Goal: Task Accomplishment & Management: Use online tool/utility

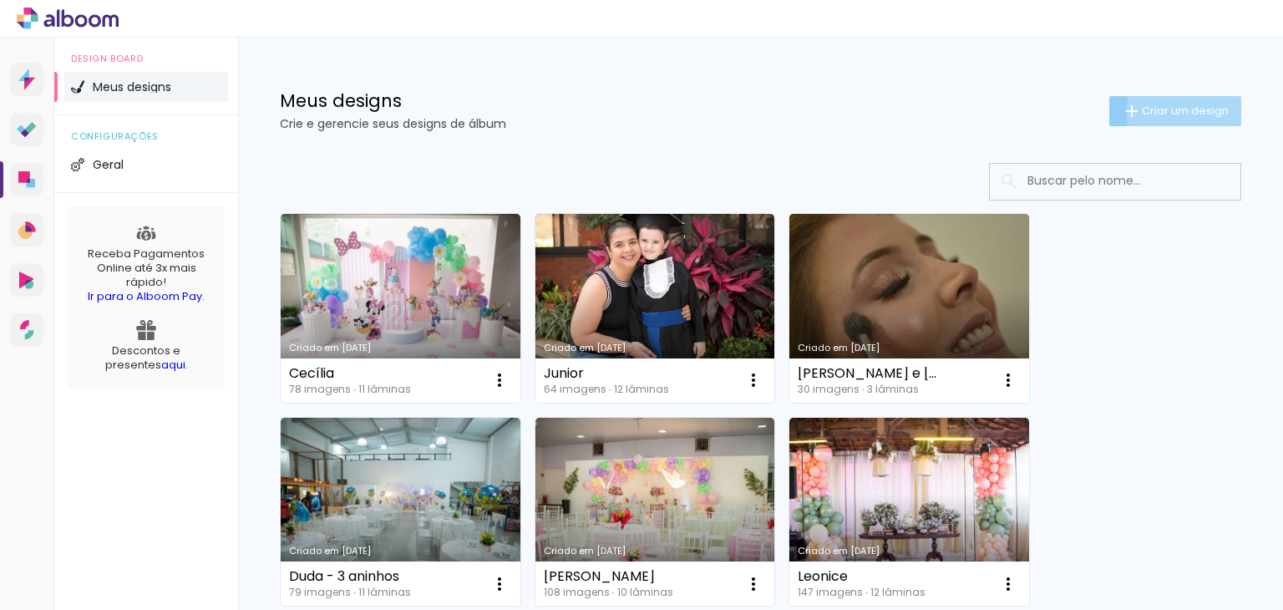
click at [1182, 112] on span "Criar um design" at bounding box center [1185, 110] width 87 height 11
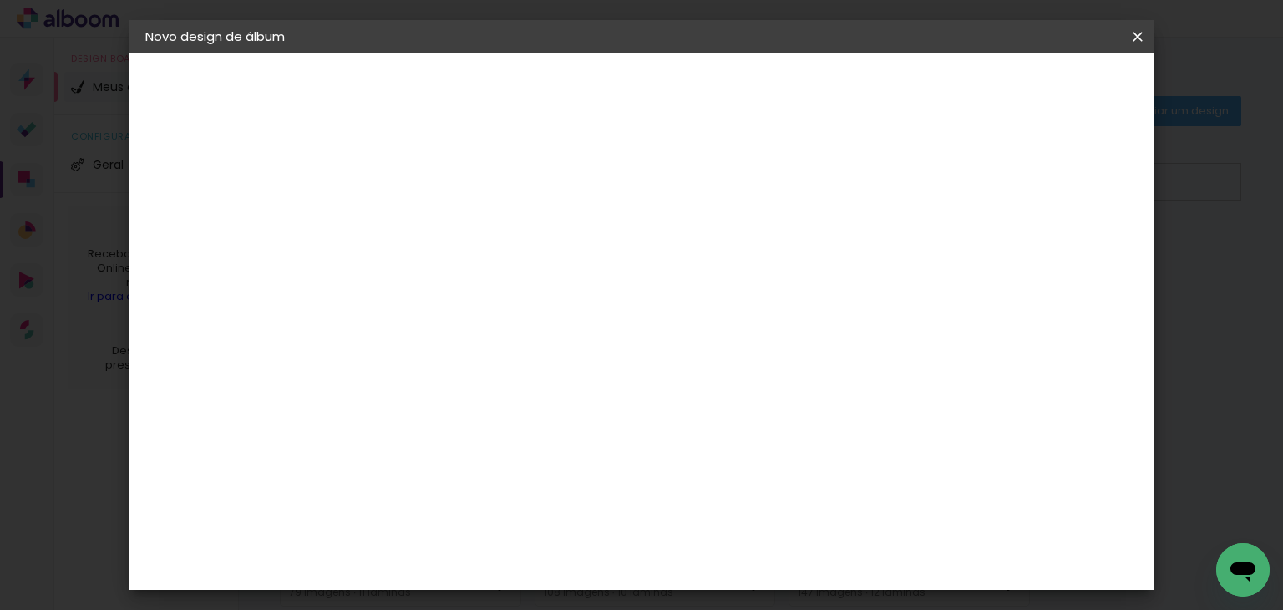
click at [0, 0] on paper-input-container "Título do álbum" at bounding box center [0, 0] width 0 height 0
type input "m"
type input "[PERSON_NAME]"
type paper-input "[PERSON_NAME]"
click at [590, 102] on paper-button "Avançar" at bounding box center [549, 88] width 82 height 28
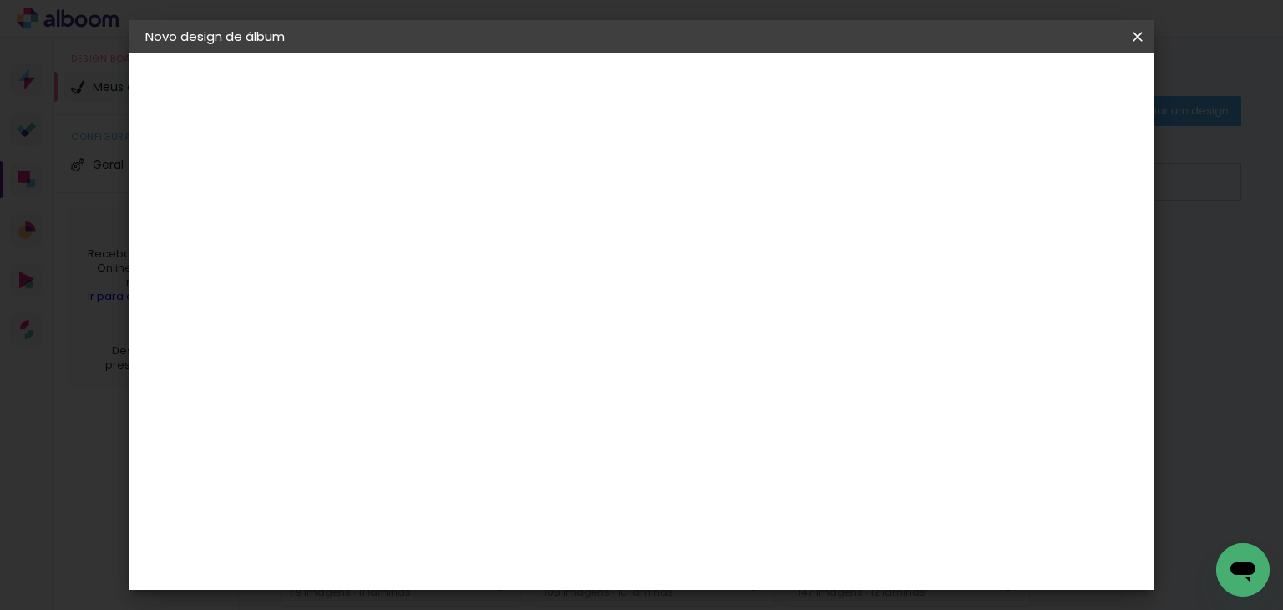
click at [0, 0] on slot "Tamanho Livre" at bounding box center [0, 0] width 0 height 0
click at [0, 0] on slot "Avançar" at bounding box center [0, 0] width 0 height 0
click at [408, 191] on input "2" at bounding box center [407, 191] width 58 height 21
drag, startPoint x: 617, startPoint y: 261, endPoint x: 496, endPoint y: 272, distance: 120.9
click at [496, 272] on div "30 cm" at bounding box center [594, 262] width 297 height 42
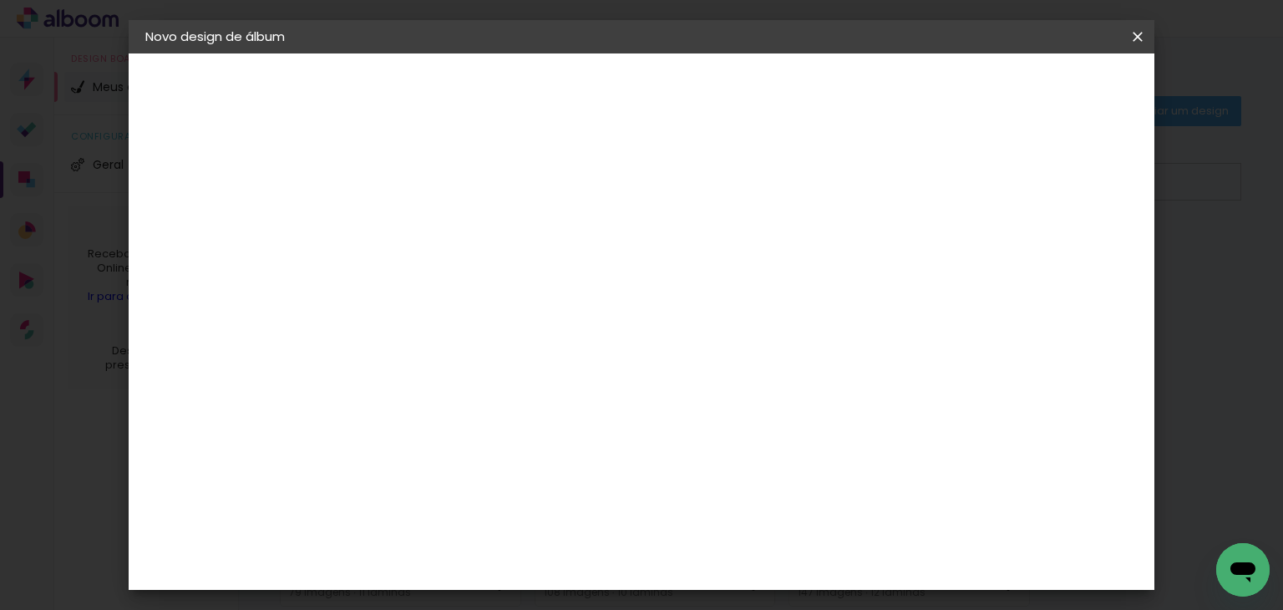
click at [585, 256] on span "30" at bounding box center [585, 261] width 28 height 25
click at [588, 258] on span "30" at bounding box center [585, 261] width 28 height 25
click at [375, 449] on input "30" at bounding box center [365, 459] width 43 height 25
type input "20"
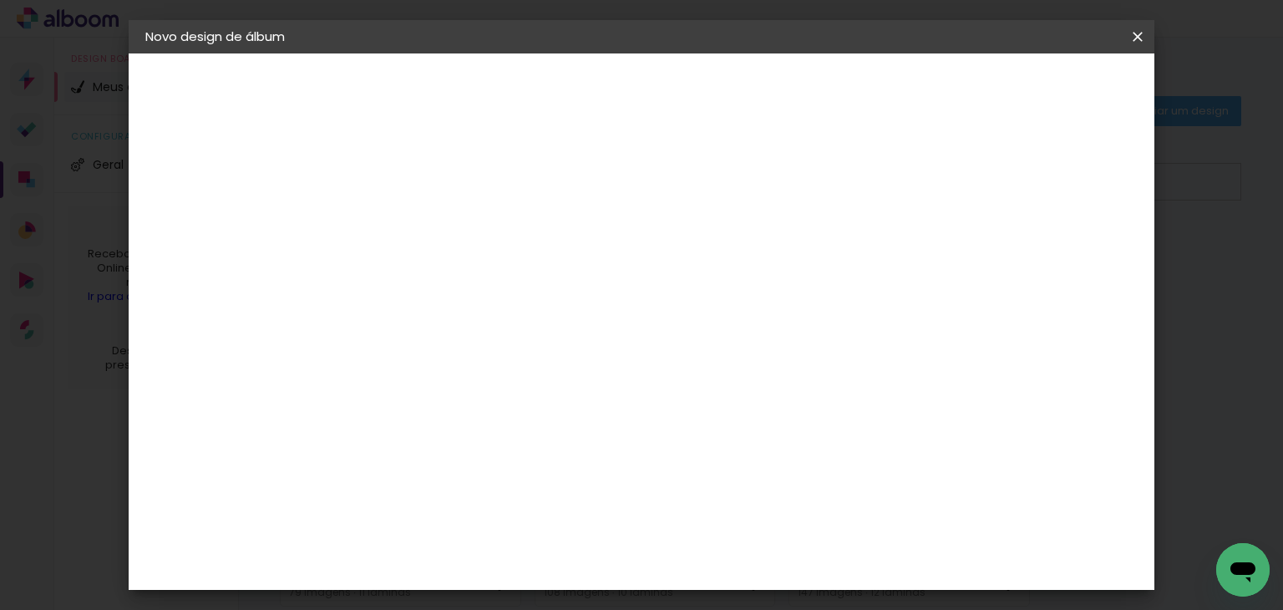
type paper-input "20"
drag, startPoint x: 750, startPoint y: 570, endPoint x: 729, endPoint y: 568, distance: 21.0
click at [729, 568] on input "60" at bounding box center [734, 567] width 43 height 25
type input "52"
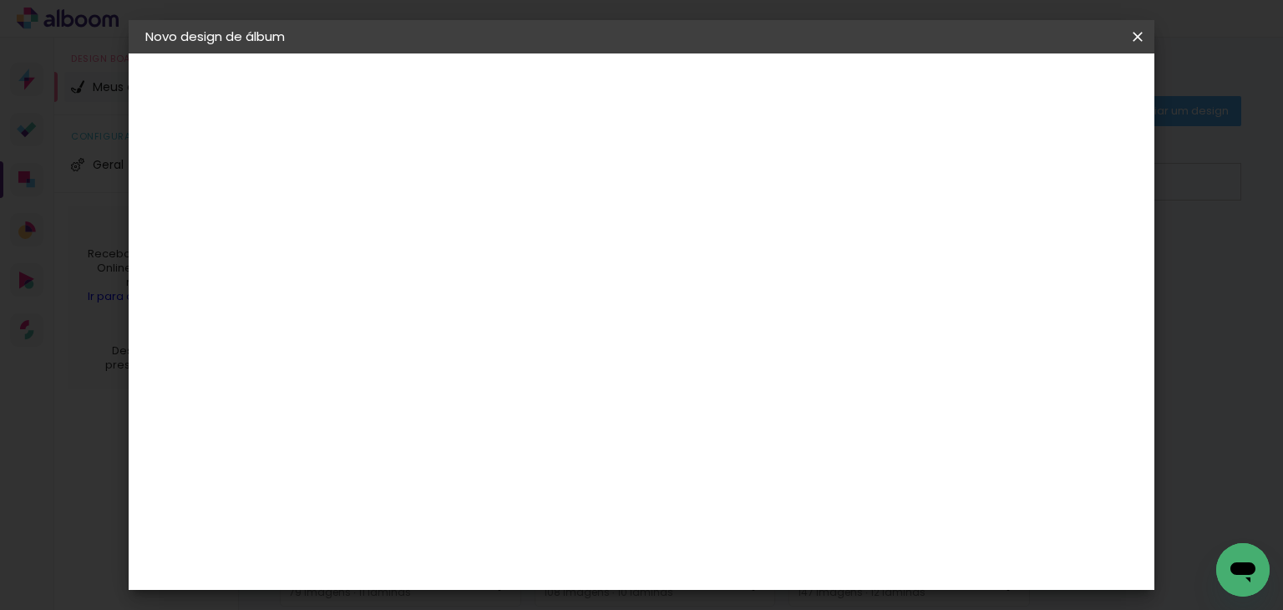
type paper-input "52"
click at [1034, 94] on span "Iniciar design" at bounding box center [995, 89] width 76 height 12
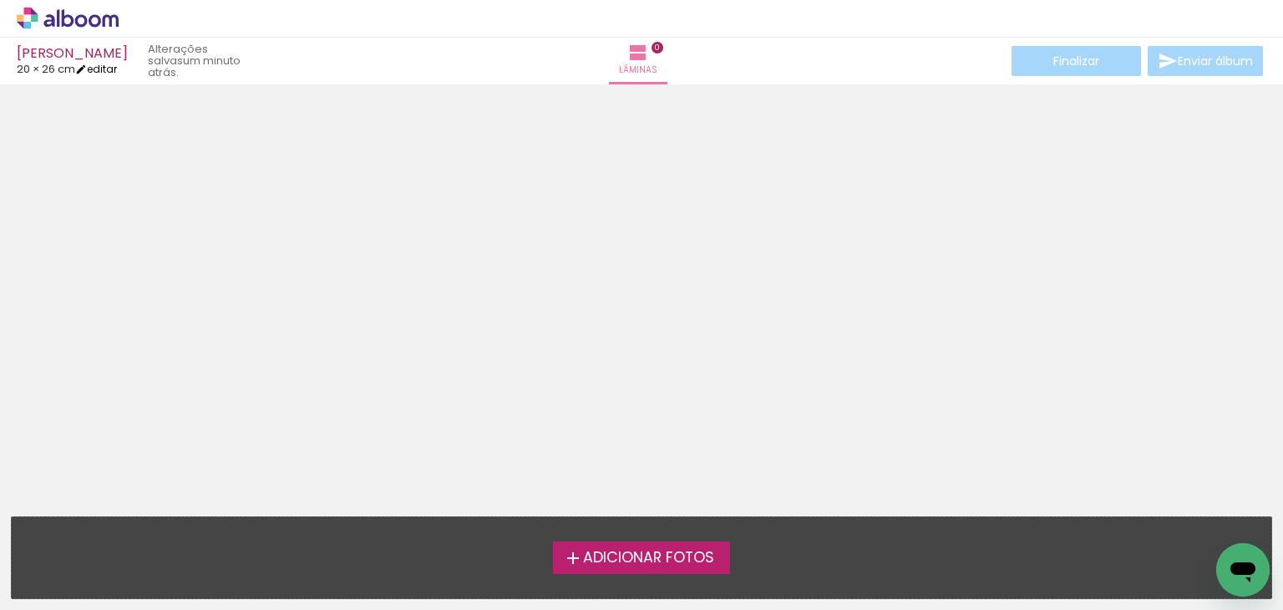
click at [110, 68] on link "editar" at bounding box center [96, 69] width 42 height 14
type input "20"
type input "52"
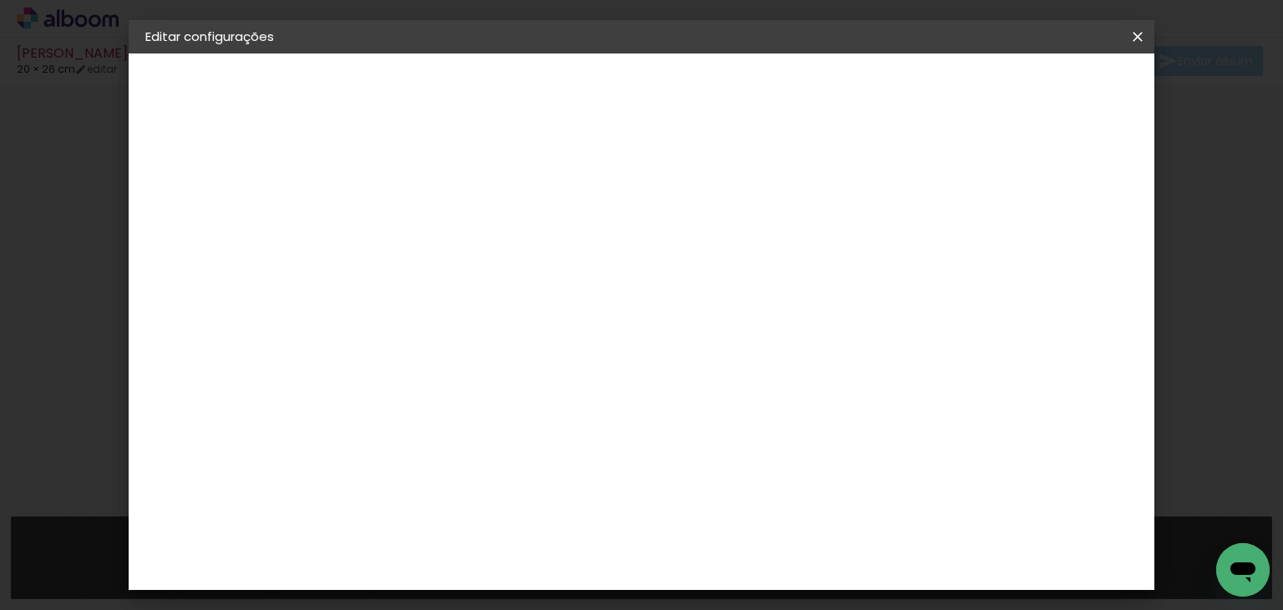
click at [1034, 83] on span "Salvar configurações" at bounding box center [972, 89] width 124 height 12
click at [1140, 43] on iron-icon at bounding box center [1138, 36] width 20 height 17
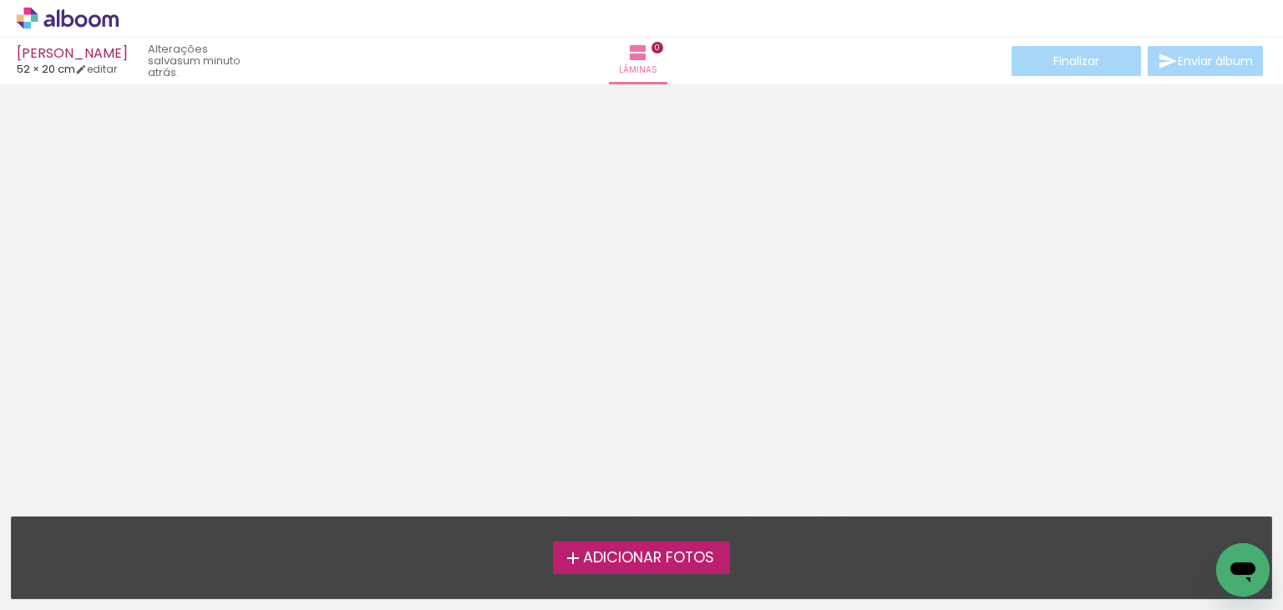
click at [638, 564] on span "Adicionar Fotos" at bounding box center [648, 558] width 131 height 15
click at [0, 0] on input "file" at bounding box center [0, 0] width 0 height 0
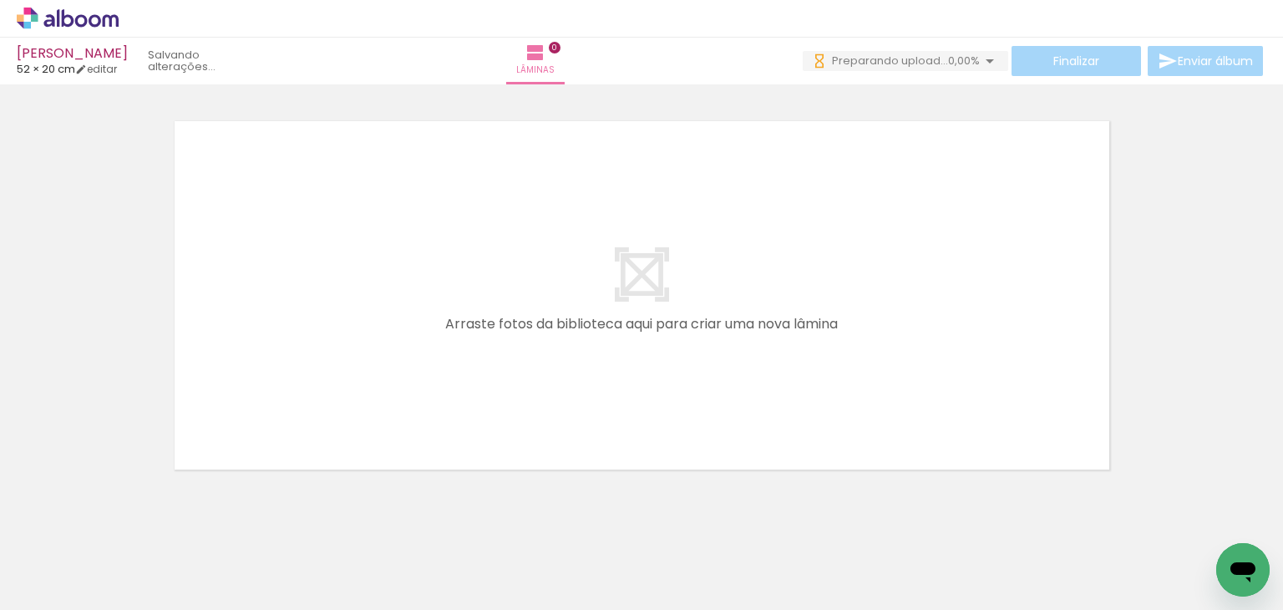
click at [58, 592] on span "Adicionar Fotos" at bounding box center [59, 587] width 50 height 18
click at [0, 0] on input "file" at bounding box center [0, 0] width 0 height 0
click at [196, 565] on div at bounding box center [167, 553] width 57 height 75
click at [140, 523] on iron-icon at bounding box center [131, 520] width 18 height 18
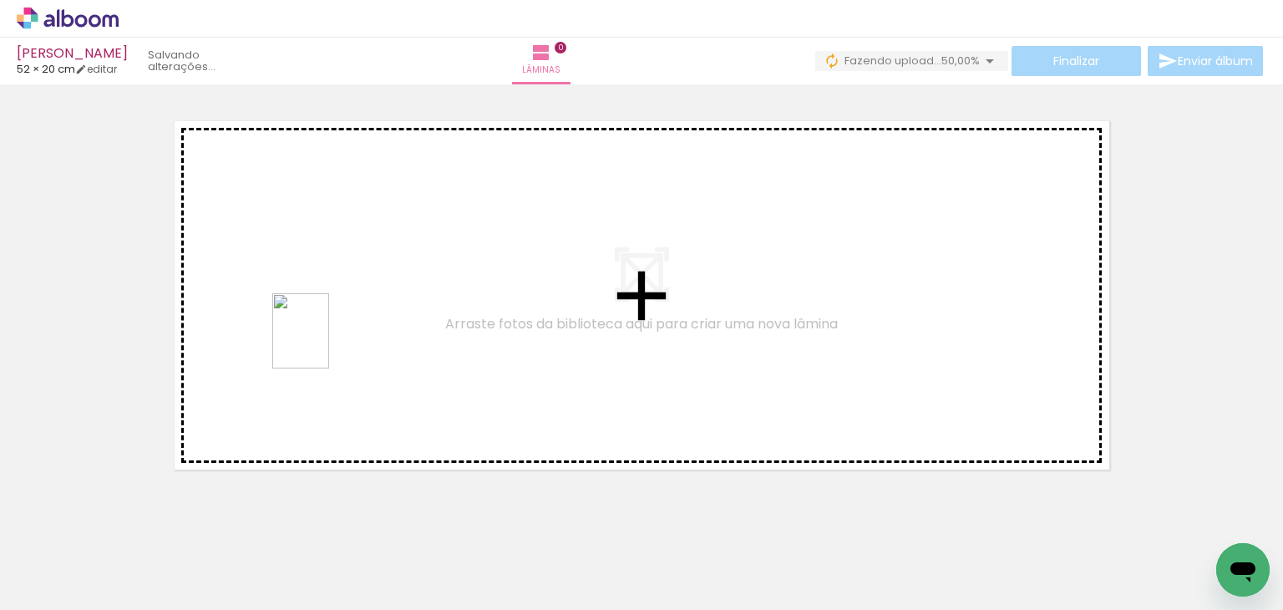
drag, startPoint x: 1117, startPoint y: 568, endPoint x: 323, endPoint y: 343, distance: 825.7
click at [323, 343] on quentale-workspace at bounding box center [641, 305] width 1283 height 610
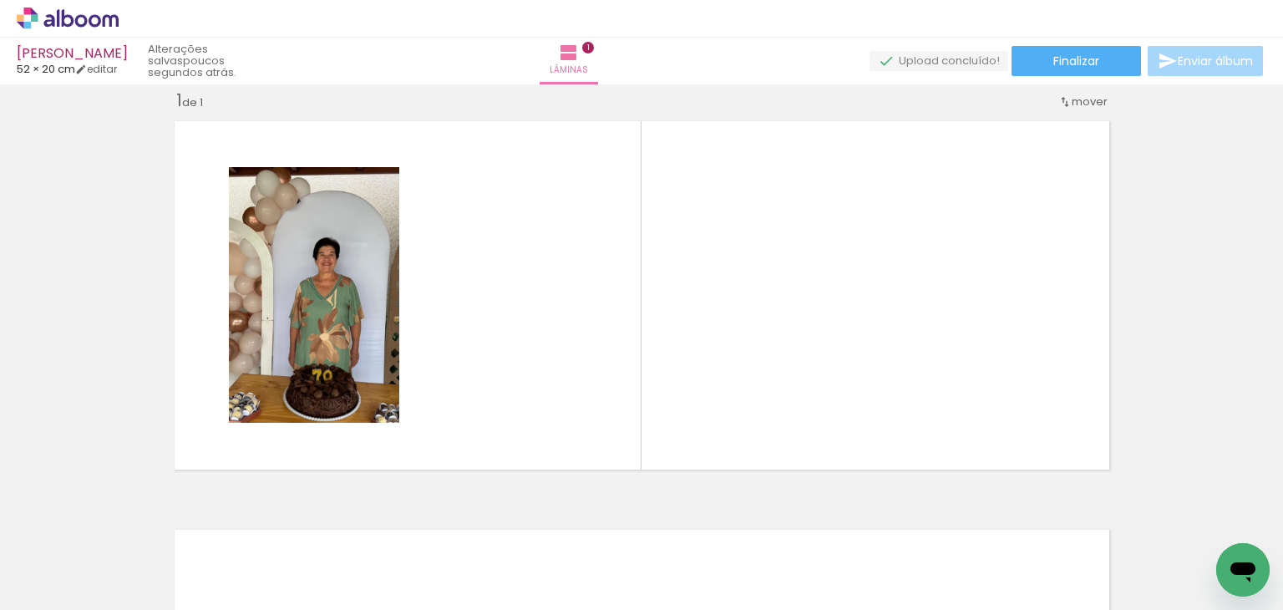
scroll to position [0, 0]
click at [71, 582] on span "Adicionar Fotos" at bounding box center [59, 587] width 50 height 18
click at [0, 0] on input "file" at bounding box center [0, 0] width 0 height 0
click at [67, 579] on span "Adicionar Fotos" at bounding box center [59, 587] width 50 height 18
click at [0, 0] on input "file" at bounding box center [0, 0] width 0 height 0
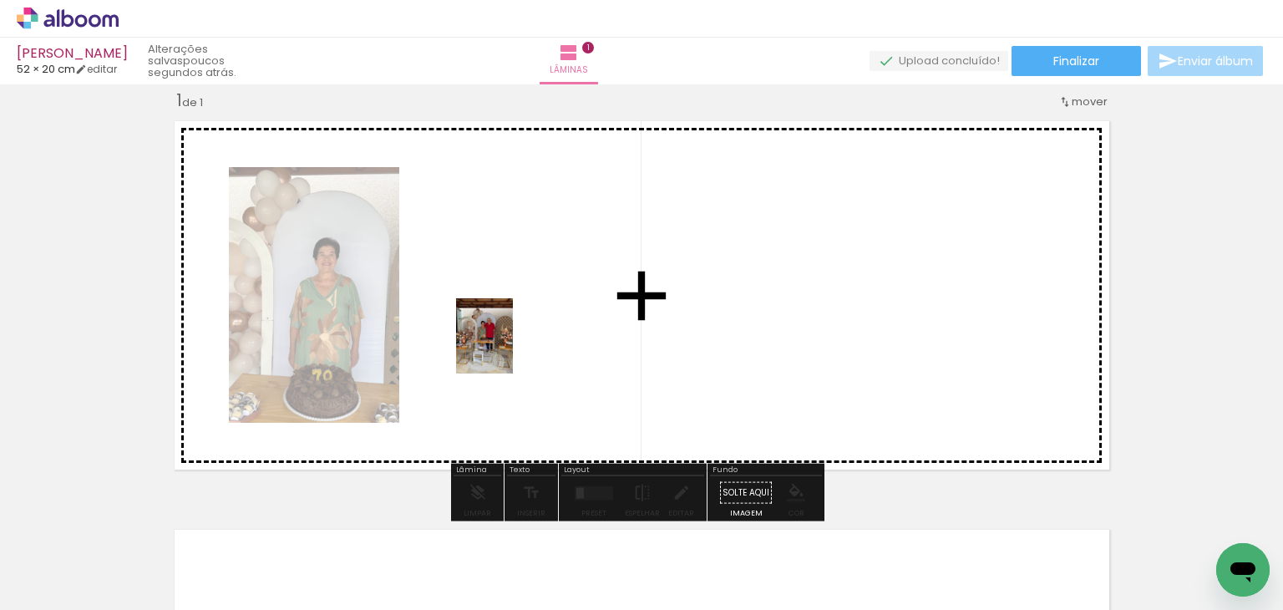
drag, startPoint x: 919, startPoint y: 573, endPoint x: 506, endPoint y: 348, distance: 470.0
click at [506, 348] on quentale-workspace at bounding box center [641, 305] width 1283 height 610
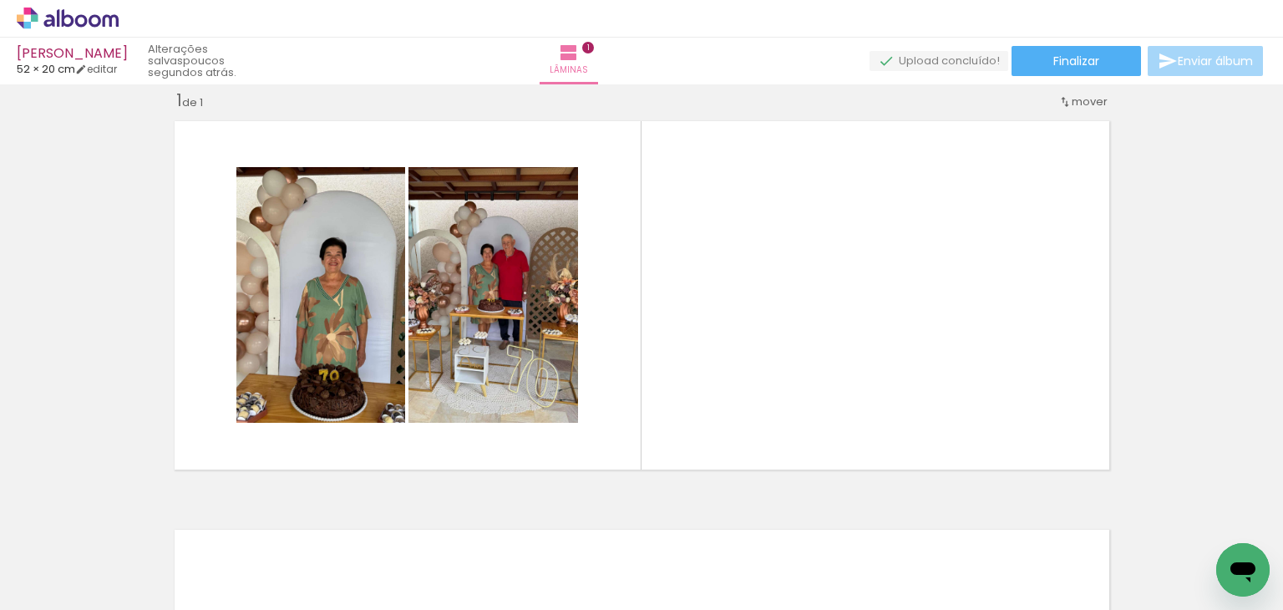
scroll to position [0, 769]
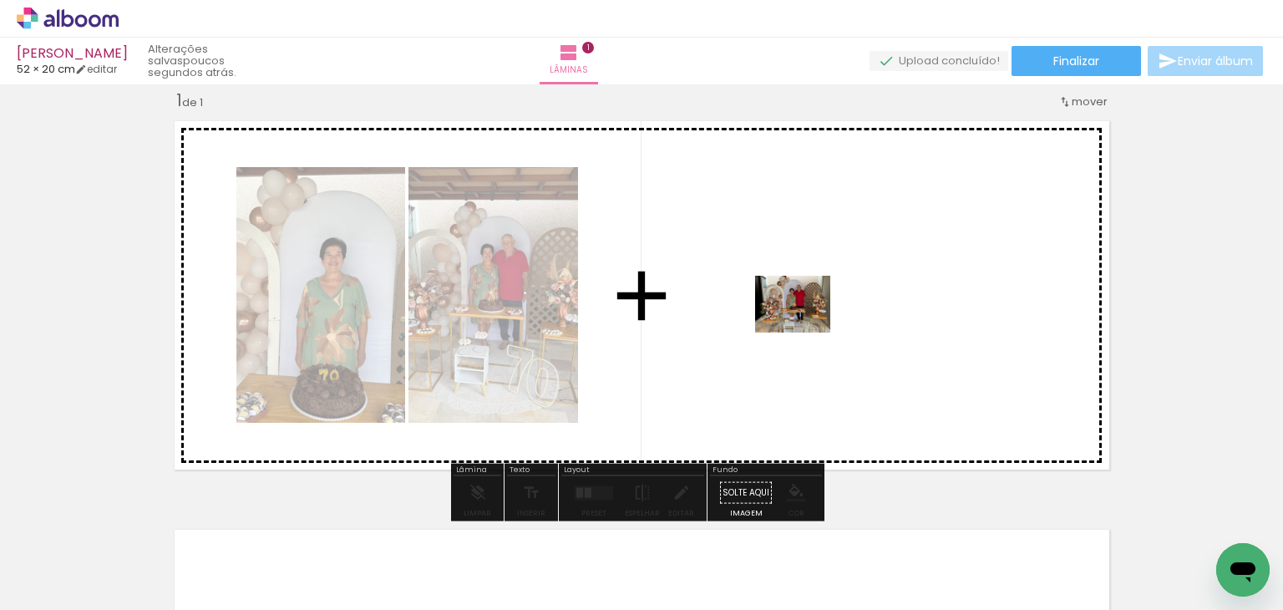
drag, startPoint x: 709, startPoint y: 550, endPoint x: 805, endPoint y: 326, distance: 243.7
click at [805, 326] on quentale-workspace at bounding box center [641, 305] width 1283 height 610
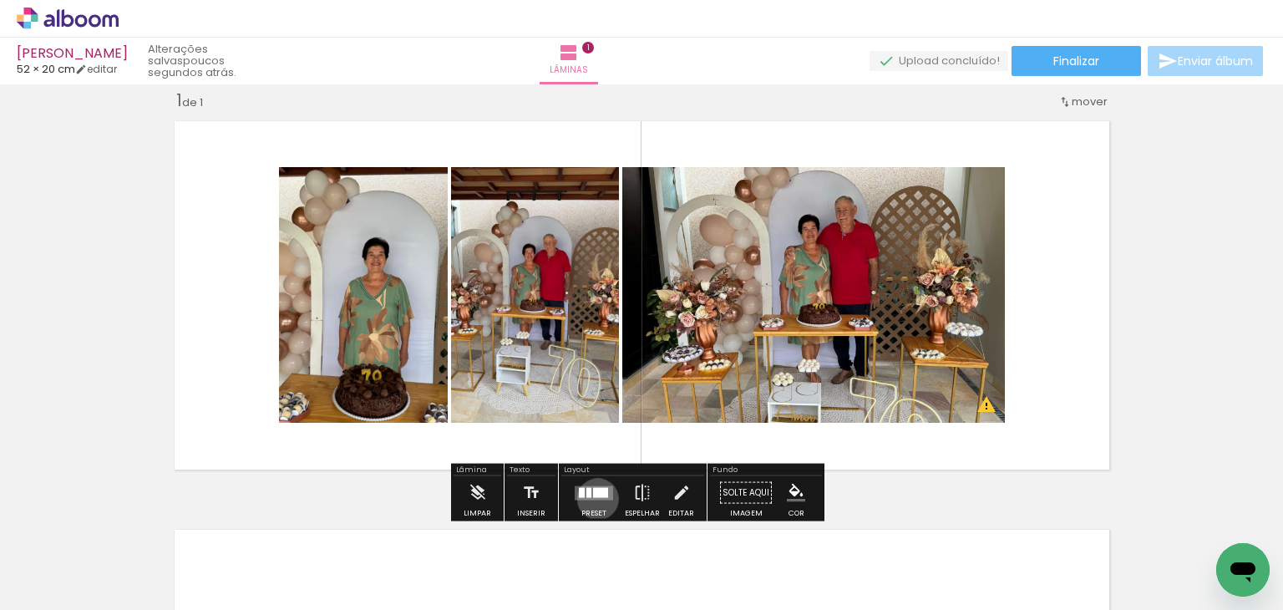
click at [594, 498] on quentale-layouter at bounding box center [594, 492] width 38 height 14
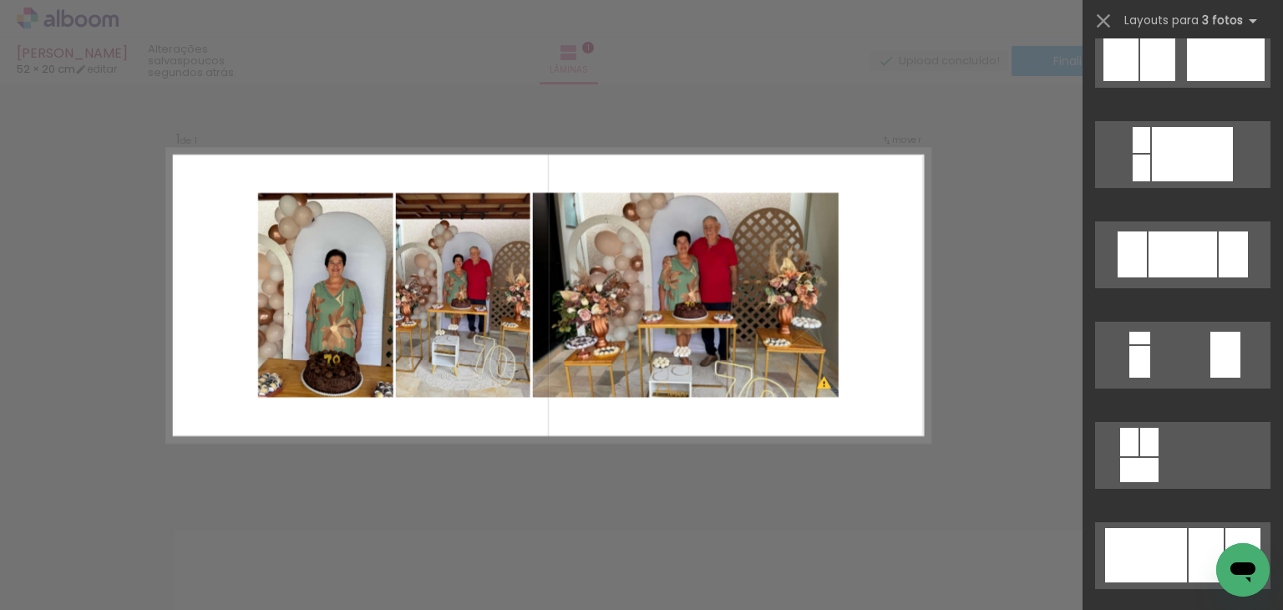
scroll to position [1291, 0]
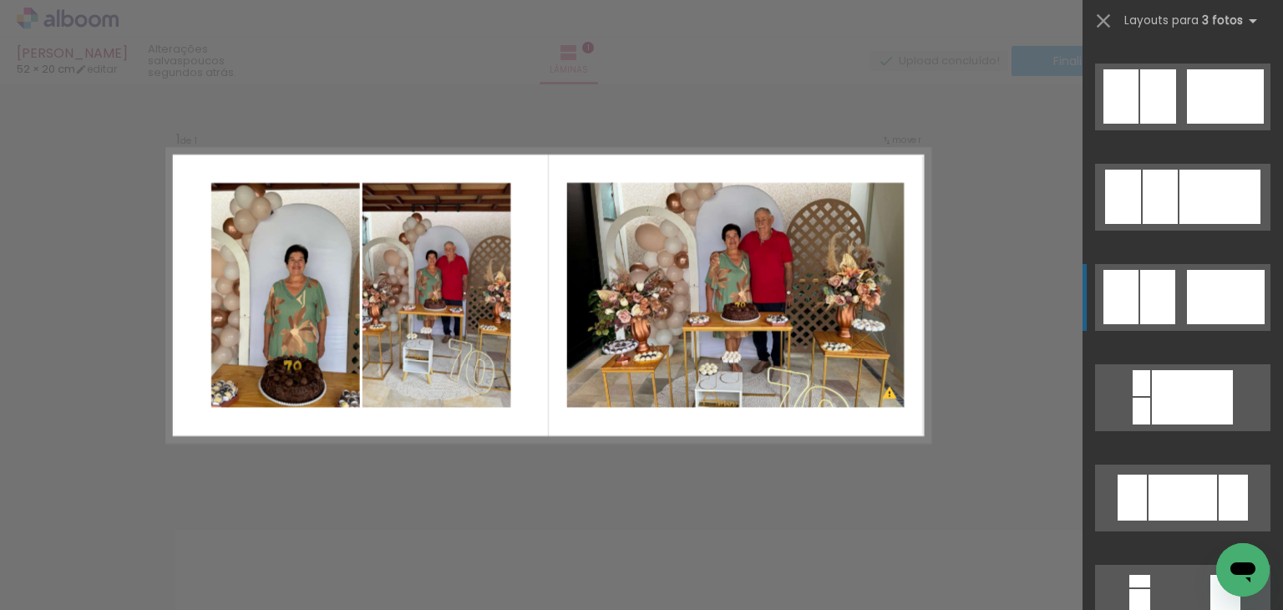
click at [1230, 124] on div at bounding box center [1225, 96] width 77 height 54
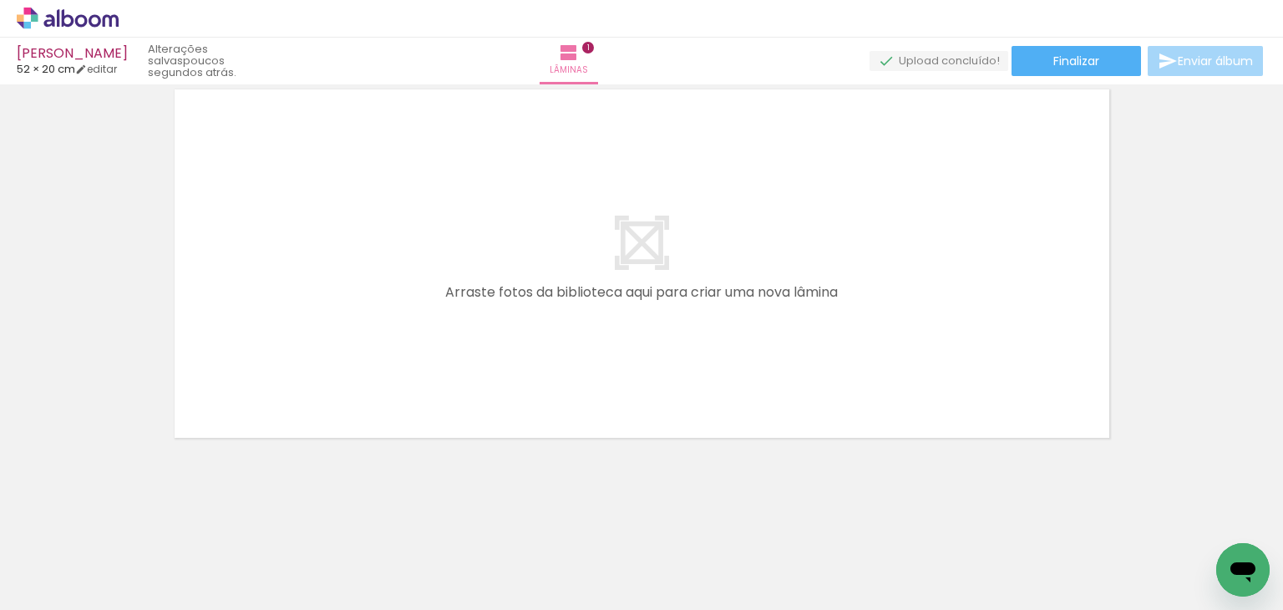
scroll to position [0, 0]
click at [63, 597] on paper-button "Adicionar Fotos" at bounding box center [51, 587] width 81 height 27
click at [0, 0] on input "file" at bounding box center [0, 0] width 0 height 0
click at [29, 599] on paper-button "Adicionar Fotos" at bounding box center [51, 587] width 81 height 27
click at [0, 0] on input "file" at bounding box center [0, 0] width 0 height 0
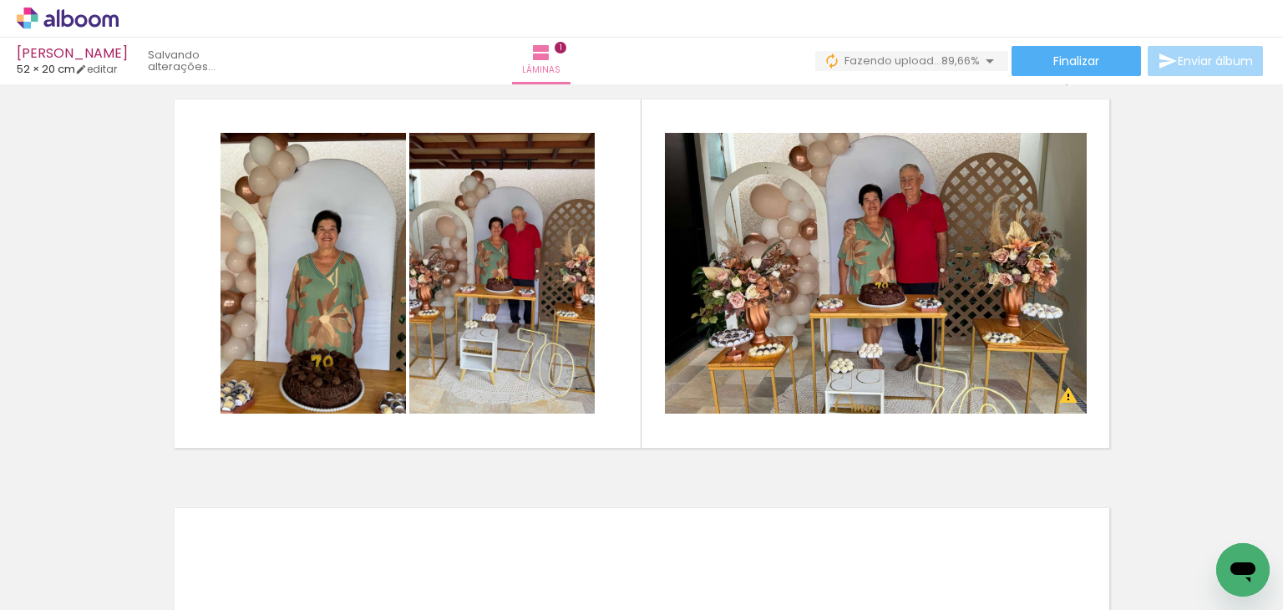
scroll to position [37, 0]
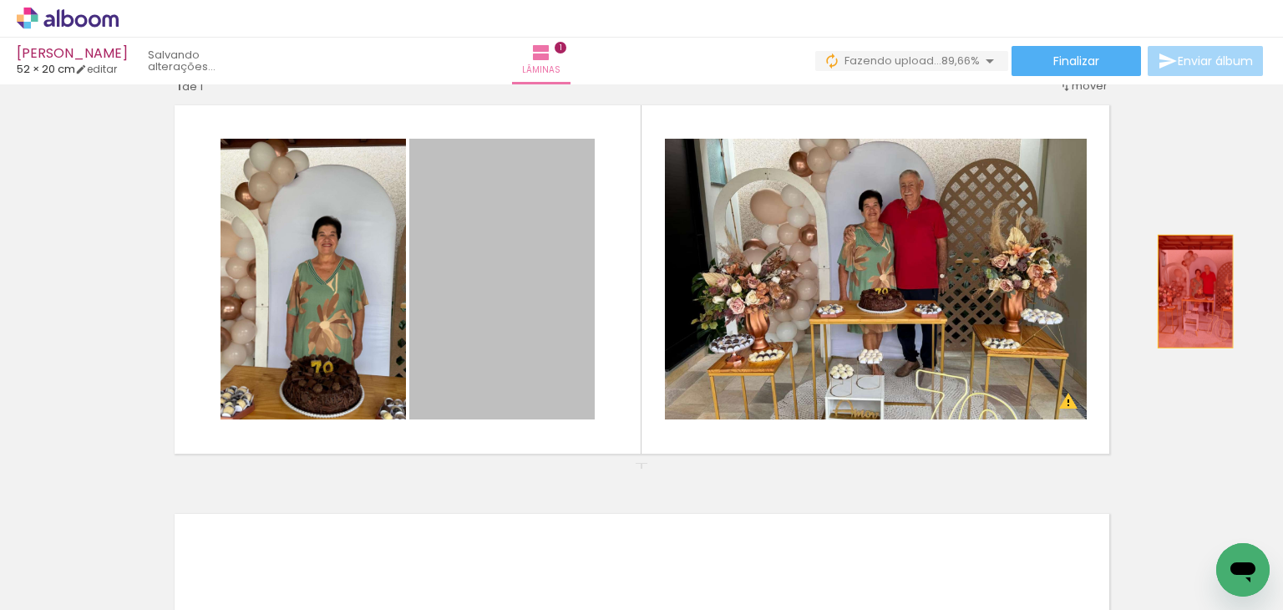
drag, startPoint x: 543, startPoint y: 272, endPoint x: 1189, endPoint y: 291, distance: 646.1
click at [1189, 291] on div "Inserir lâmina 1 de 1 O Designbox precisará aumentar a sua imagem em 212% para …" at bounding box center [641, 462] width 1283 height 818
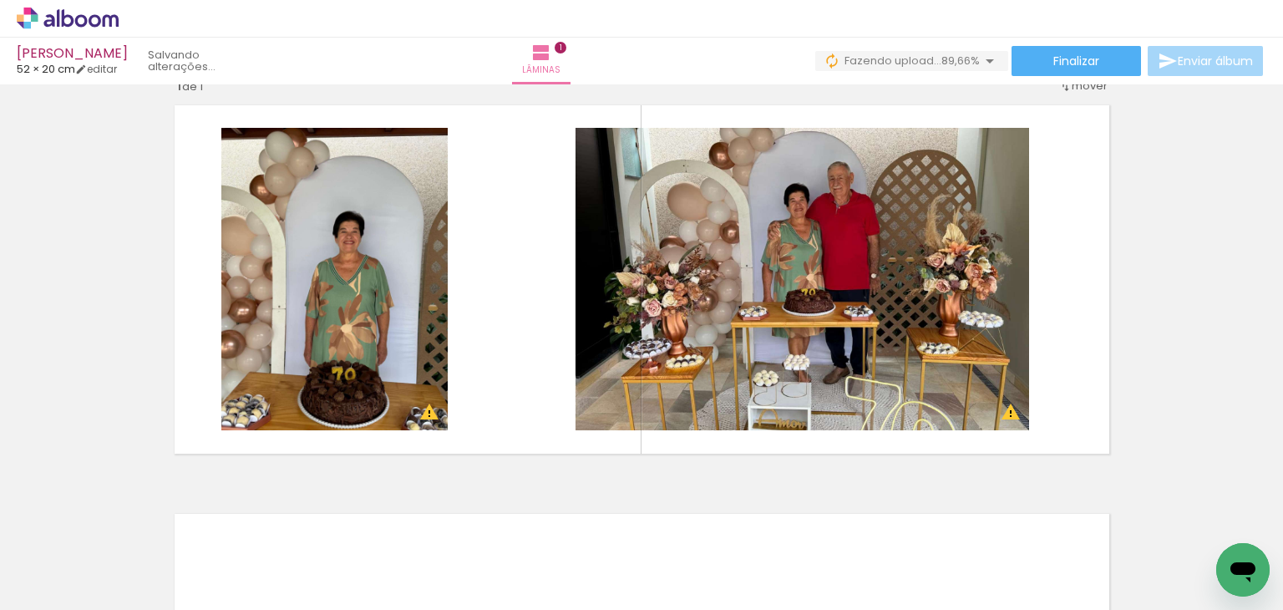
scroll to position [0, 1483]
click at [1085, 527] on iron-icon at bounding box center [1081, 520] width 18 height 18
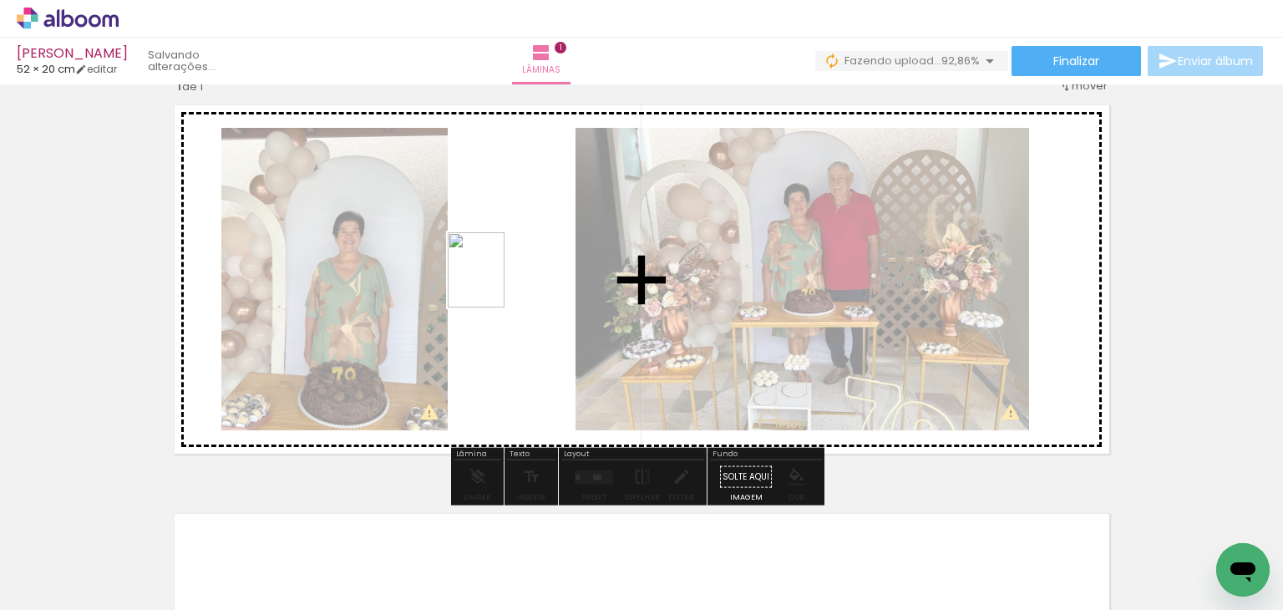
drag, startPoint x: 1127, startPoint y: 556, endPoint x: 498, endPoint y: 282, distance: 685.9
click at [498, 282] on quentale-workspace at bounding box center [641, 305] width 1283 height 610
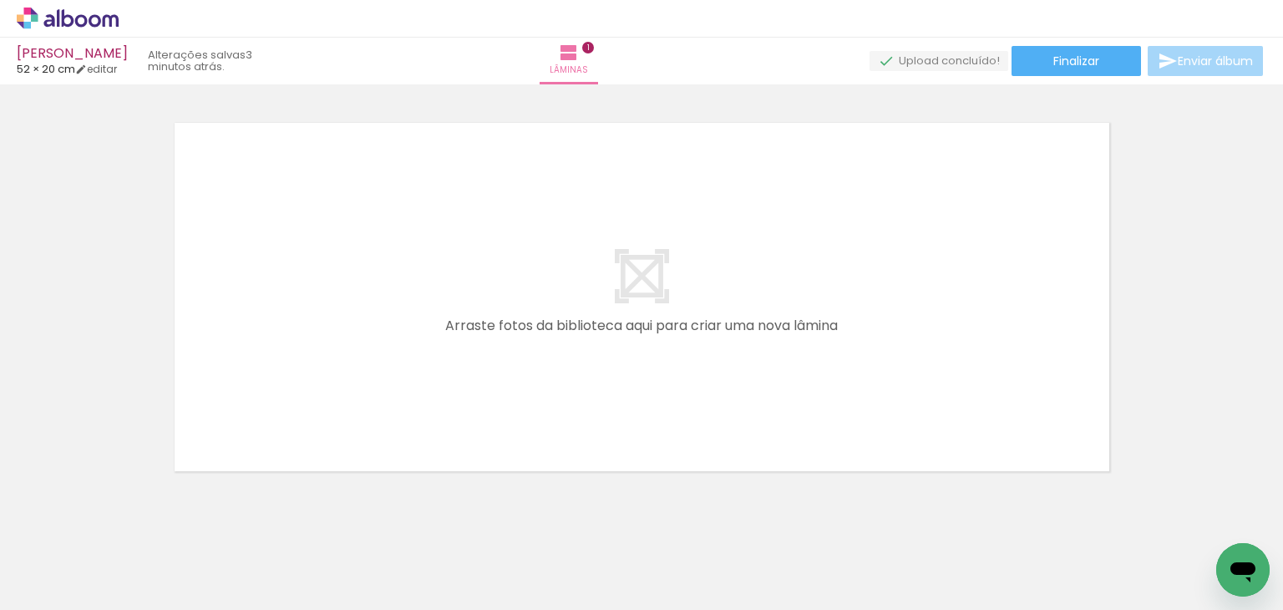
scroll to position [447, 0]
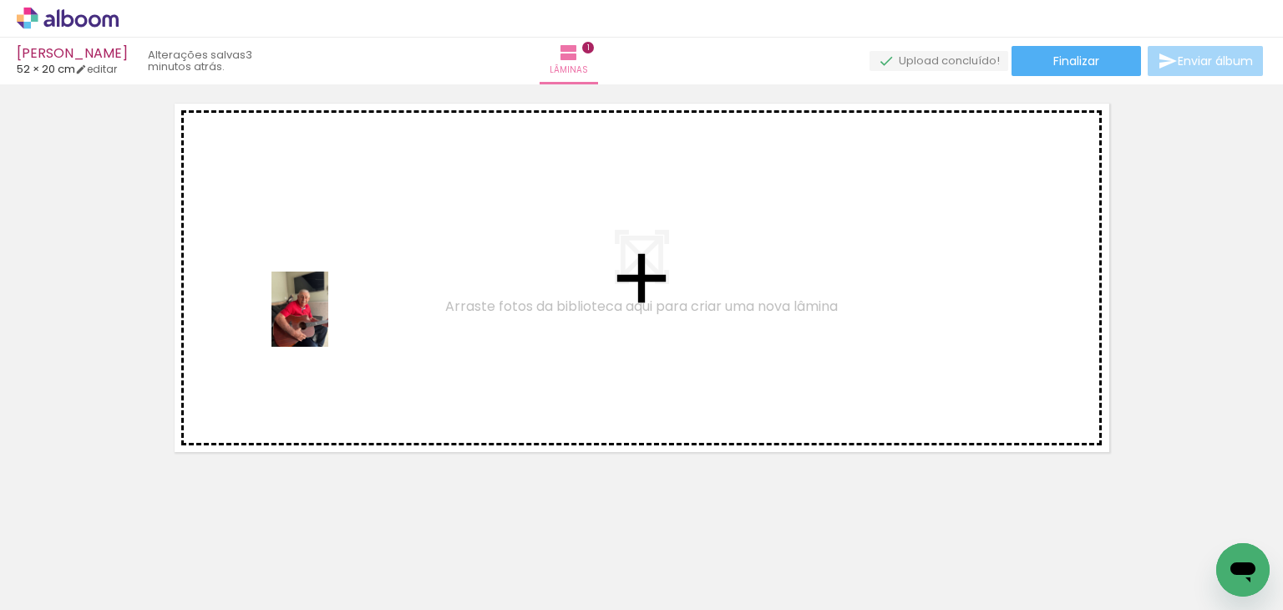
drag, startPoint x: 1201, startPoint y: 560, endPoint x: 271, endPoint y: 297, distance: 966.4
click at [271, 297] on quentale-workspace at bounding box center [641, 305] width 1283 height 610
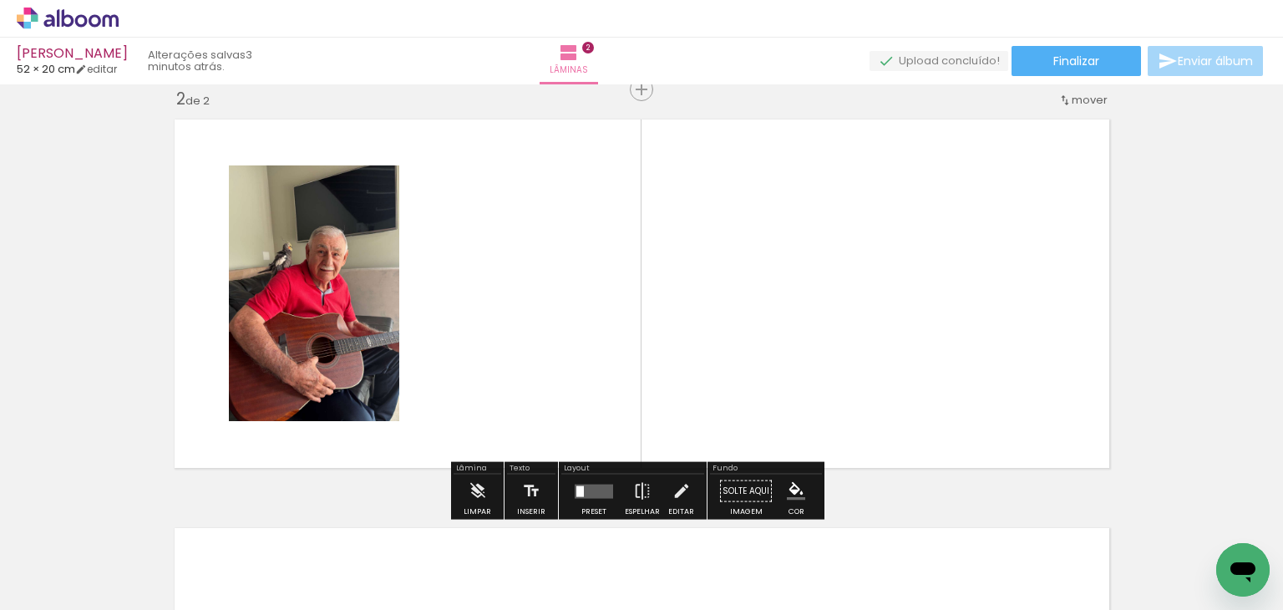
scroll to position [429, 0]
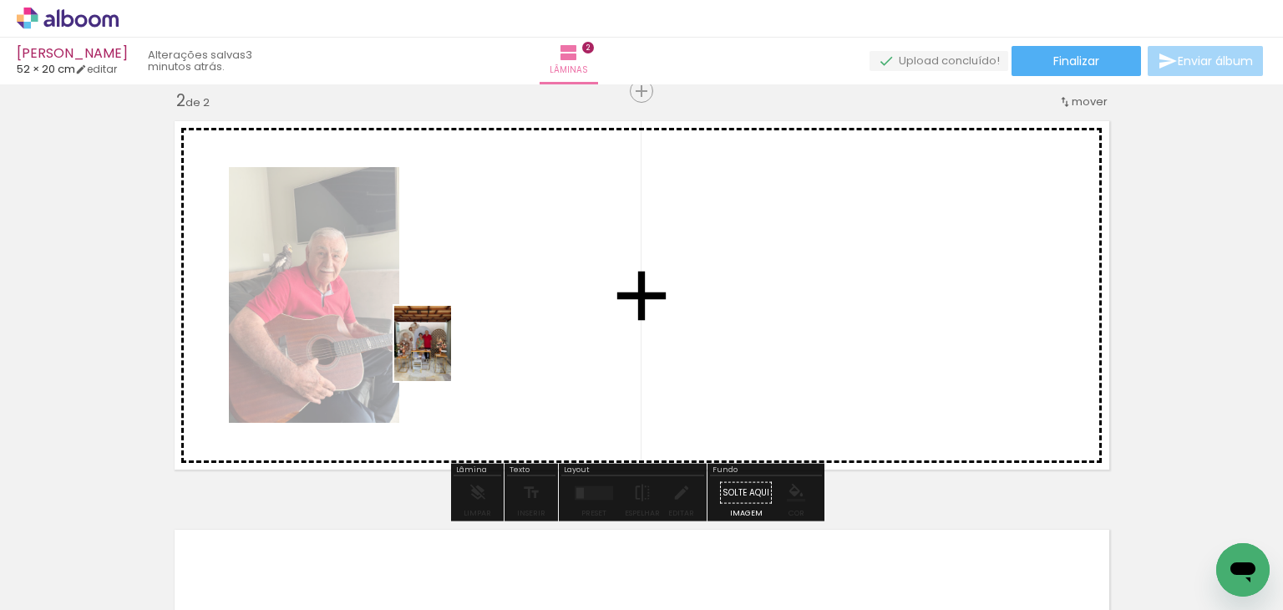
drag, startPoint x: 1041, startPoint y: 576, endPoint x: 518, endPoint y: 333, distance: 576.4
click at [518, 333] on quentale-workspace at bounding box center [641, 305] width 1283 height 610
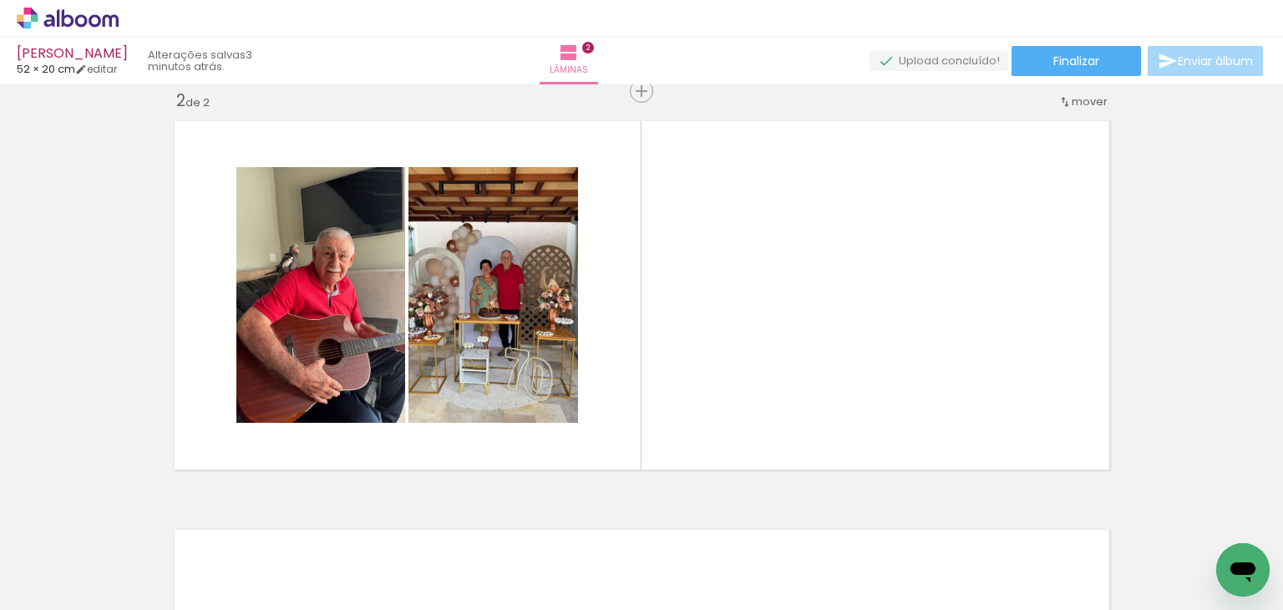
scroll to position [0, 809]
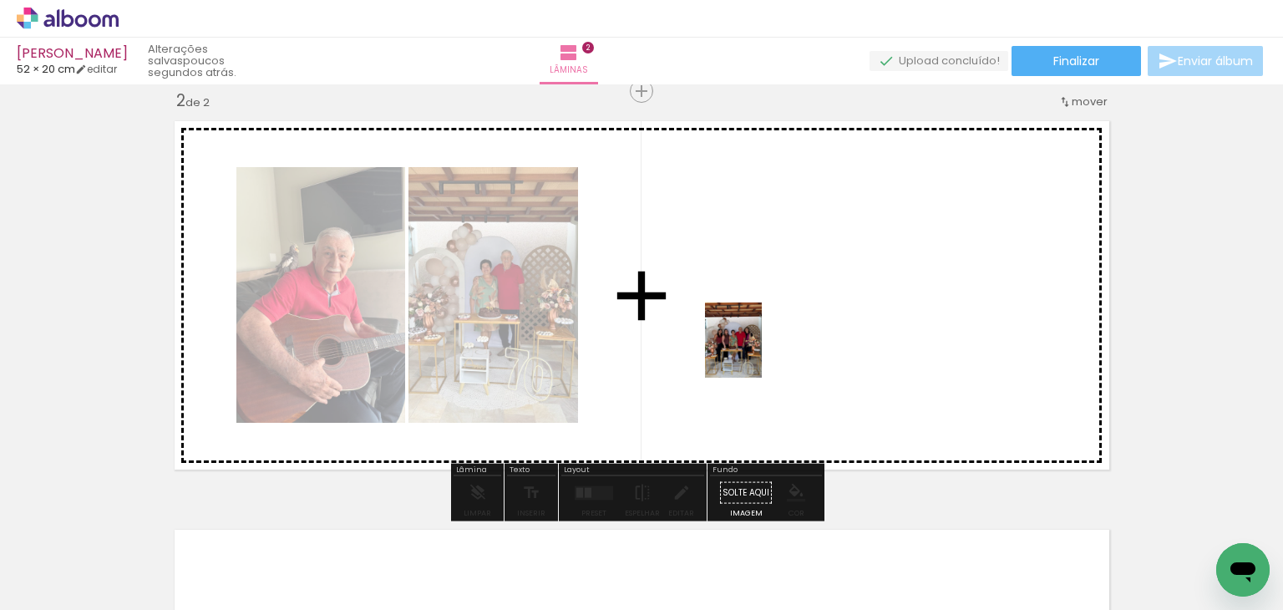
drag, startPoint x: 582, startPoint y: 567, endPoint x: 755, endPoint y: 352, distance: 276.9
click at [755, 352] on quentale-workspace at bounding box center [641, 305] width 1283 height 610
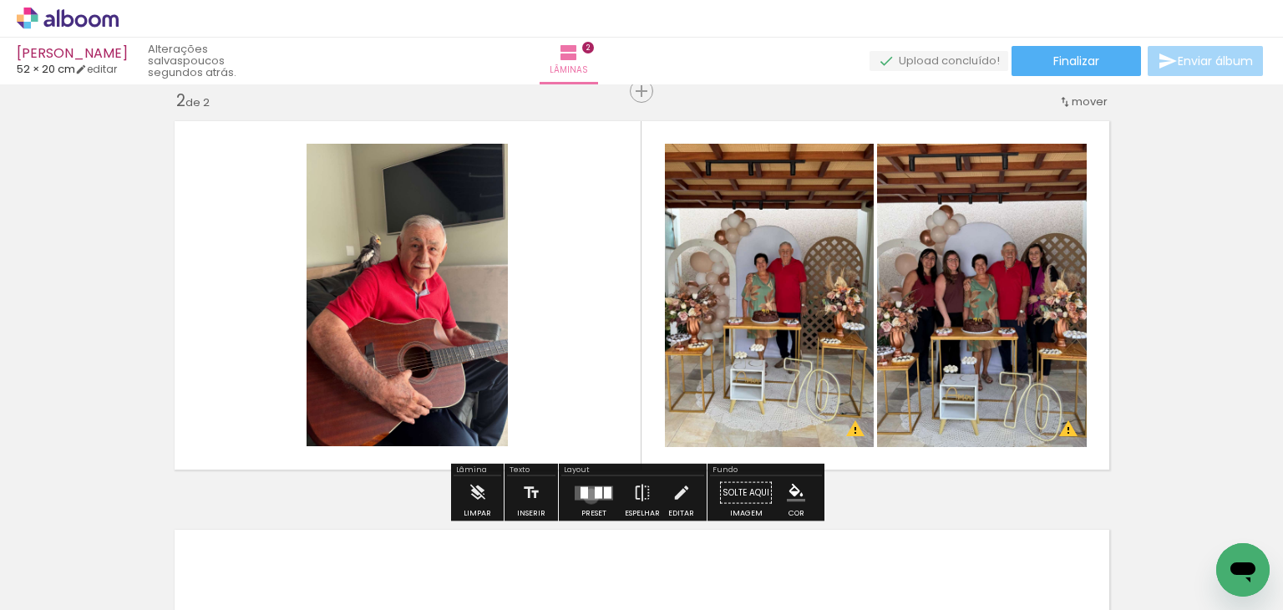
click at [587, 495] on quentale-layouter at bounding box center [594, 492] width 38 height 14
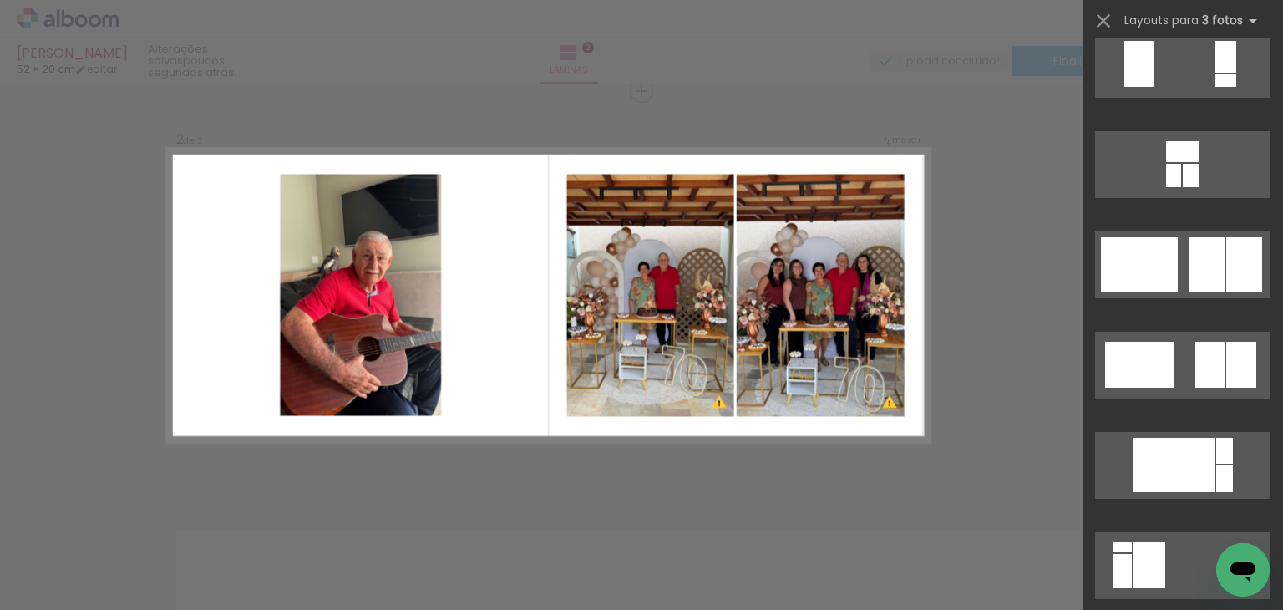
scroll to position [6025, 0]
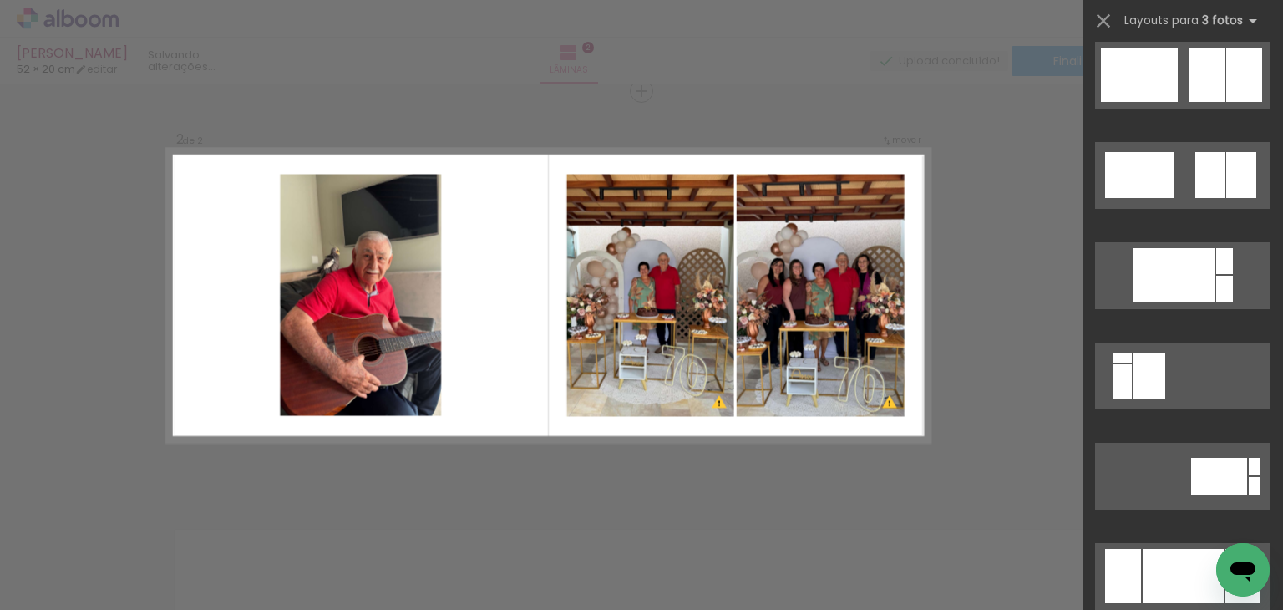
click at [817, 315] on quentale-layouter at bounding box center [548, 295] width 763 height 293
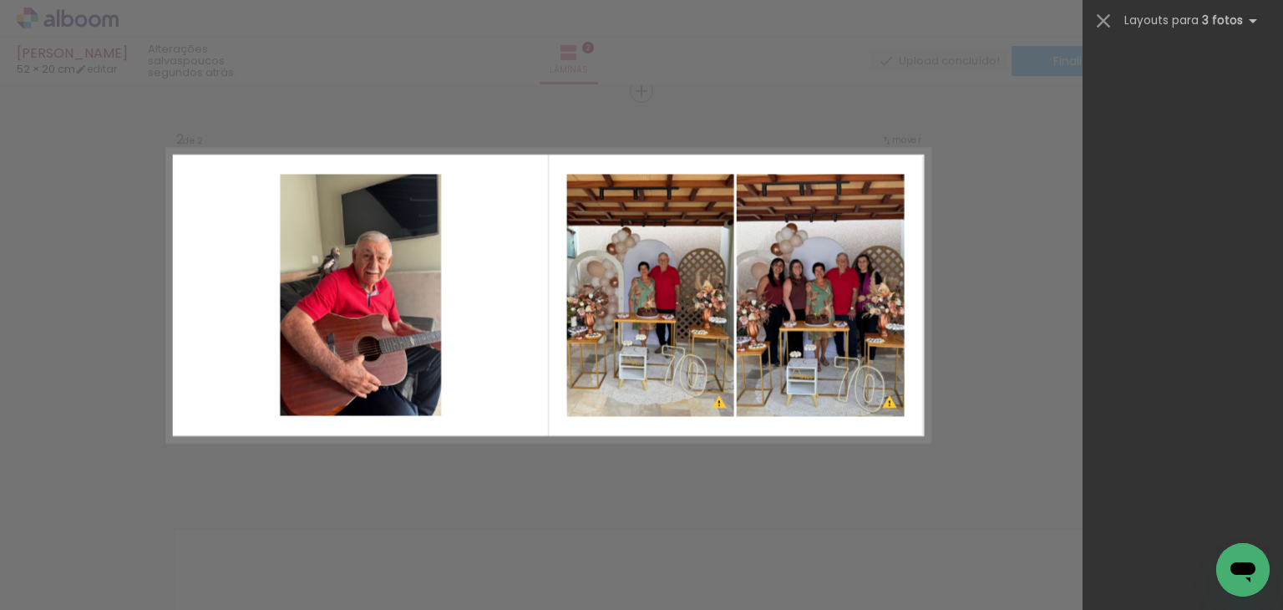
scroll to position [0, 0]
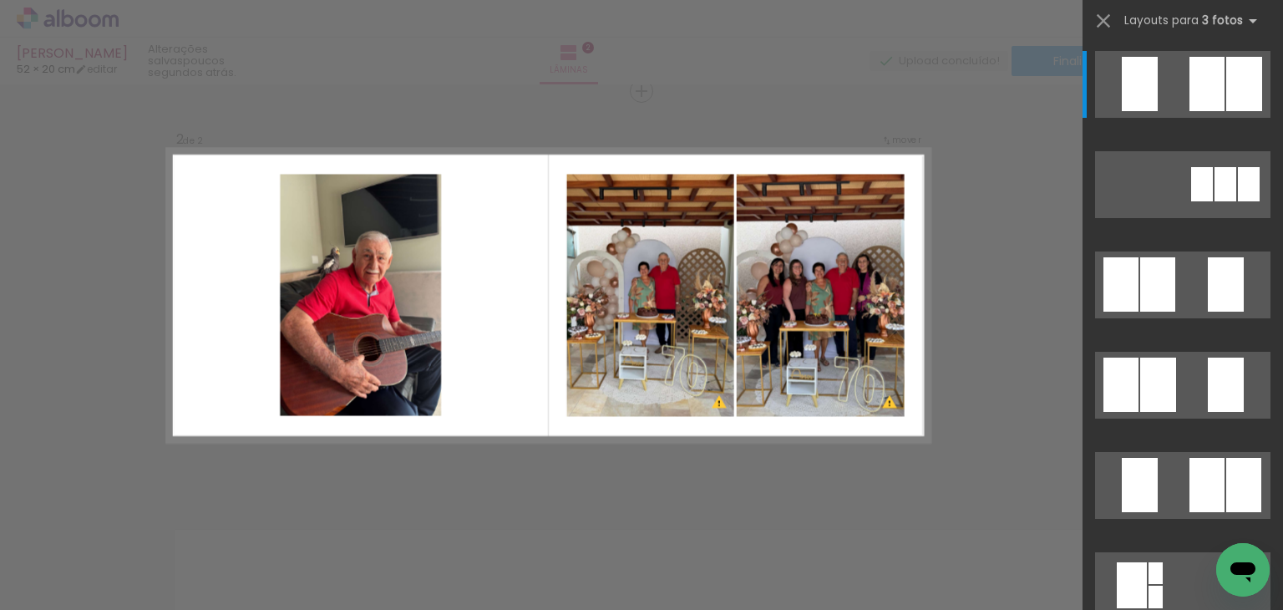
click at [817, 315] on quentale-photo at bounding box center [820, 295] width 168 height 242
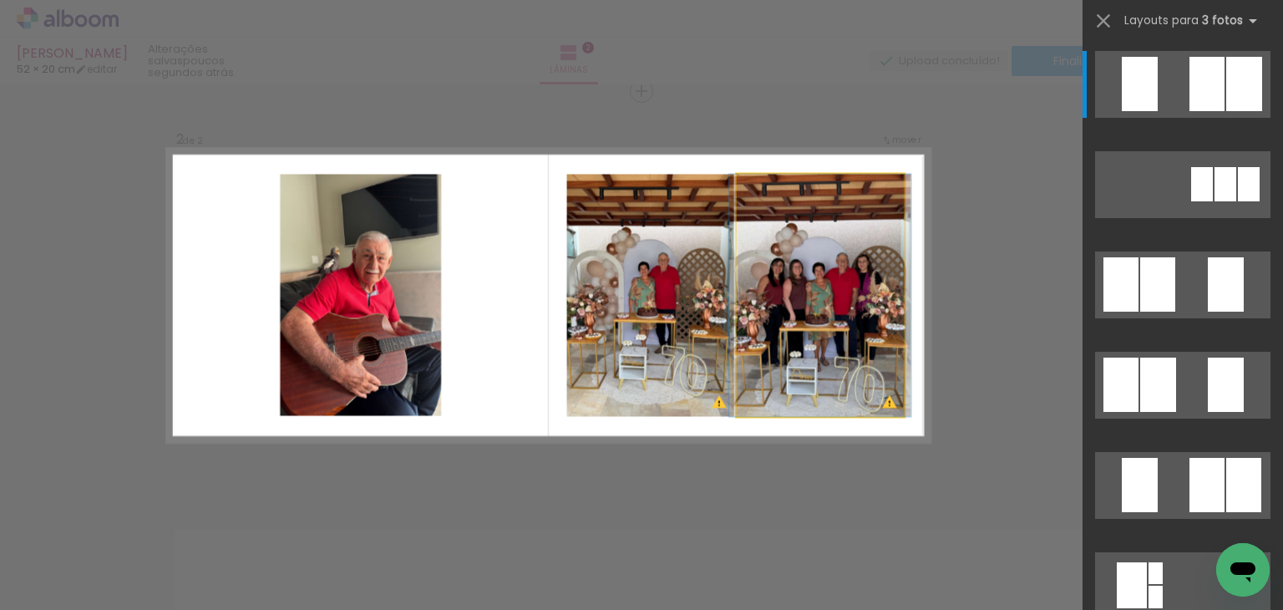
click at [817, 315] on quentale-photo at bounding box center [820, 295] width 168 height 242
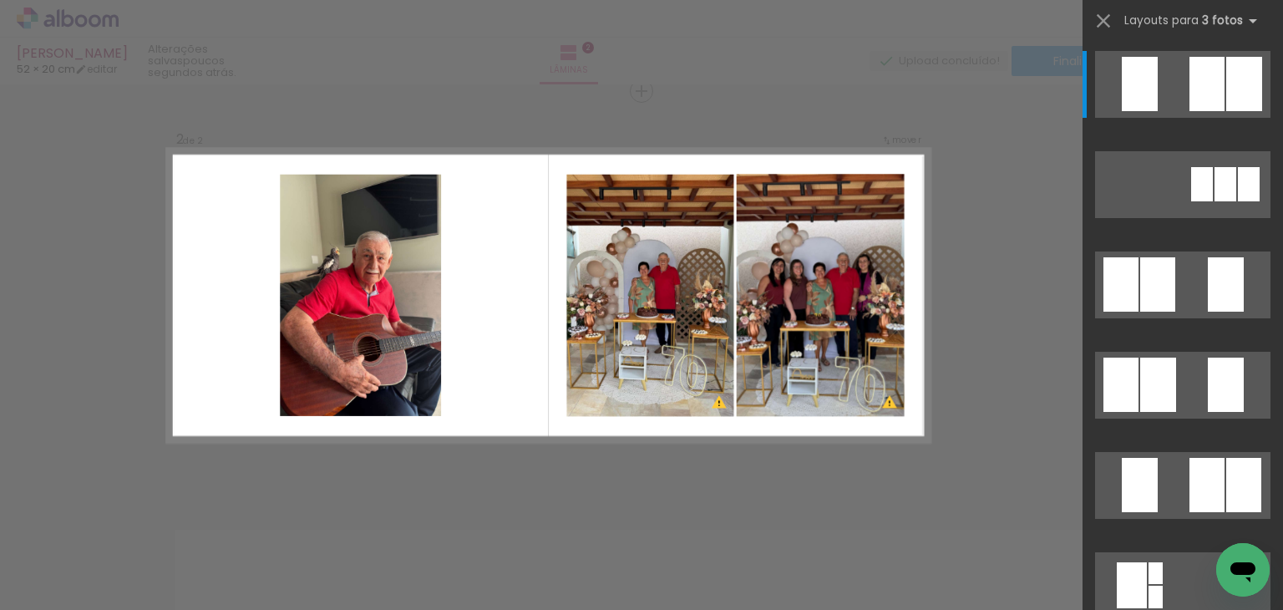
click at [818, 304] on quentale-photo at bounding box center [820, 295] width 168 height 242
click at [959, 241] on div "Confirmar Cancelar" at bounding box center [641, 288] width 1283 height 1266
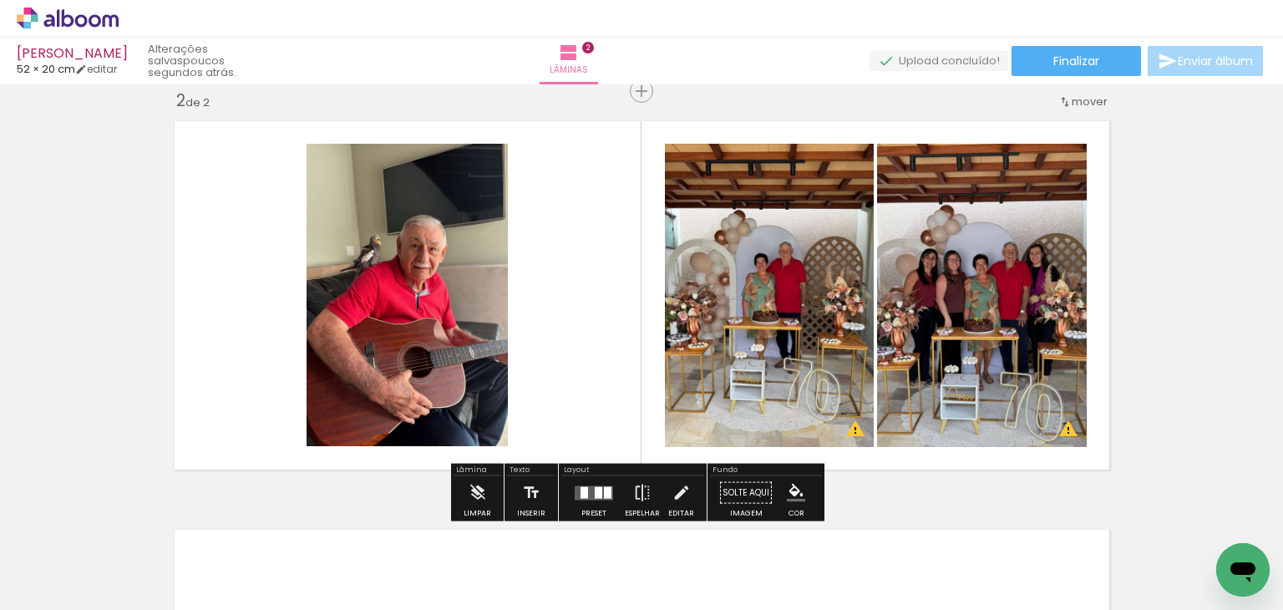
click at [962, 266] on quentale-photo at bounding box center [982, 295] width 210 height 303
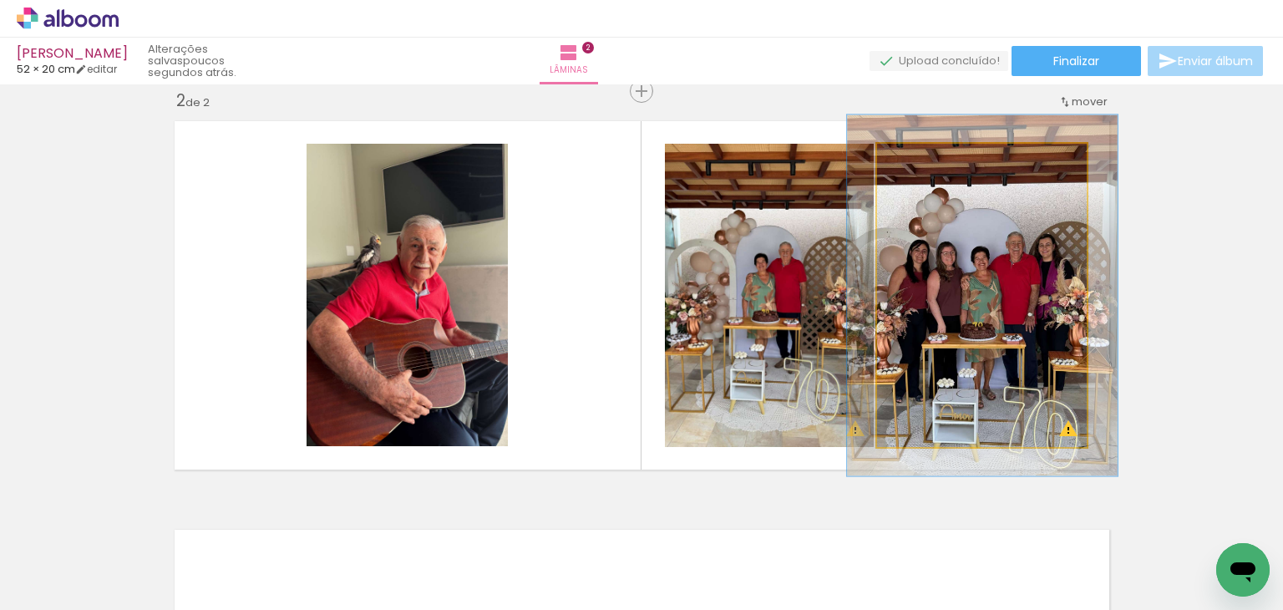
drag, startPoint x: 909, startPoint y: 173, endPoint x: 920, endPoint y: 176, distance: 11.4
type paper-slider "119"
click at [920, 176] on quentale-photo at bounding box center [982, 295] width 210 height 303
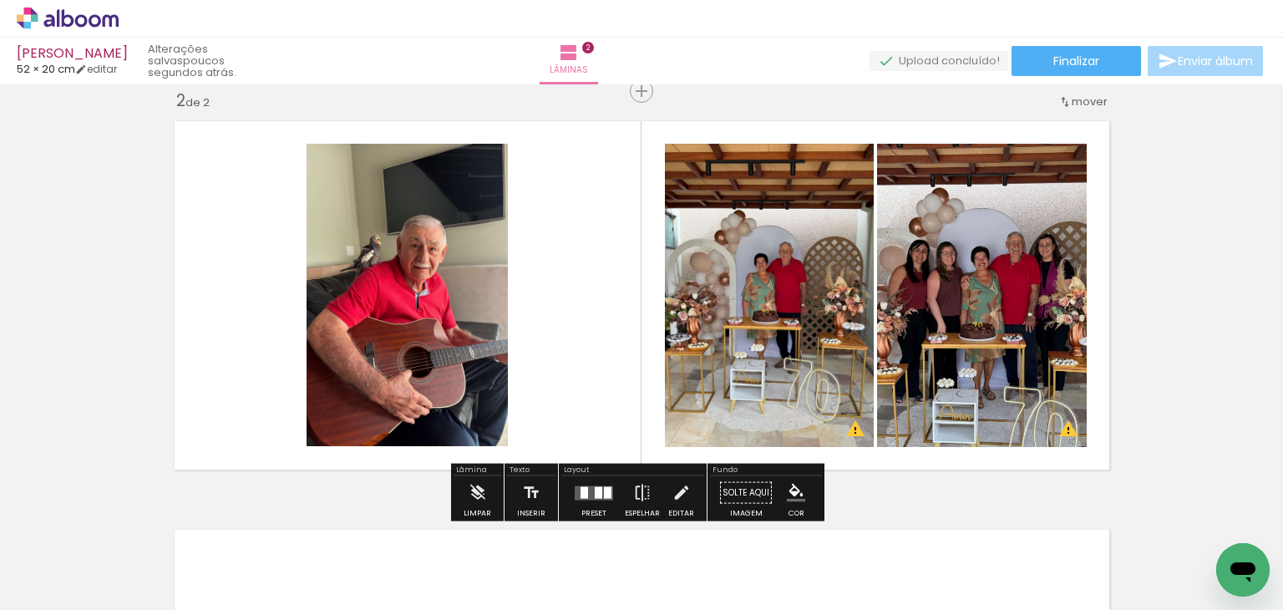
click at [65, 586] on span "Adicionar Fotos" at bounding box center [59, 587] width 50 height 18
click at [0, 0] on input "file" at bounding box center [0, 0] width 0 height 0
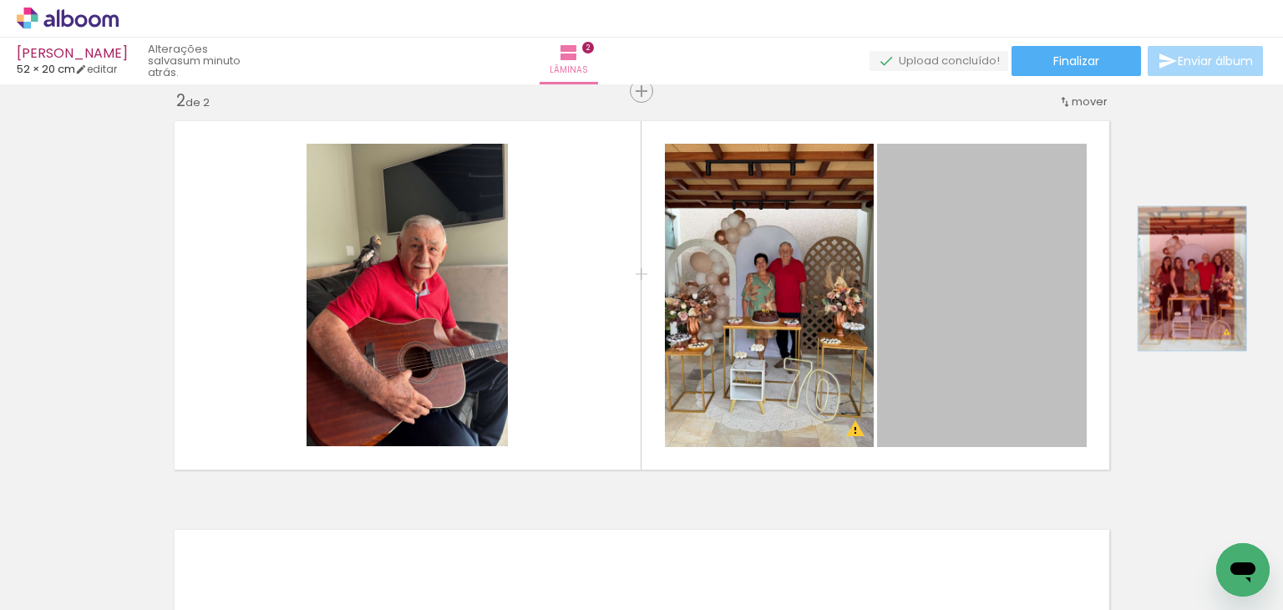
drag, startPoint x: 1116, startPoint y: 278, endPoint x: 1186, endPoint y: 278, distance: 69.3
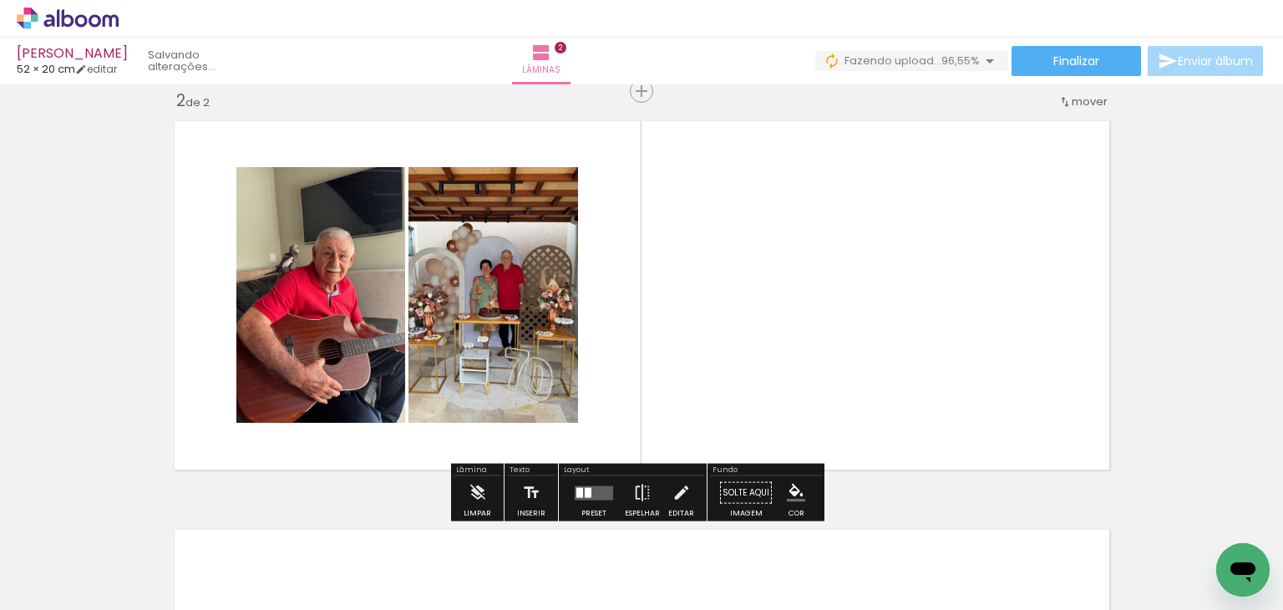
scroll to position [0, 1572]
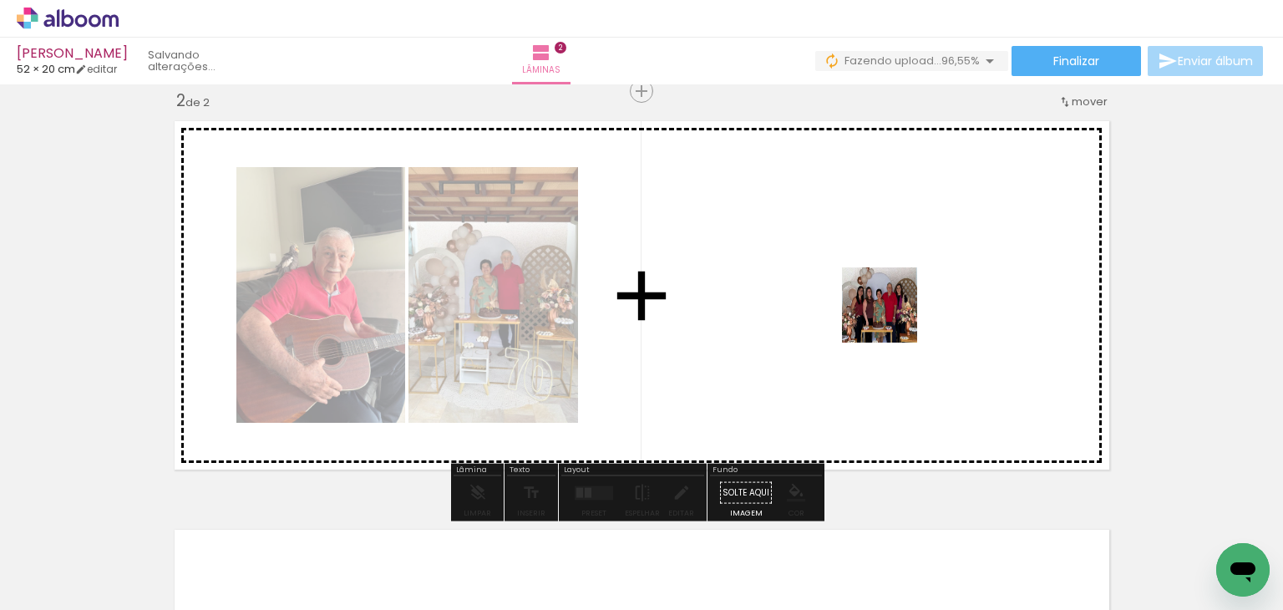
drag, startPoint x: 1195, startPoint y: 546, endPoint x: 891, endPoint y: 313, distance: 382.5
click at [891, 313] on quentale-workspace at bounding box center [641, 305] width 1283 height 610
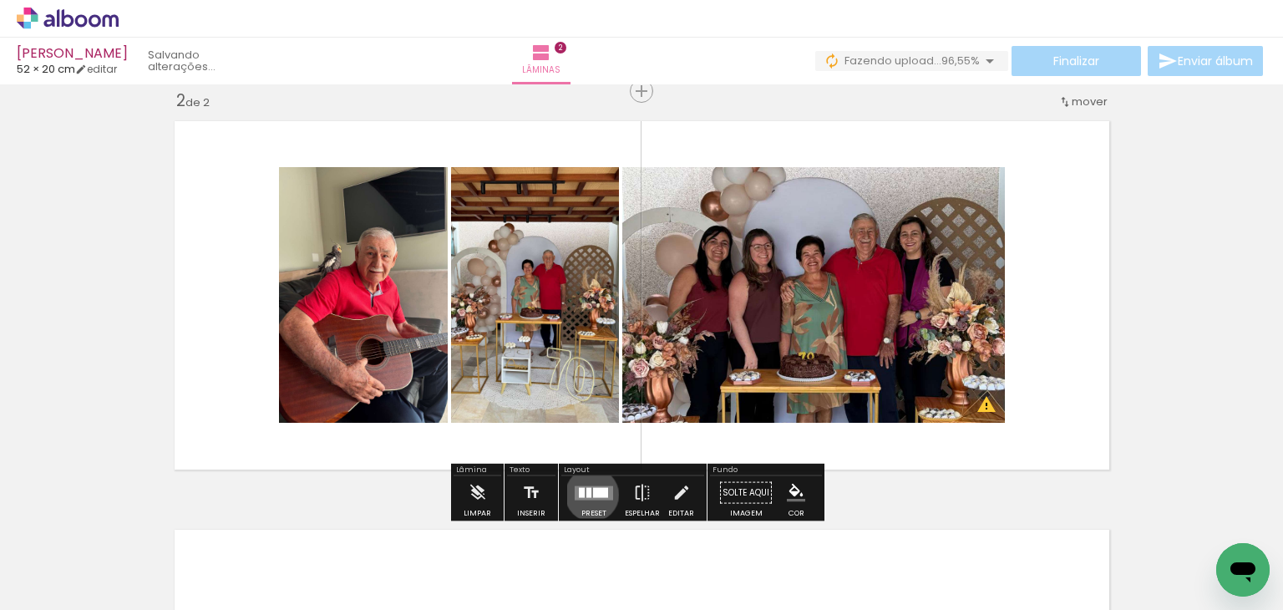
click at [593, 494] on div at bounding box center [600, 492] width 15 height 10
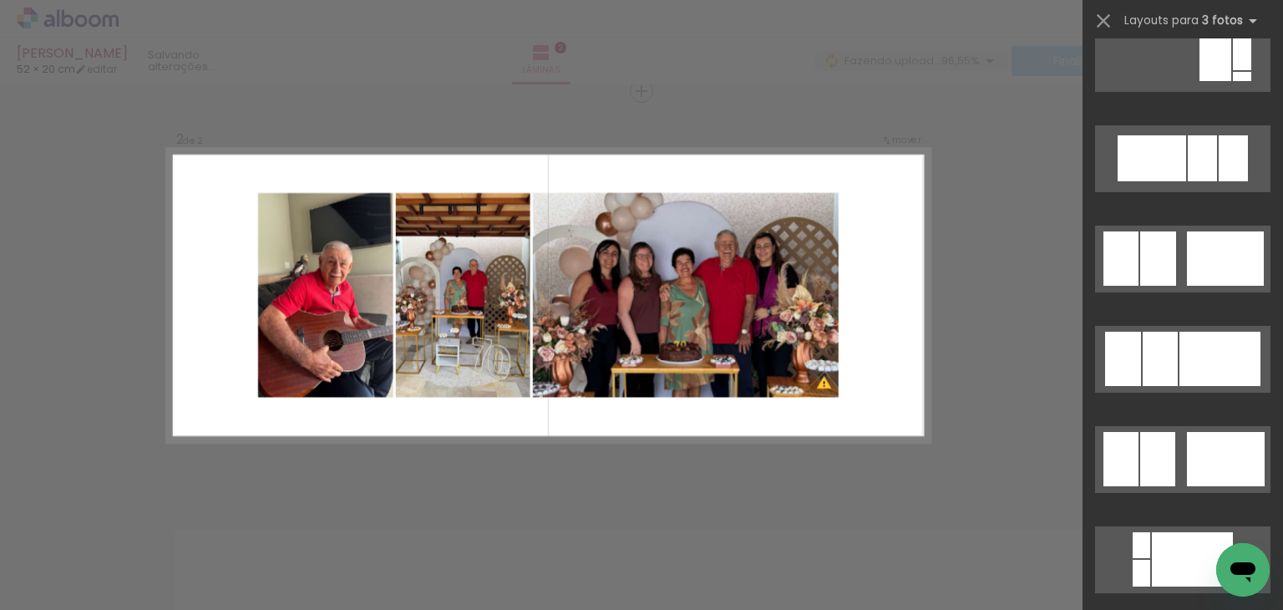
scroll to position [1338, 0]
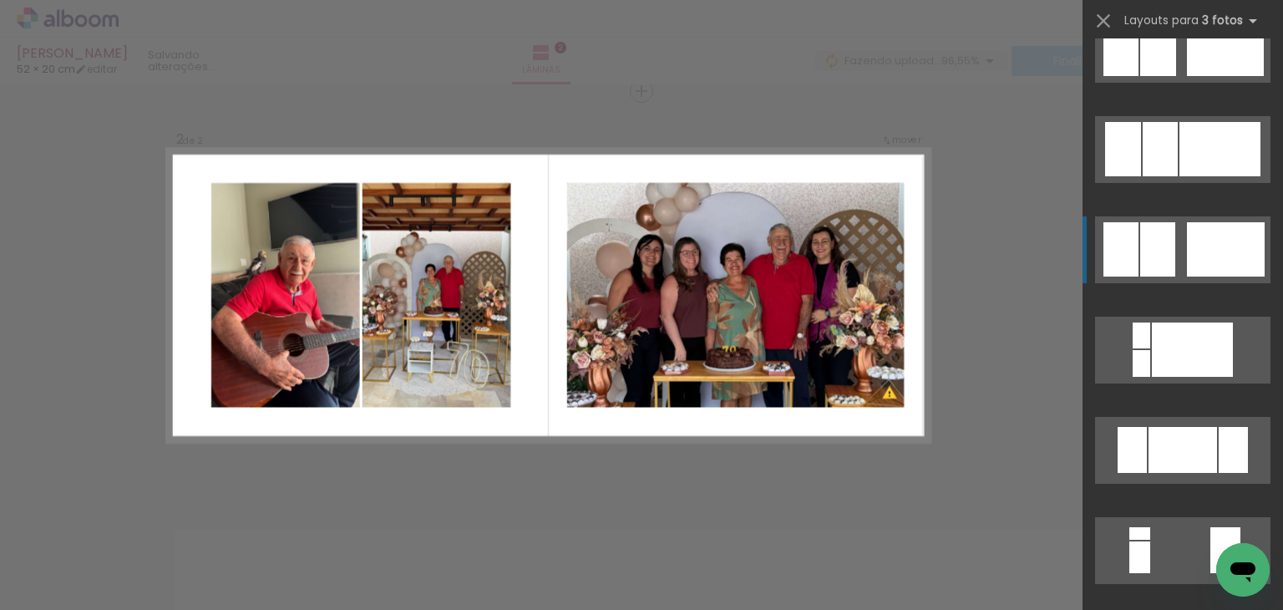
click at [1209, 76] on div at bounding box center [1225, 49] width 77 height 54
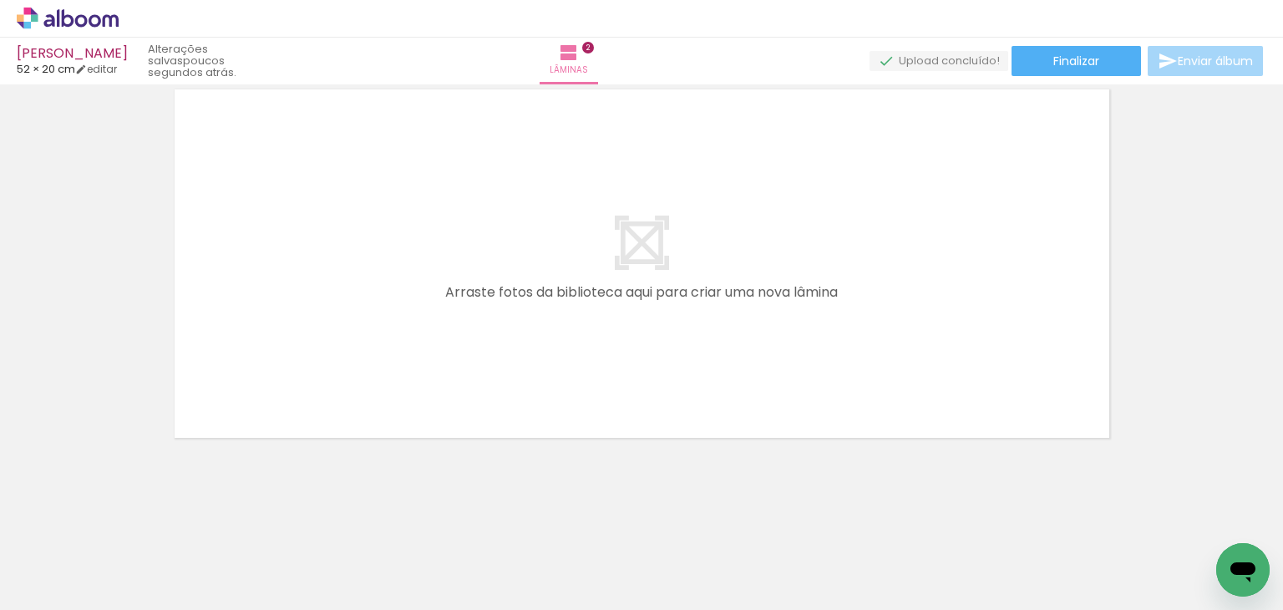
scroll to position [0, 632]
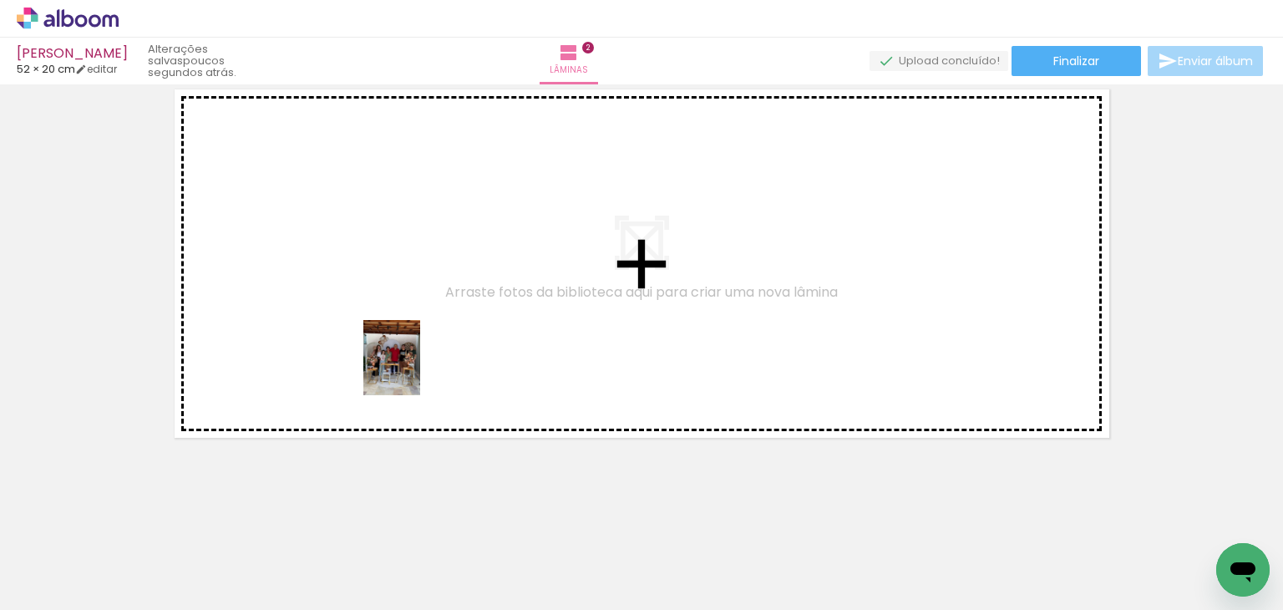
drag, startPoint x: 649, startPoint y: 565, endPoint x: 414, endPoint y: 370, distance: 305.6
click at [414, 370] on quentale-workspace at bounding box center [641, 305] width 1283 height 610
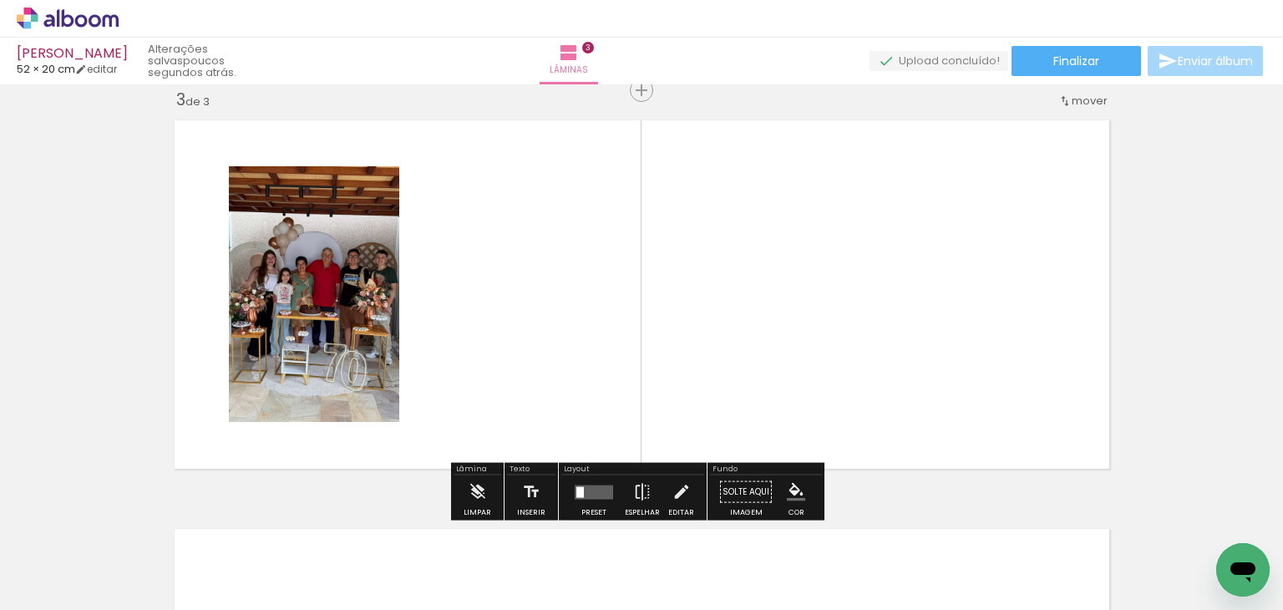
scroll to position [0, 745]
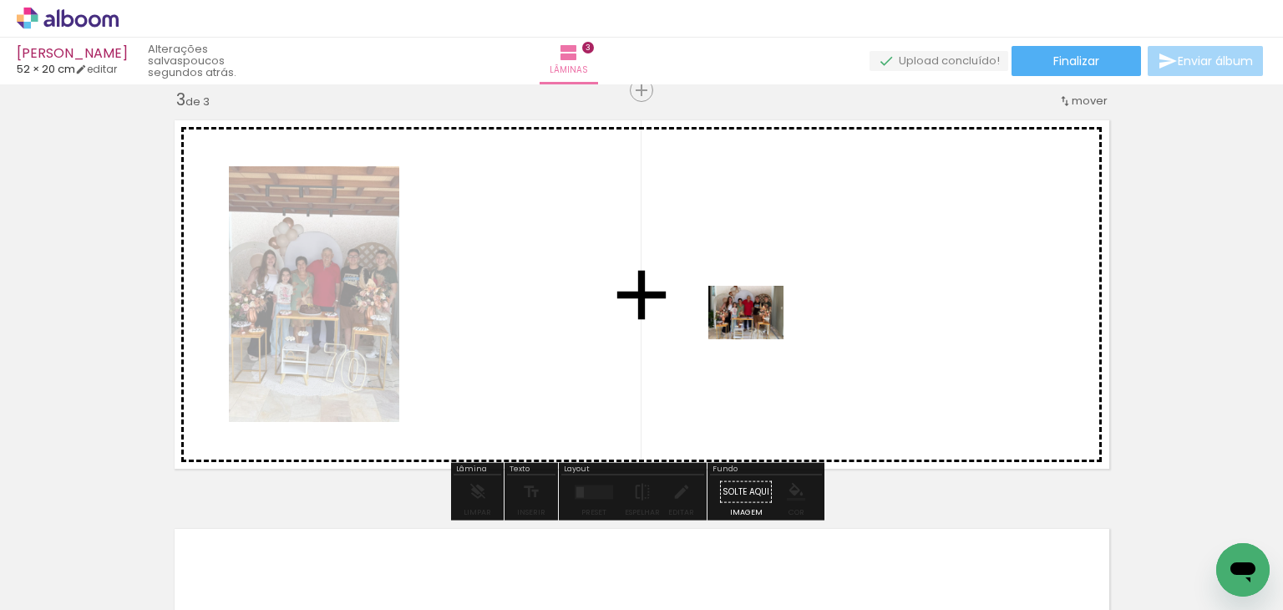
drag, startPoint x: 740, startPoint y: 562, endPoint x: 775, endPoint y: 334, distance: 230.8
click at [775, 334] on quentale-workspace at bounding box center [641, 305] width 1283 height 610
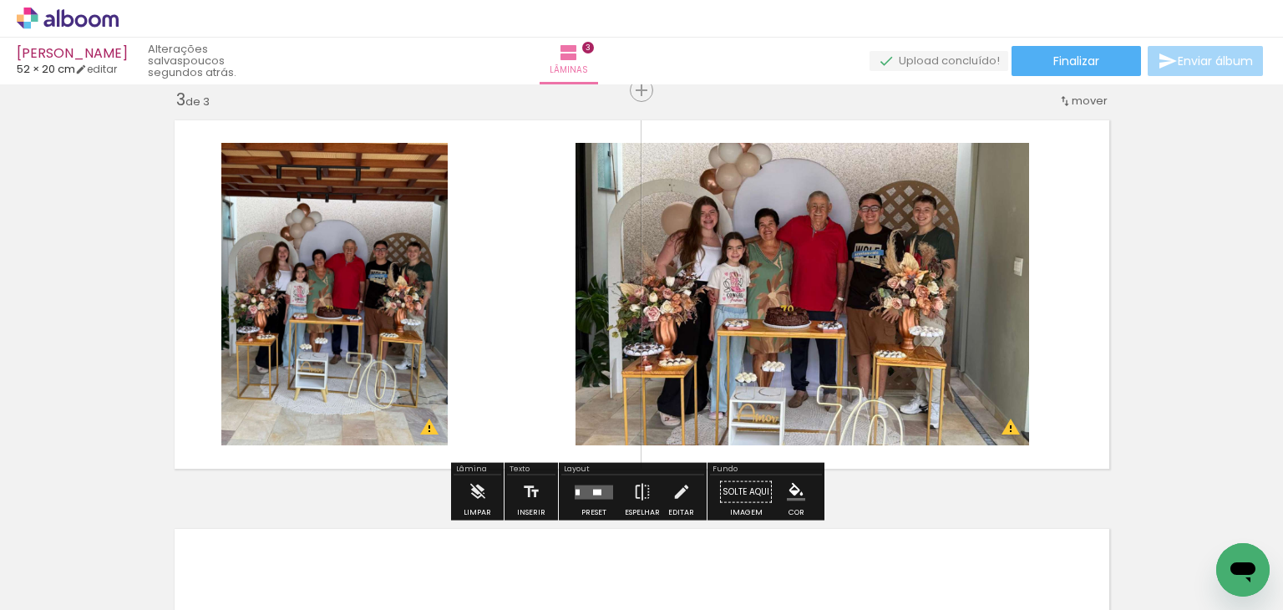
click at [408, 313] on quentale-photo at bounding box center [334, 294] width 226 height 302
click at [586, 499] on div at bounding box center [593, 491] width 45 height 33
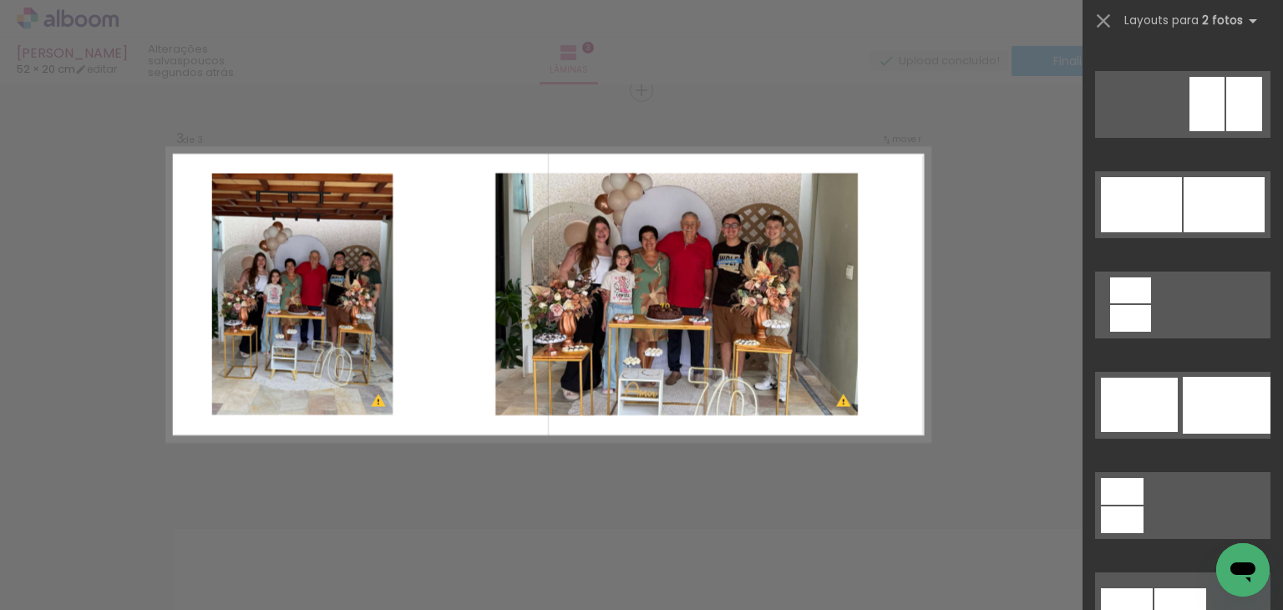
scroll to position [4238, 0]
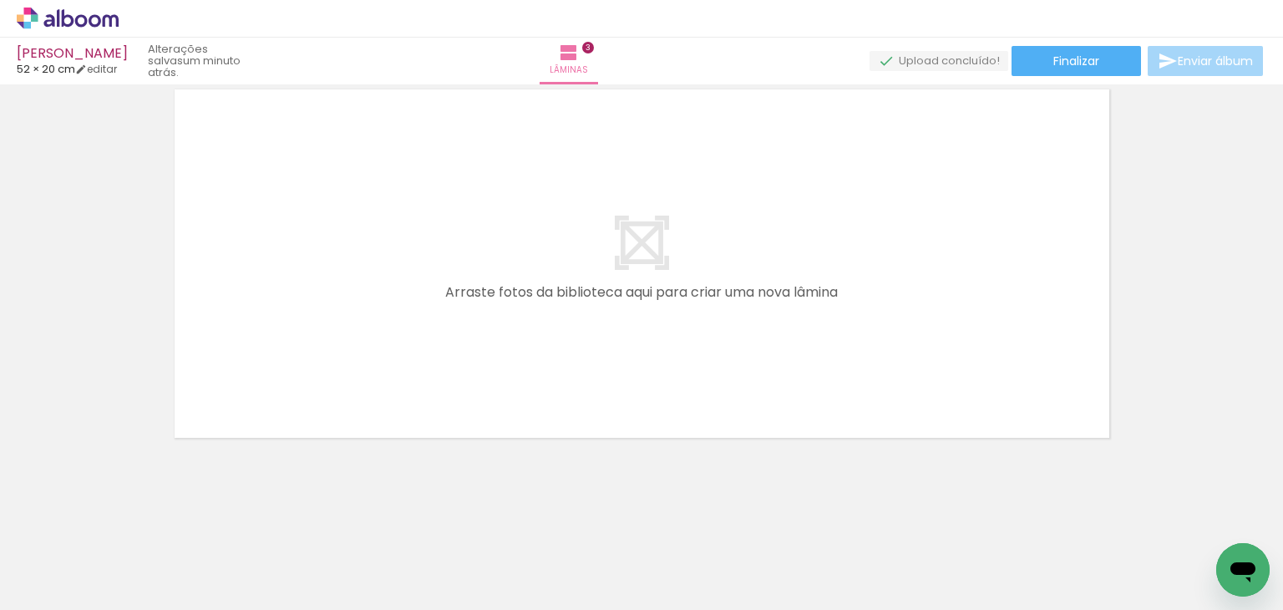
scroll to position [0, 1421]
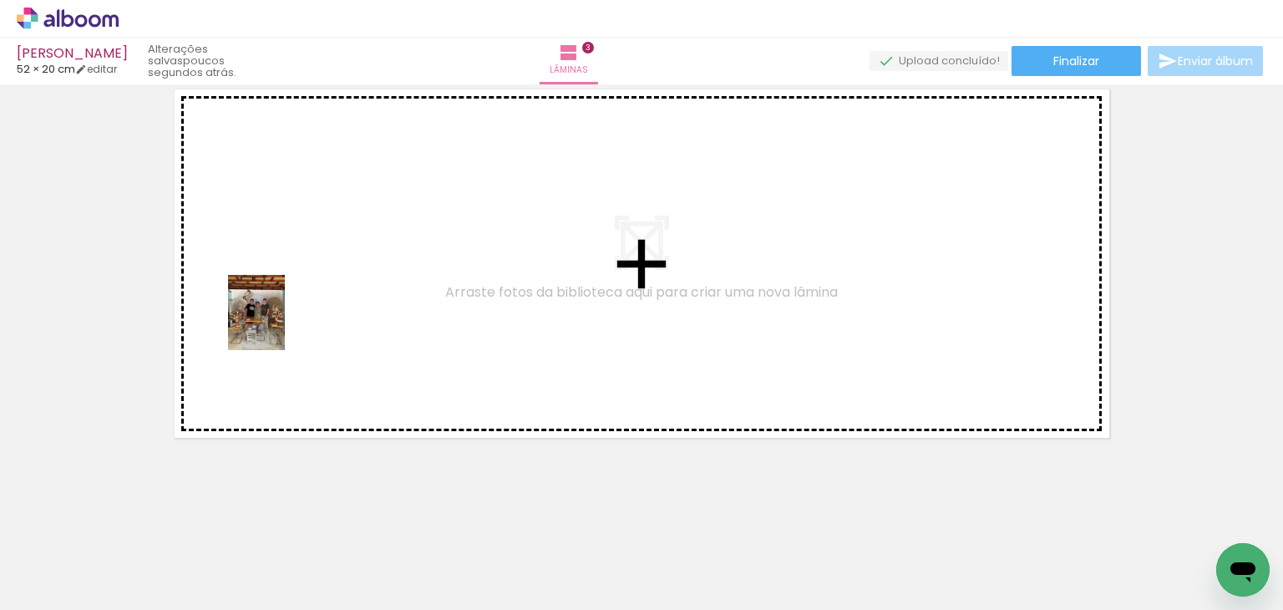
drag, startPoint x: 722, startPoint y: 572, endPoint x: 278, endPoint y: 325, distance: 507.9
click at [278, 325] on quentale-workspace at bounding box center [641, 305] width 1283 height 610
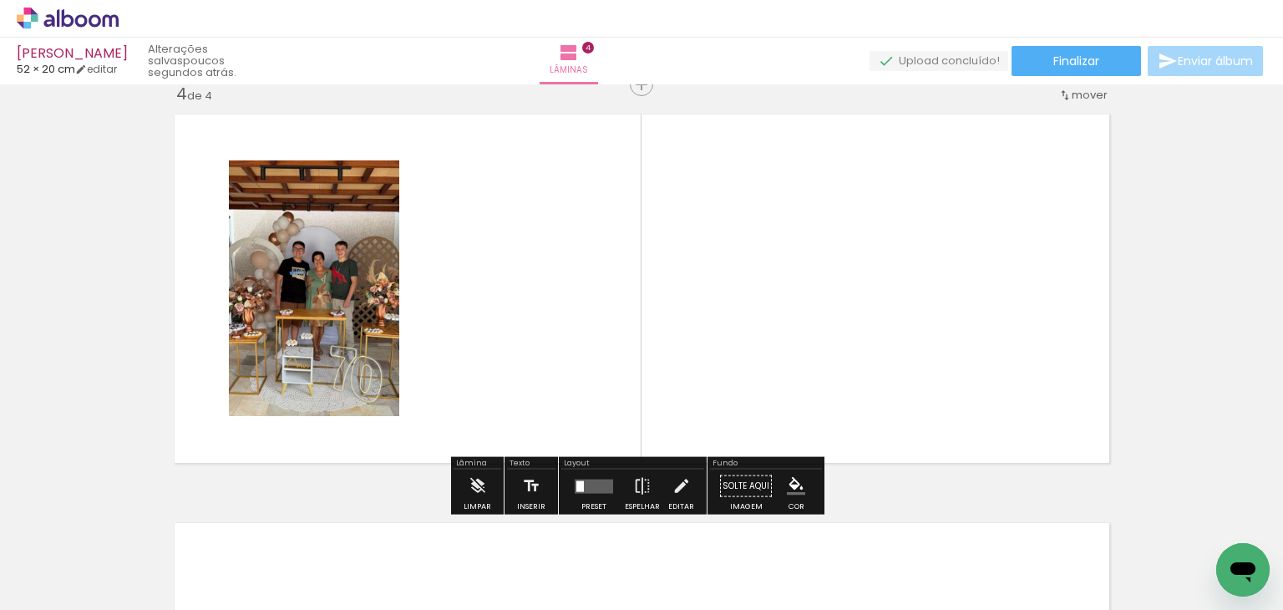
scroll to position [1247, 0]
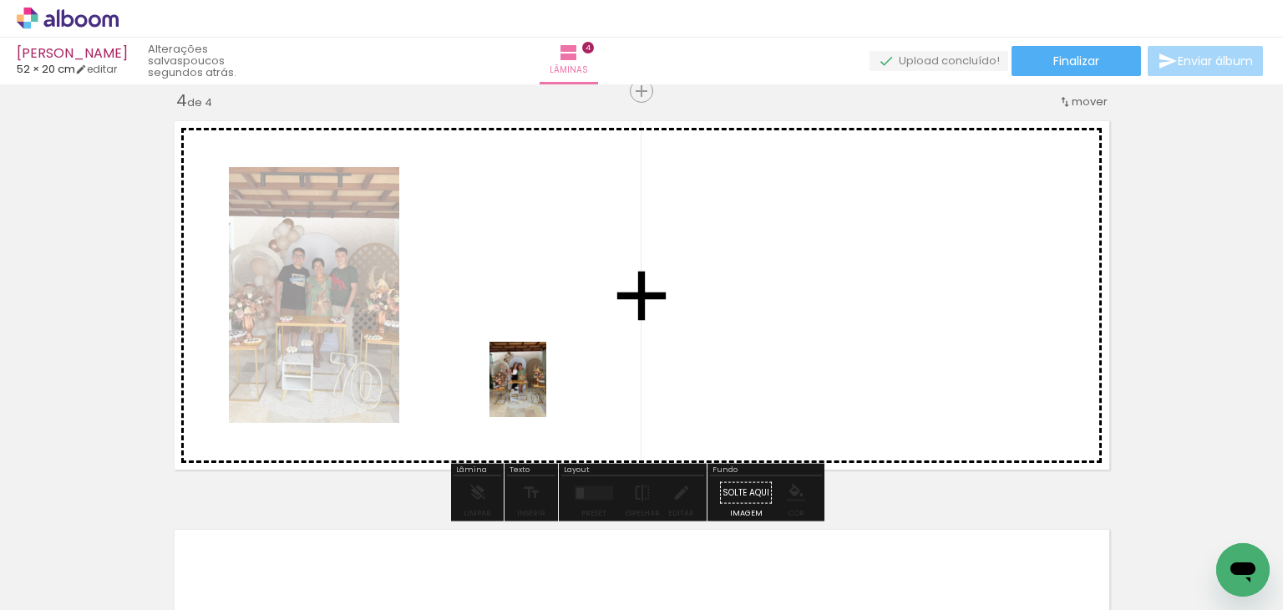
drag, startPoint x: 770, startPoint y: 537, endPoint x: 535, endPoint y: 379, distance: 283.6
click at [535, 379] on quentale-workspace at bounding box center [641, 305] width 1283 height 610
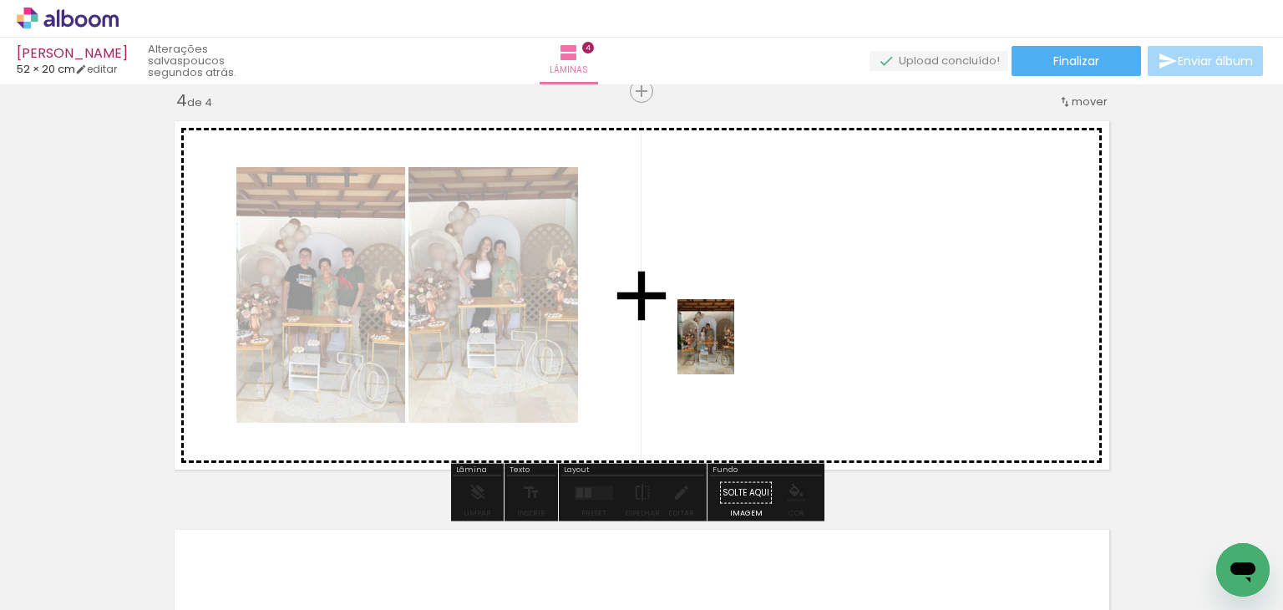
drag, startPoint x: 632, startPoint y: 586, endPoint x: 728, endPoint y: 349, distance: 255.2
click at [728, 349] on quentale-workspace at bounding box center [641, 305] width 1283 height 610
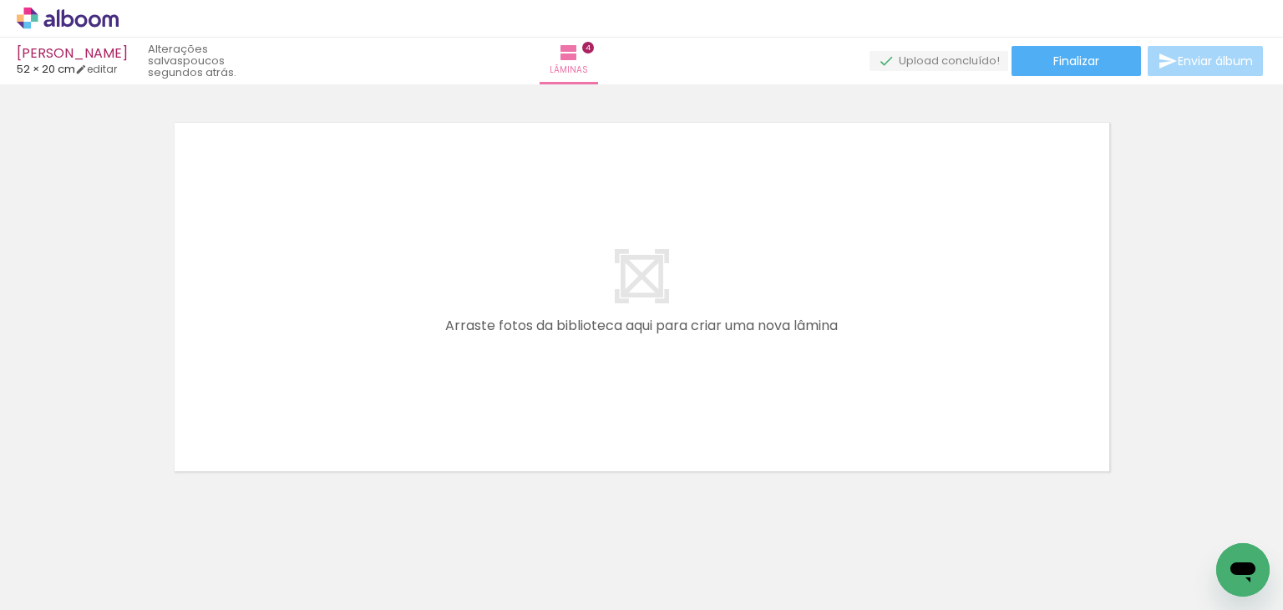
scroll to position [0, 133]
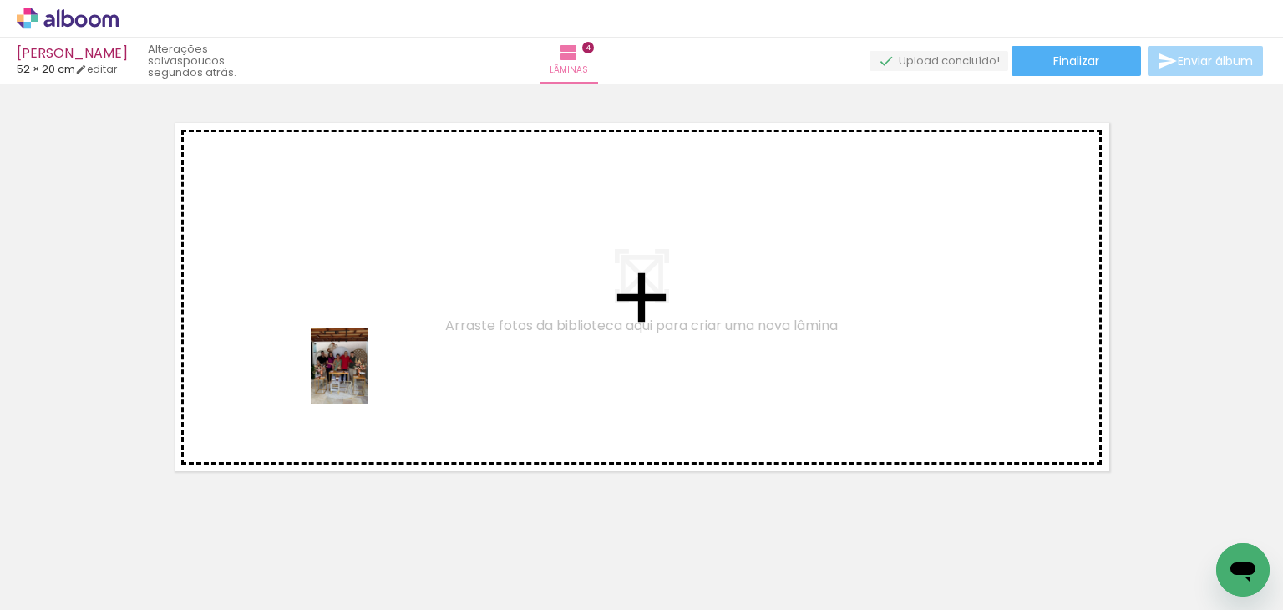
drag, startPoint x: 508, startPoint y: 565, endPoint x: 361, endPoint y: 378, distance: 237.4
click at [361, 378] on quentale-workspace at bounding box center [641, 305] width 1283 height 610
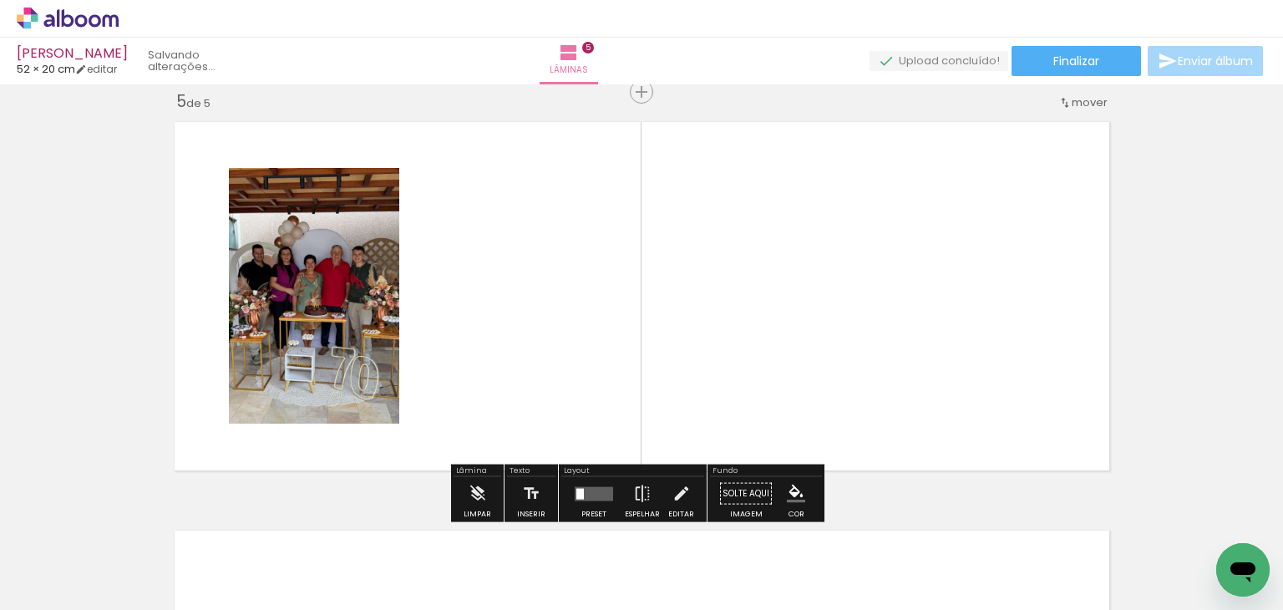
scroll to position [1655, 0]
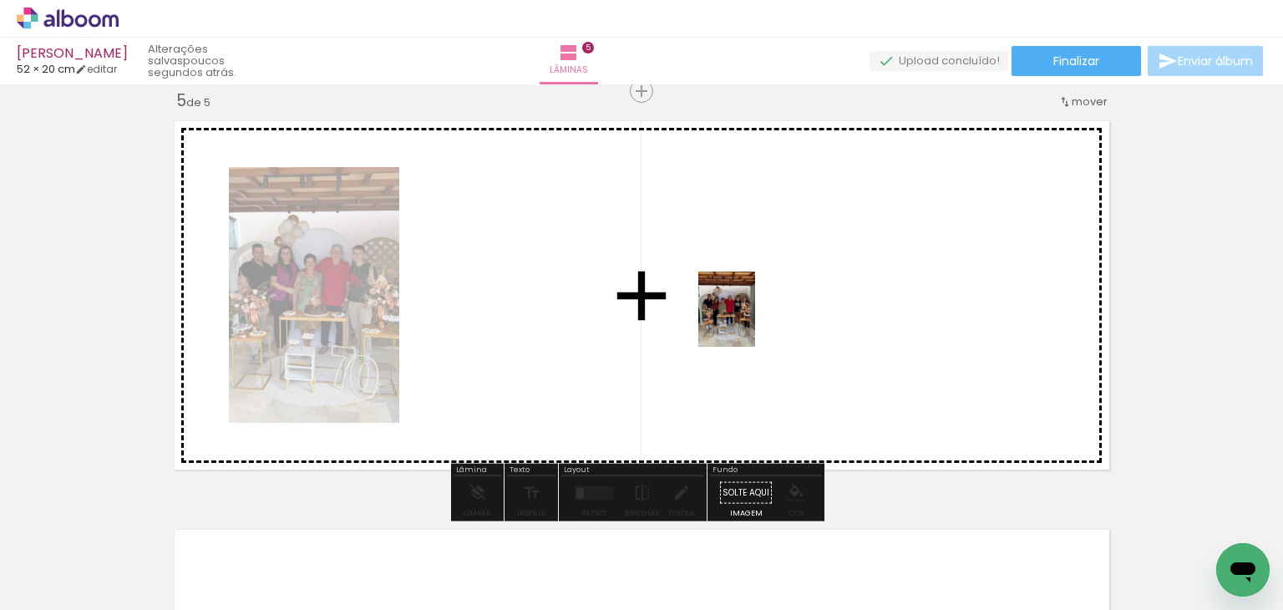
drag, startPoint x: 233, startPoint y: 566, endPoint x: 810, endPoint y: 319, distance: 627.7
click at [810, 319] on quentale-workspace at bounding box center [641, 305] width 1283 height 610
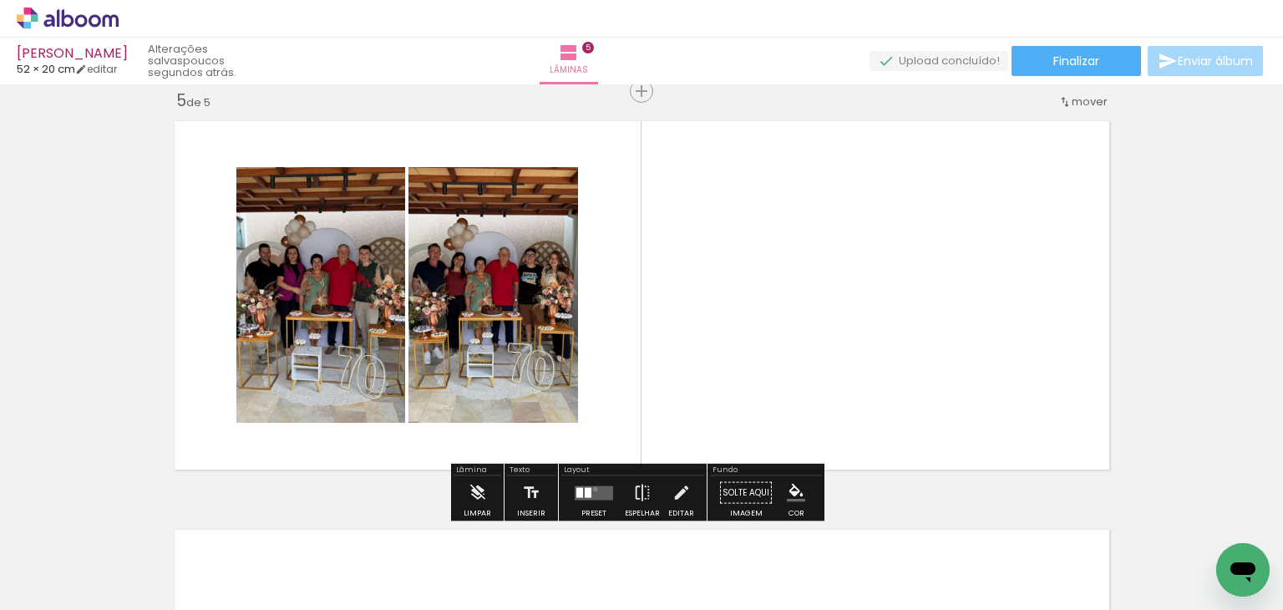
click at [592, 488] on quentale-layouter at bounding box center [594, 492] width 38 height 14
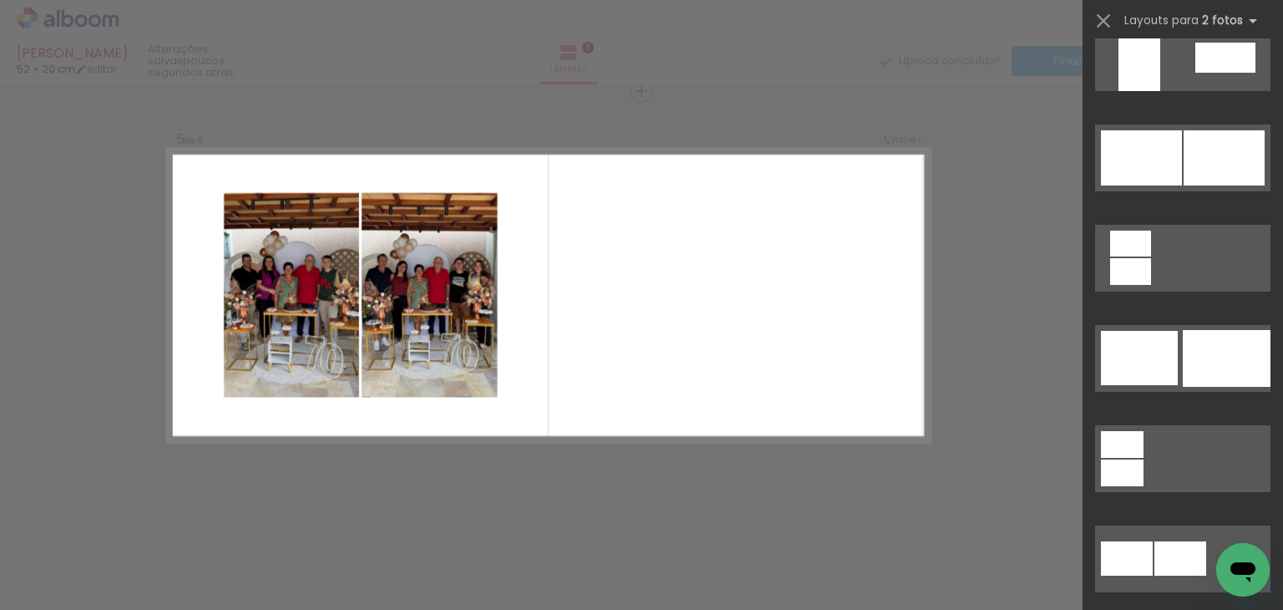
scroll to position [4309, 0]
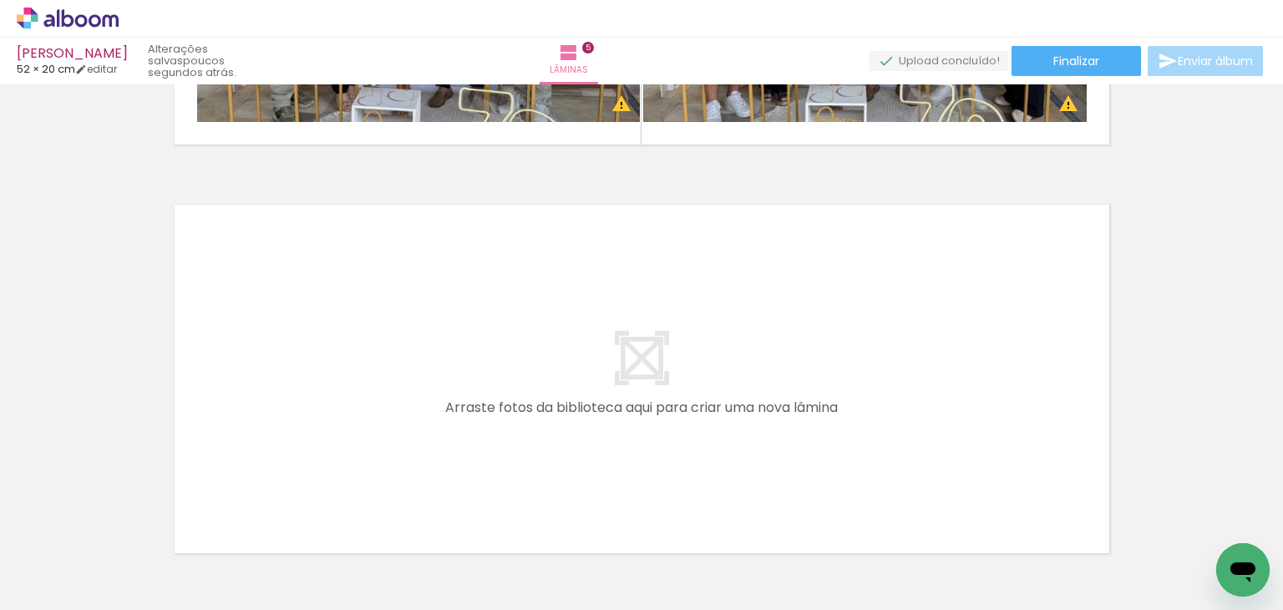
scroll to position [2019, 0]
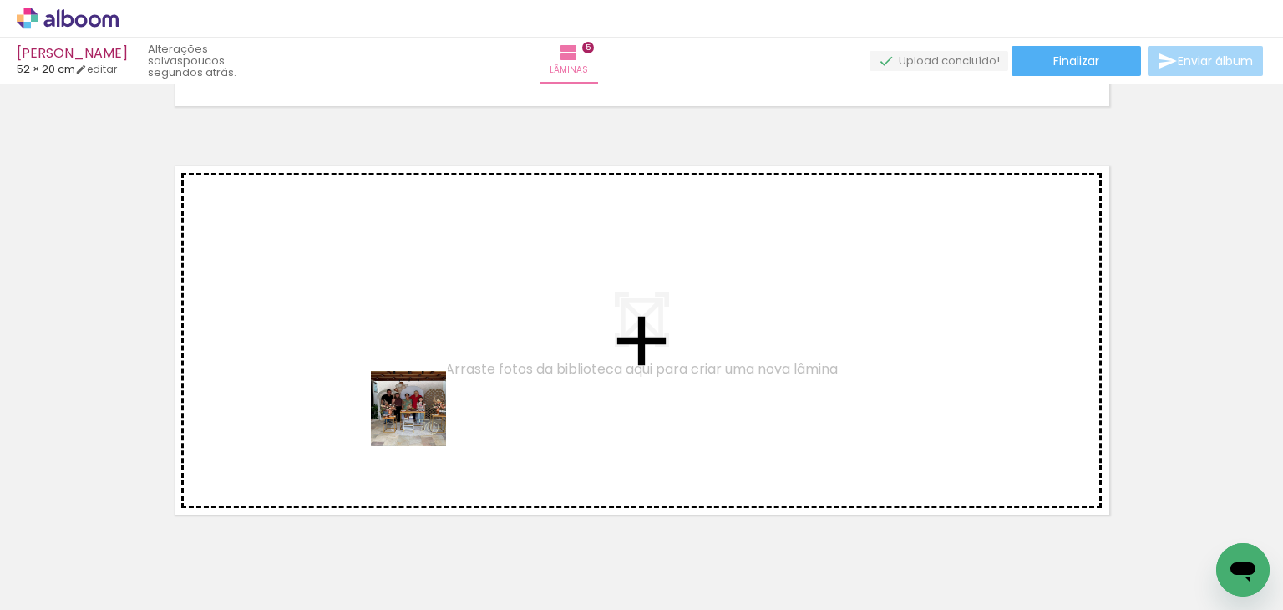
drag, startPoint x: 598, startPoint y: 564, endPoint x: 411, endPoint y: 411, distance: 241.7
click at [411, 411] on quentale-workspace at bounding box center [641, 305] width 1283 height 610
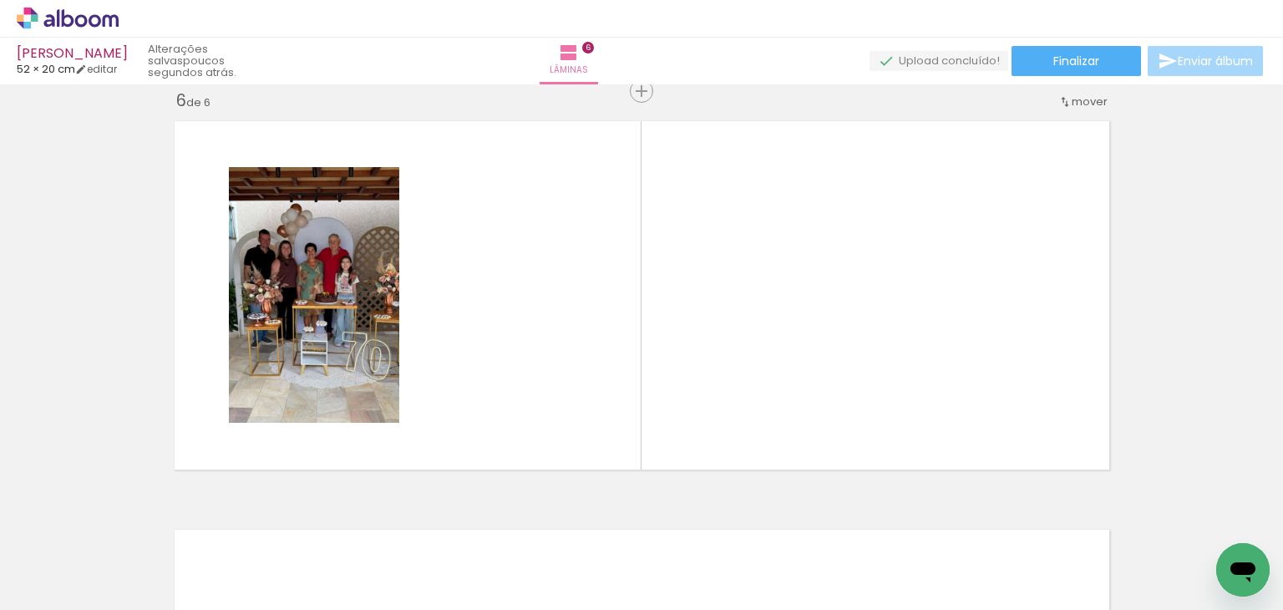
scroll to position [0, 481]
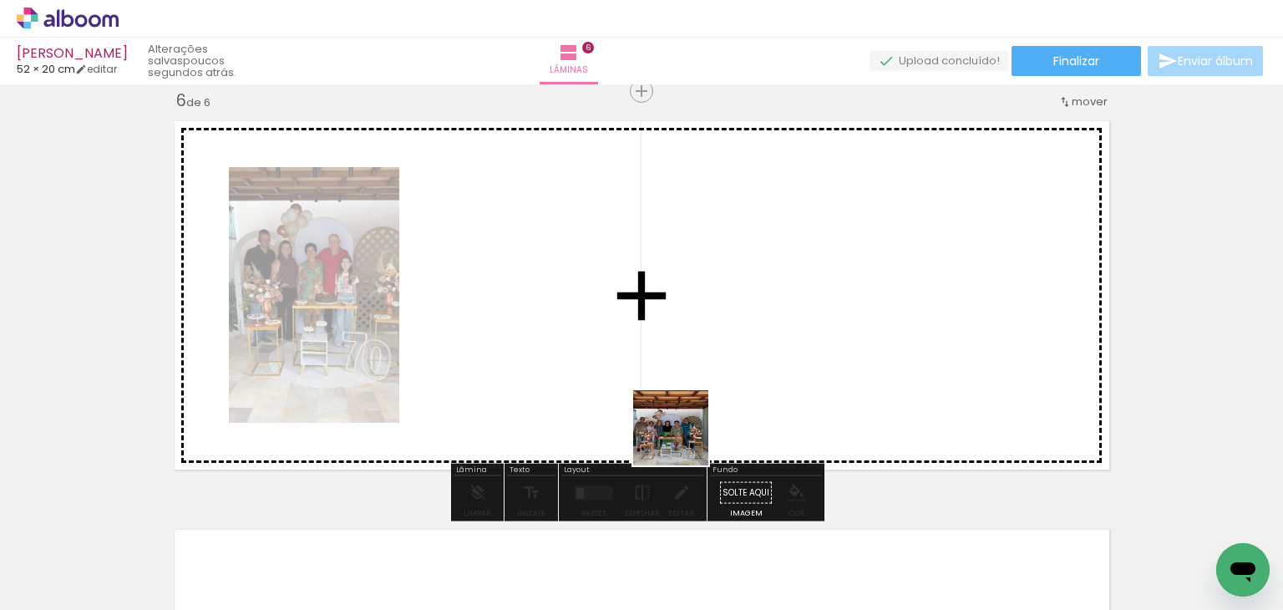
drag, startPoint x: 693, startPoint y: 562, endPoint x: 693, endPoint y: 343, distance: 219.7
click at [693, 343] on quentale-workspace at bounding box center [641, 305] width 1283 height 610
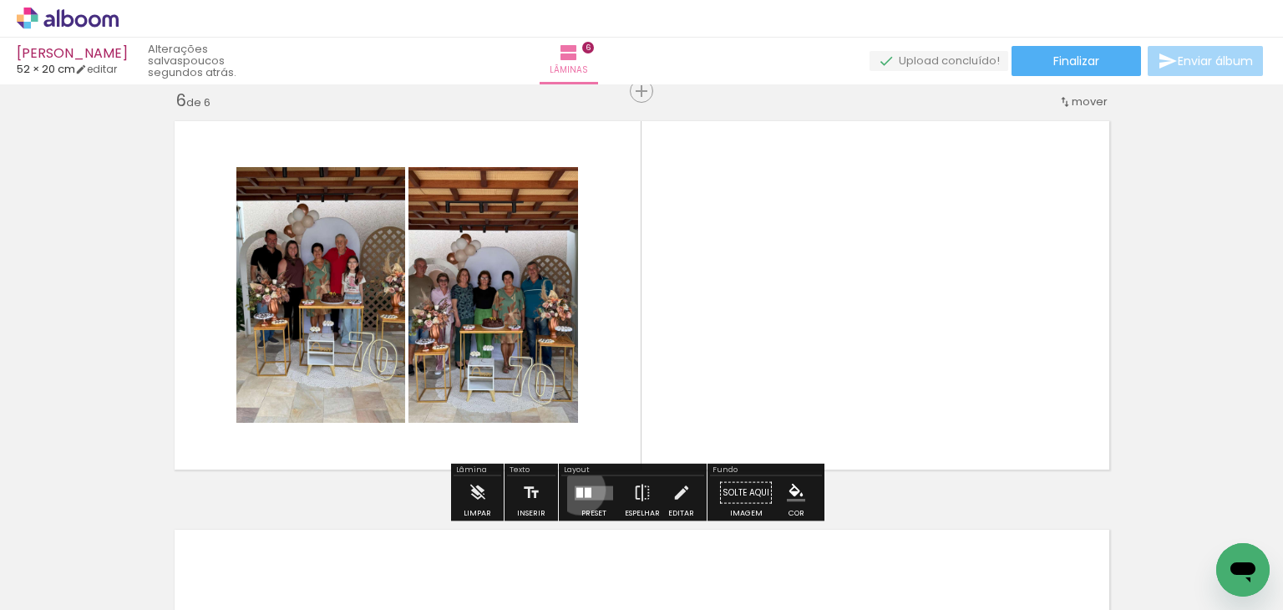
click at [576, 489] on div at bounding box center [579, 492] width 7 height 10
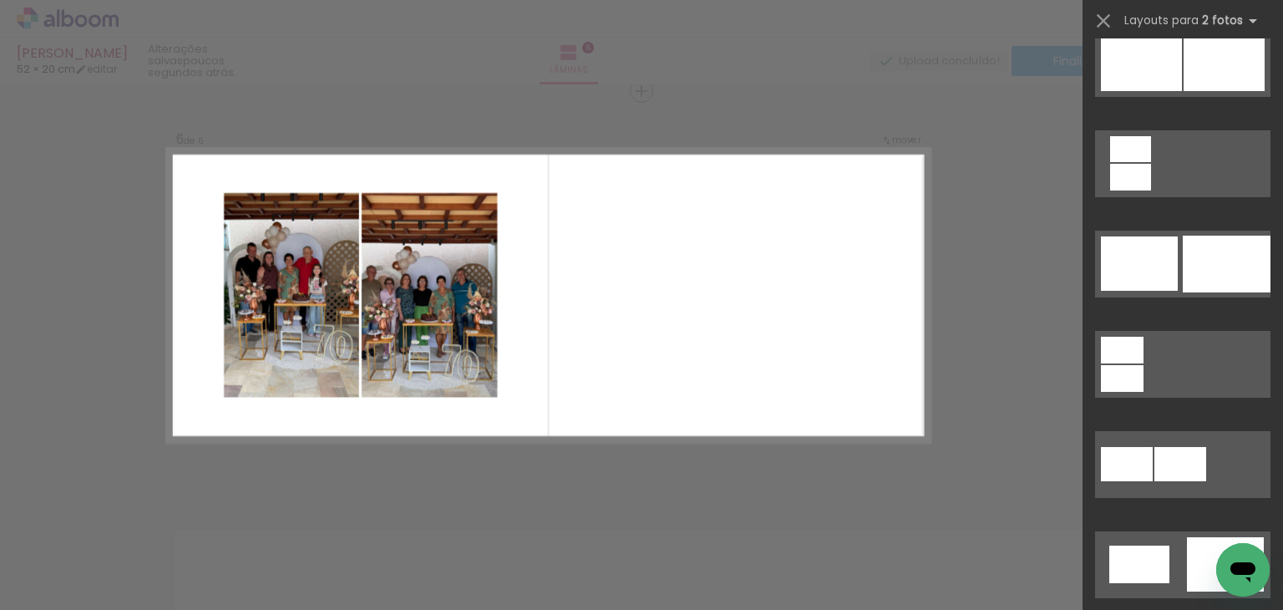
scroll to position [4155, 0]
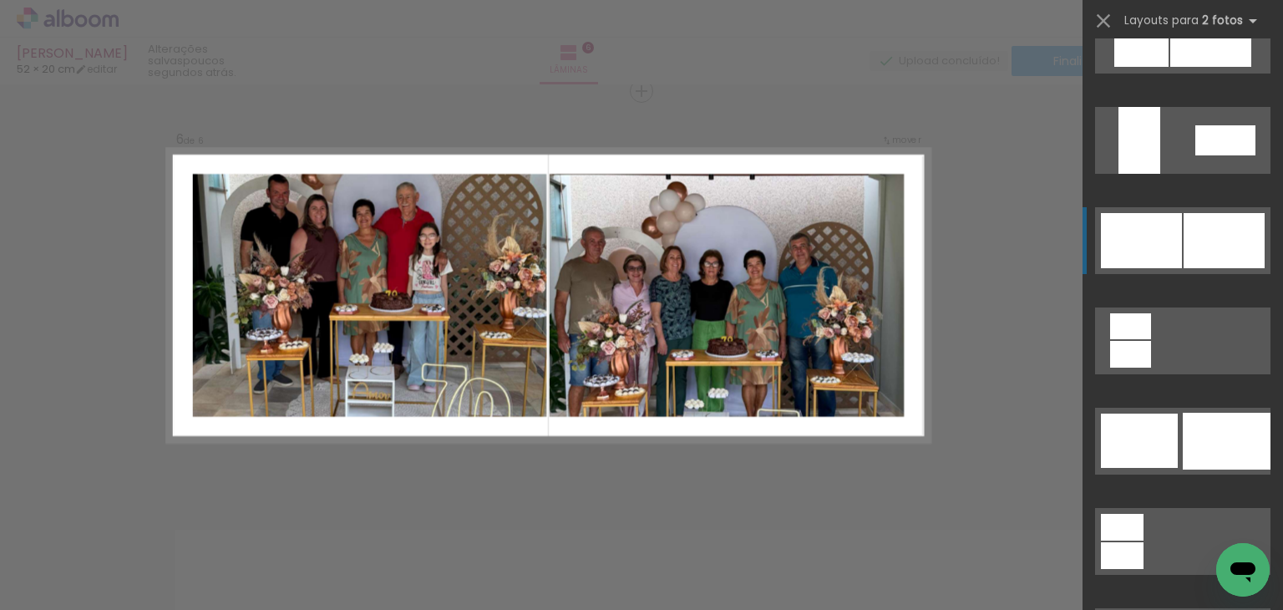
click at [1144, 542] on div at bounding box center [1122, 555] width 43 height 27
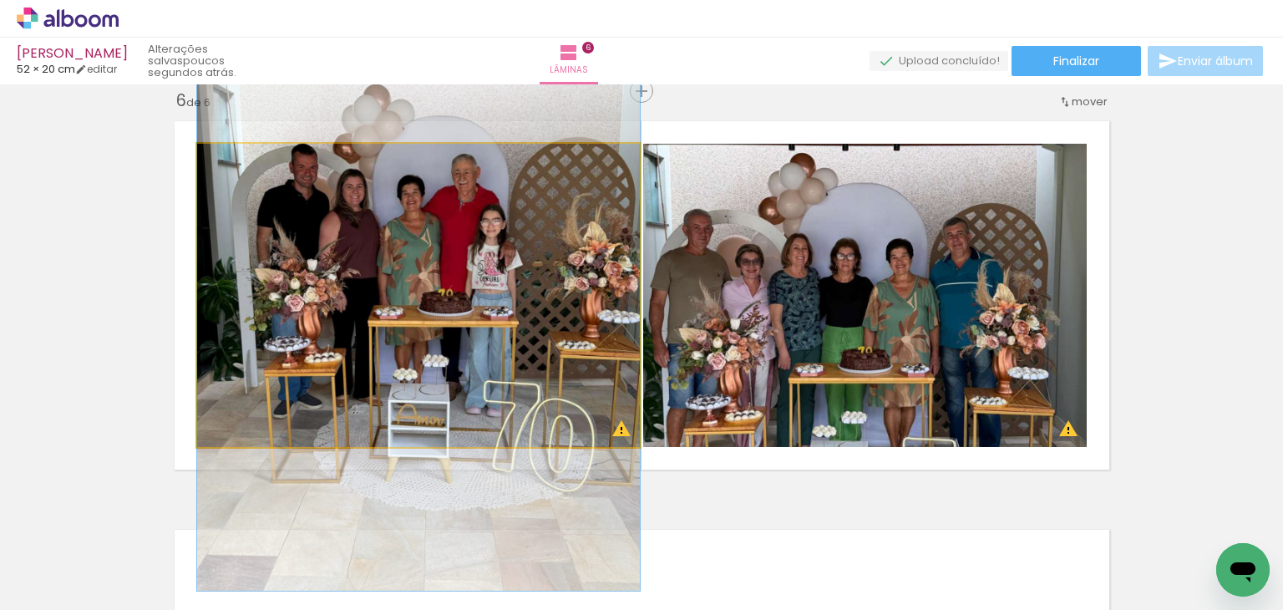
click at [505, 285] on quentale-photo at bounding box center [418, 295] width 443 height 303
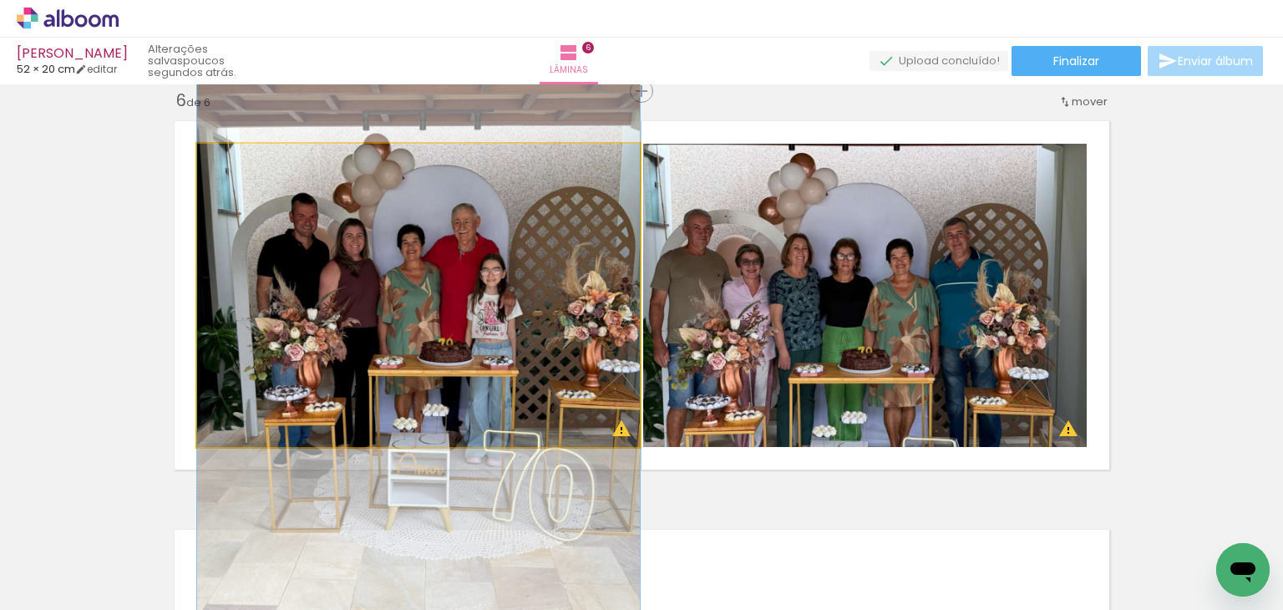
drag, startPoint x: 505, startPoint y: 285, endPoint x: 508, endPoint y: 334, distance: 49.4
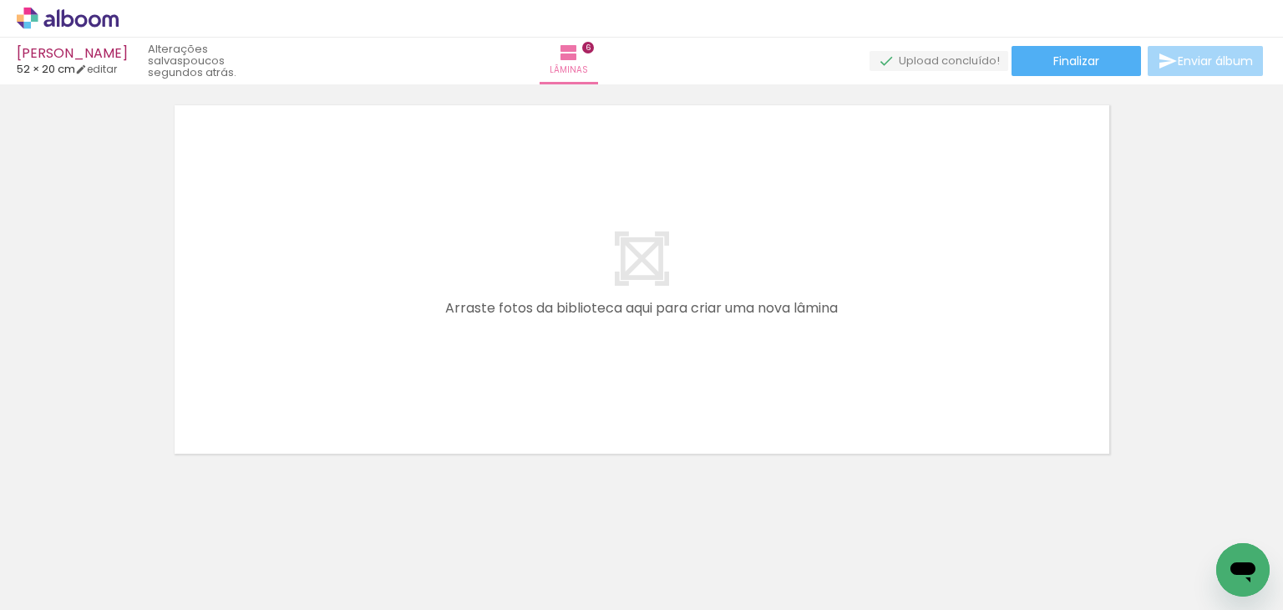
scroll to position [2504, 0]
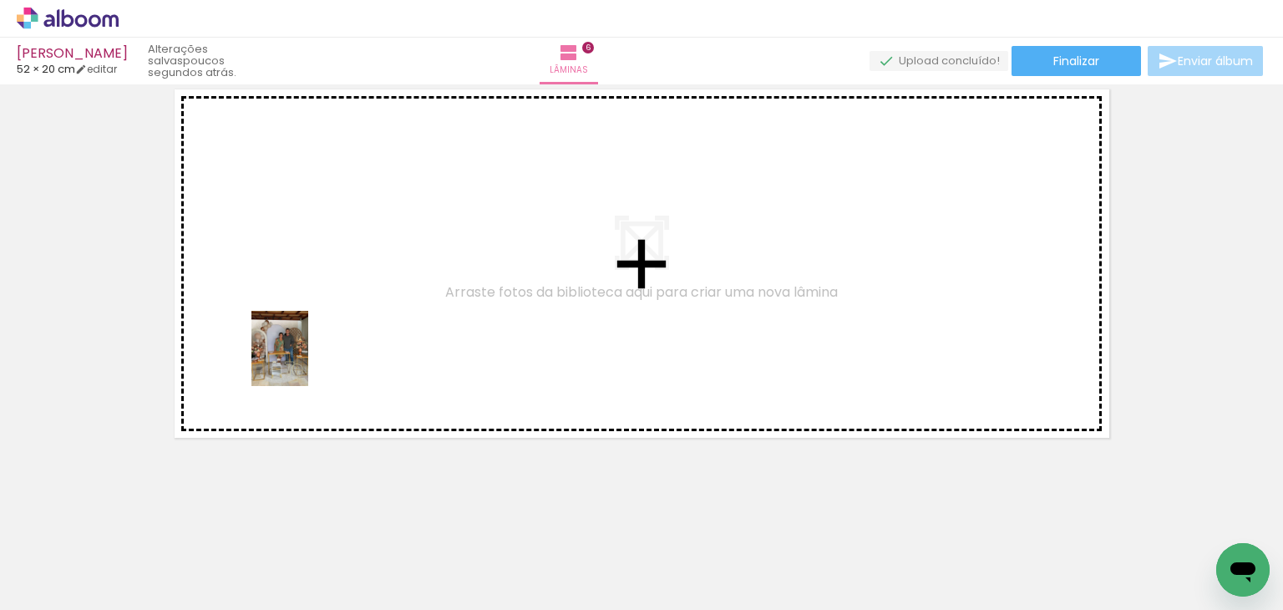
drag, startPoint x: 356, startPoint y: 565, endPoint x: 302, endPoint y: 361, distance: 211.0
click at [302, 361] on quentale-workspace at bounding box center [641, 305] width 1283 height 610
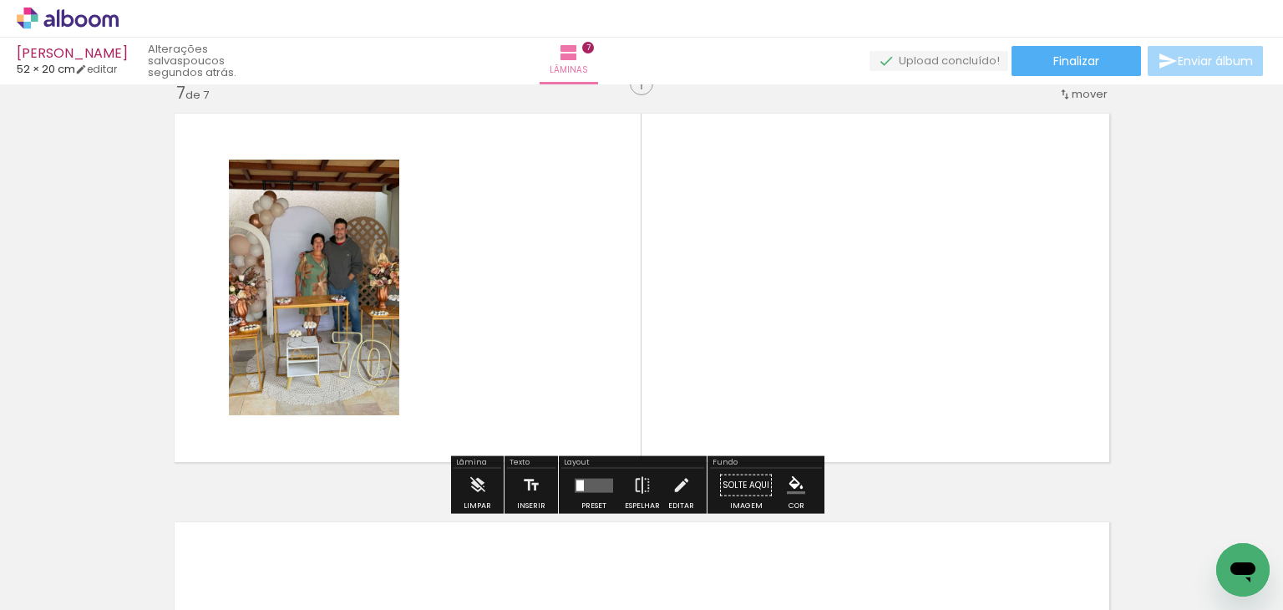
scroll to position [2473, 0]
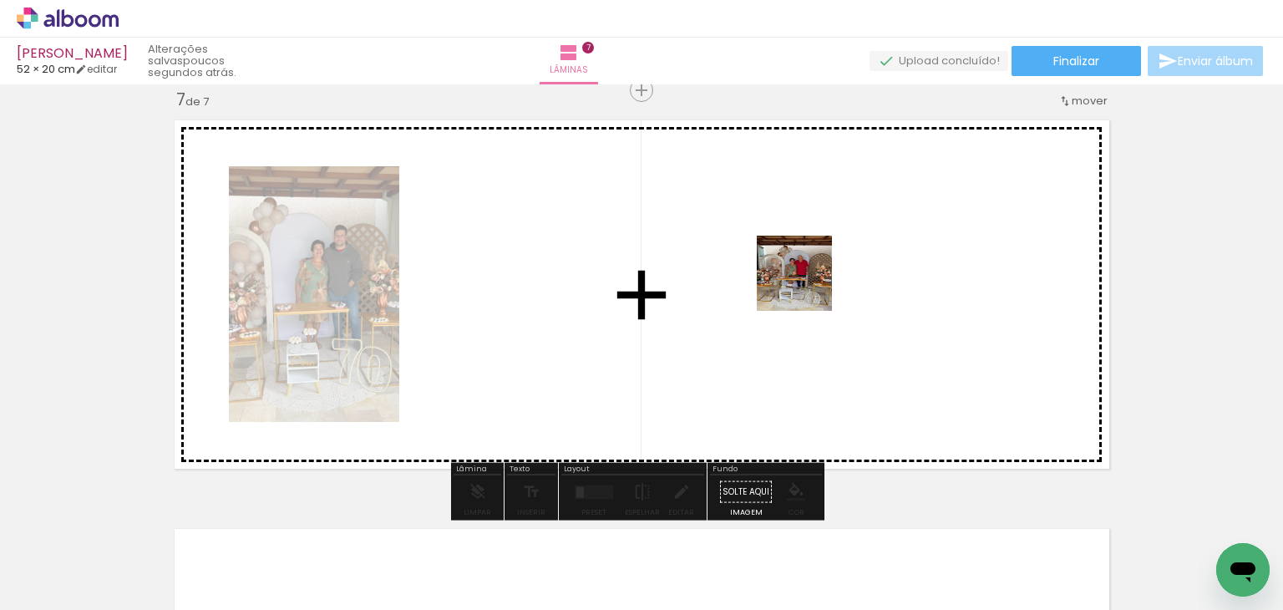
drag, startPoint x: 439, startPoint y: 556, endPoint x: 827, endPoint y: 277, distance: 478.3
click at [827, 277] on quentale-workspace at bounding box center [641, 305] width 1283 height 610
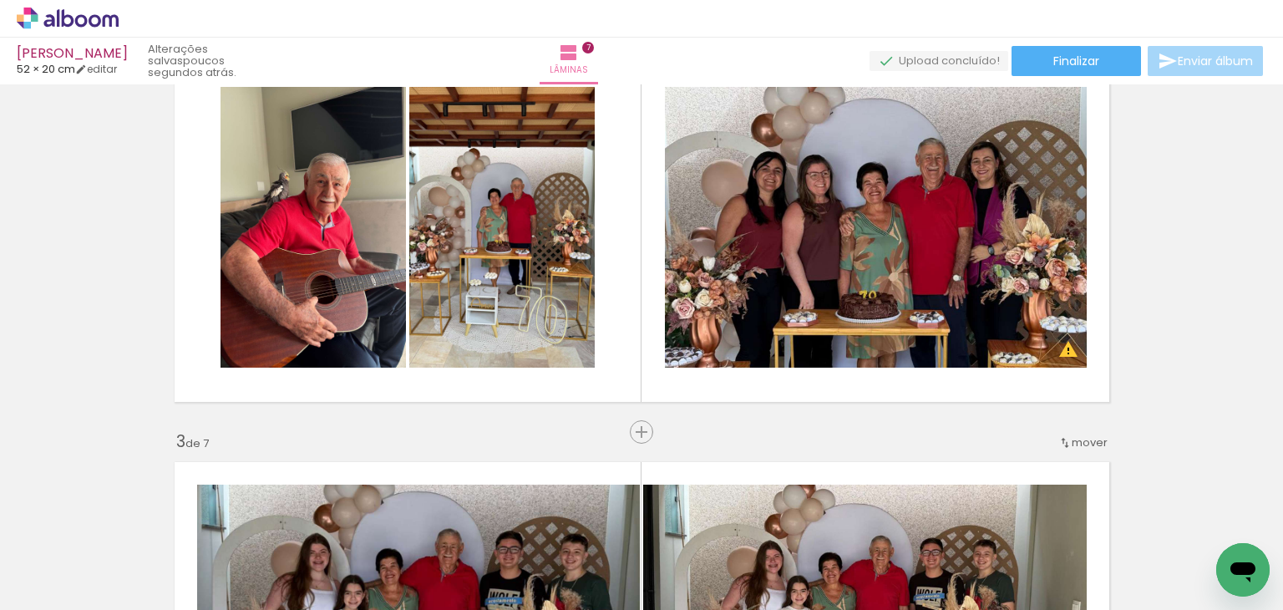
scroll to position [465, 0]
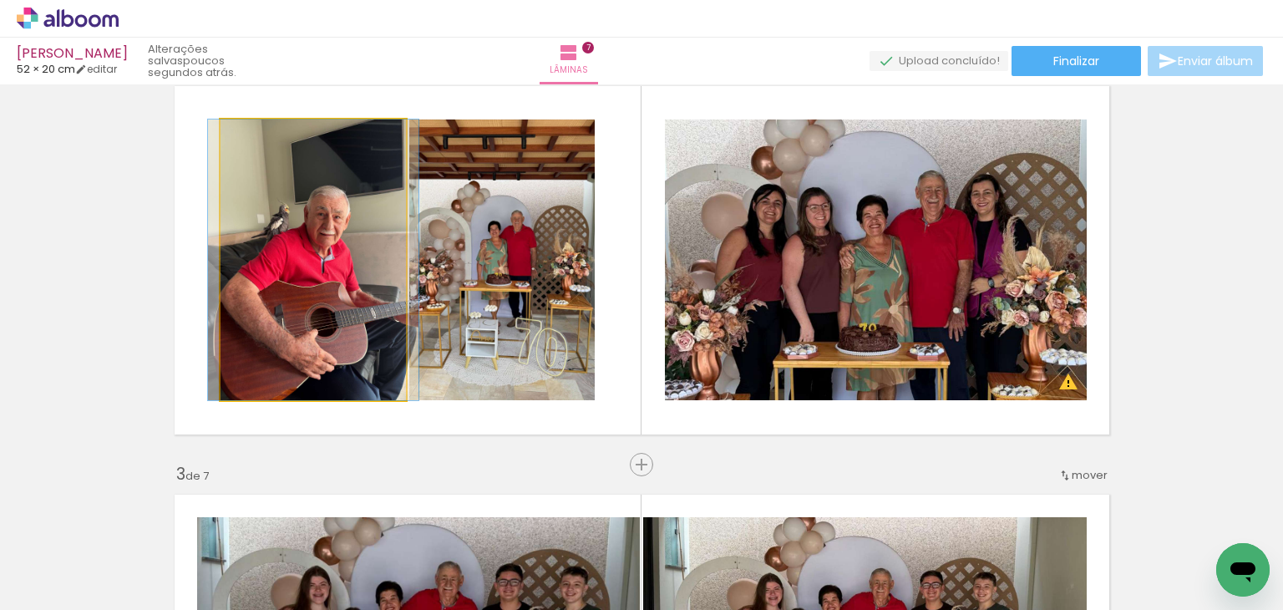
click at [345, 285] on quentale-photo at bounding box center [313, 259] width 185 height 281
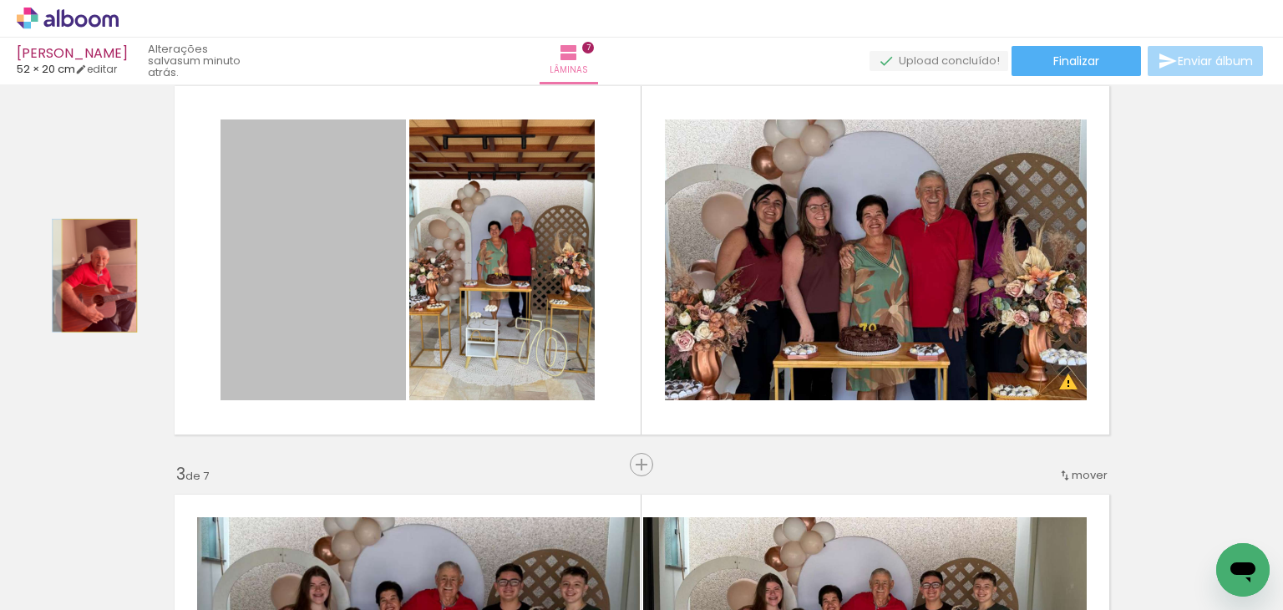
drag, startPoint x: 313, startPoint y: 265, endPoint x: 93, endPoint y: 275, distance: 220.8
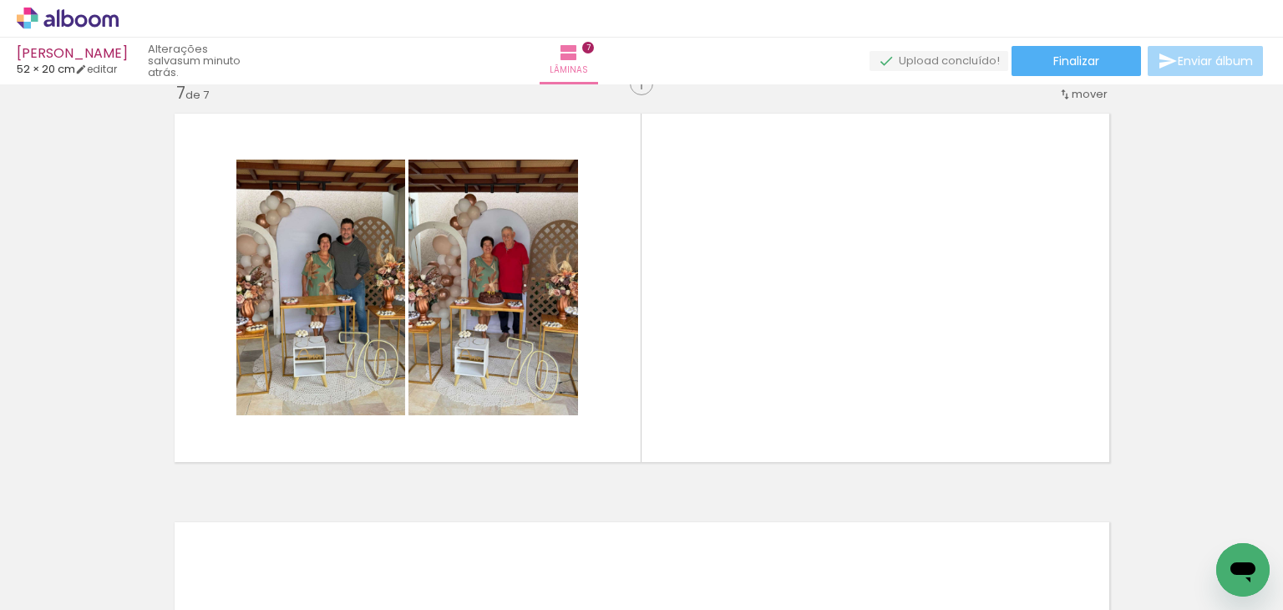
scroll to position [2489, 0]
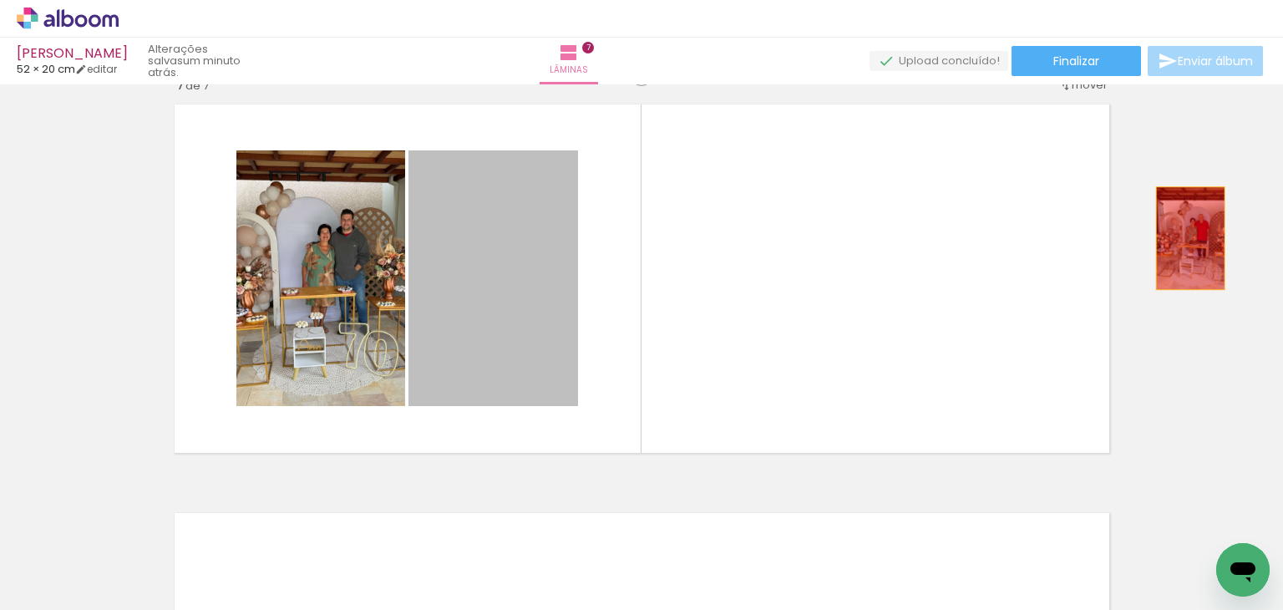
drag, startPoint x: 528, startPoint y: 278, endPoint x: 1184, endPoint y: 238, distance: 657.1
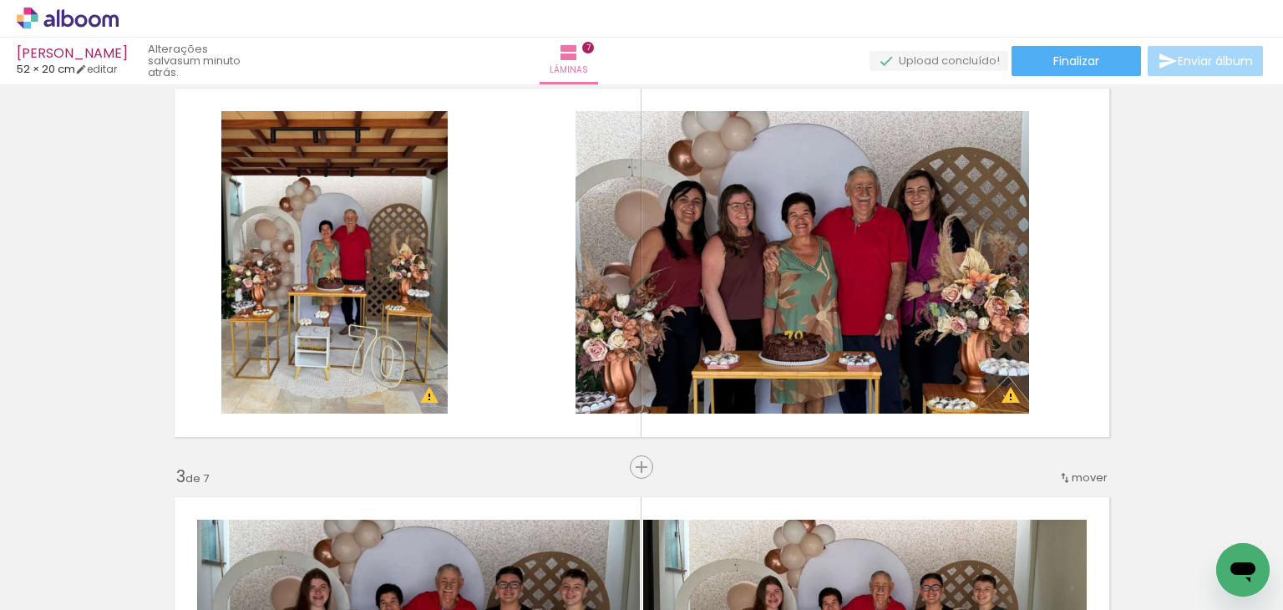
scroll to position [458, 0]
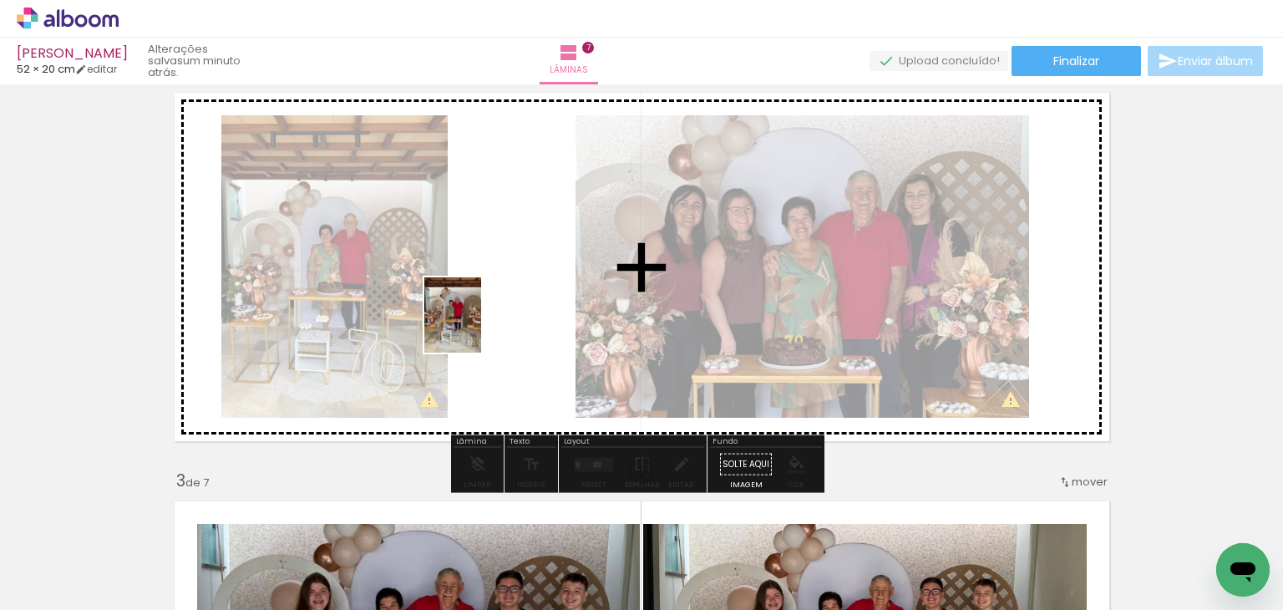
drag, startPoint x: 457, startPoint y: 570, endPoint x: 475, endPoint y: 328, distance: 242.9
click at [475, 328] on quentale-workspace at bounding box center [641, 305] width 1283 height 610
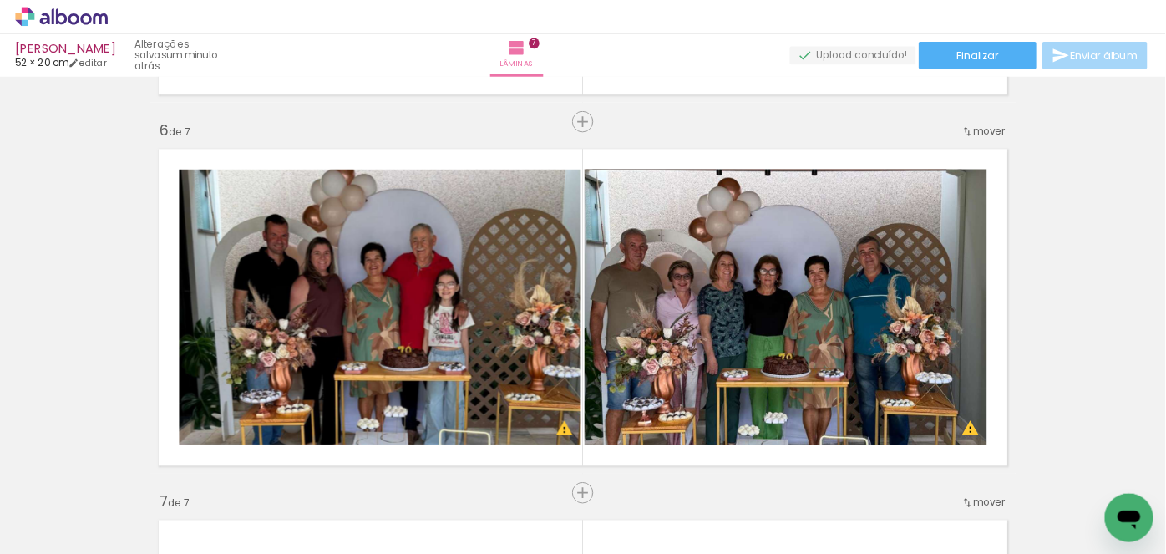
scroll to position [2012, 0]
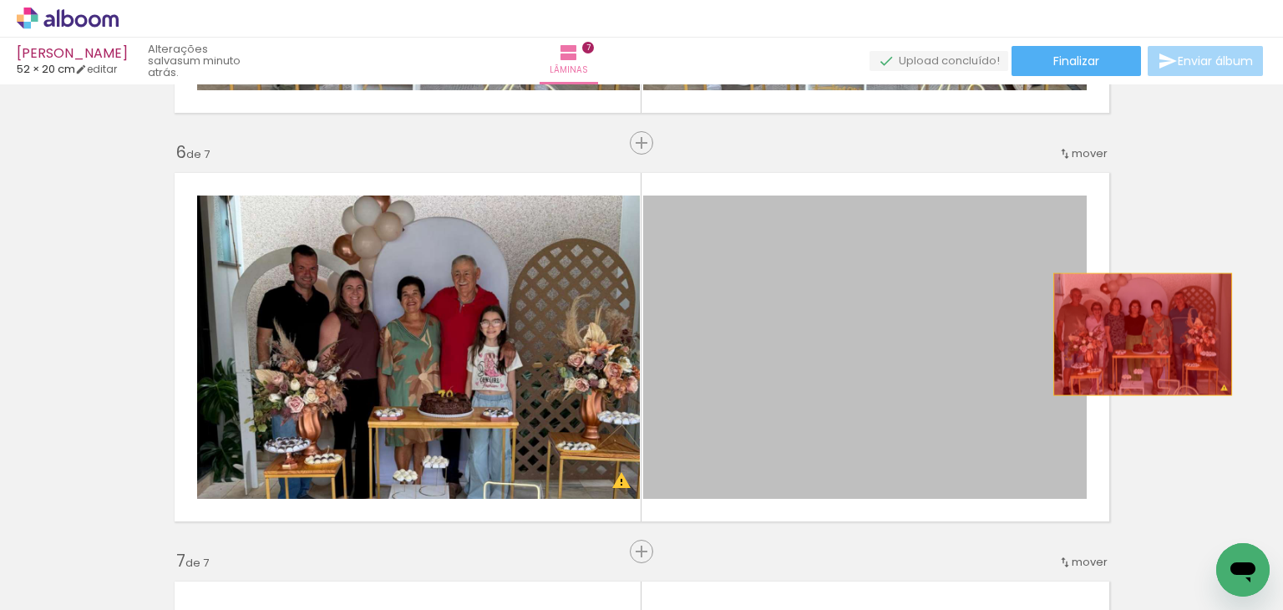
drag, startPoint x: 825, startPoint y: 361, endPoint x: 1137, endPoint y: 334, distance: 313.6
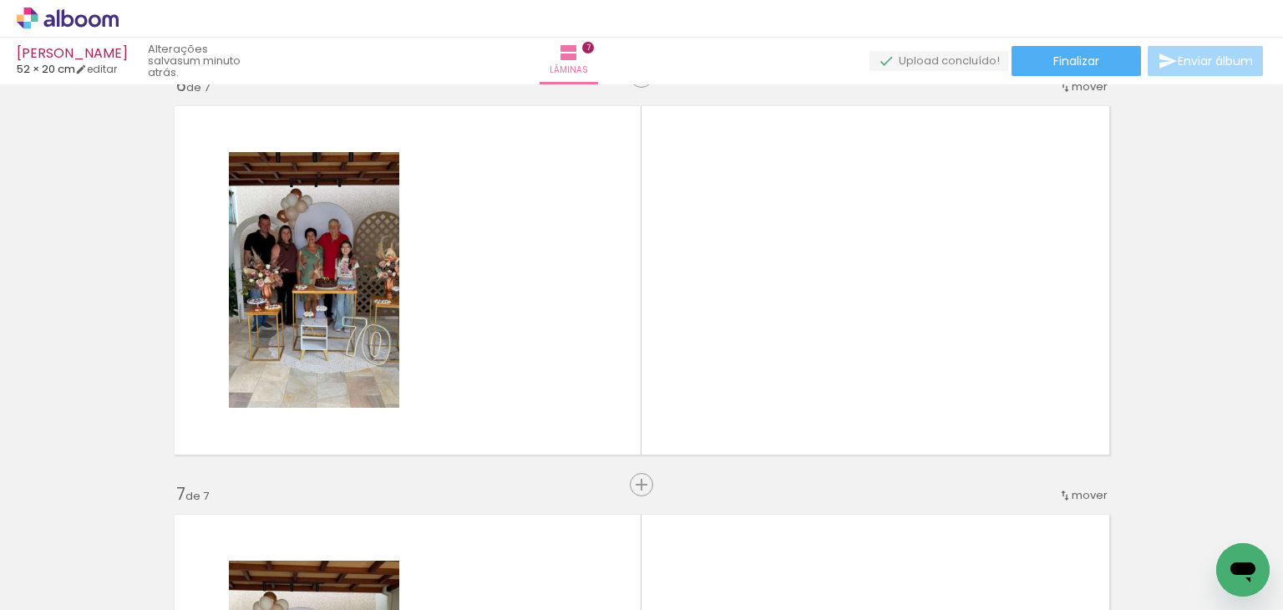
scroll to position [0, 1474]
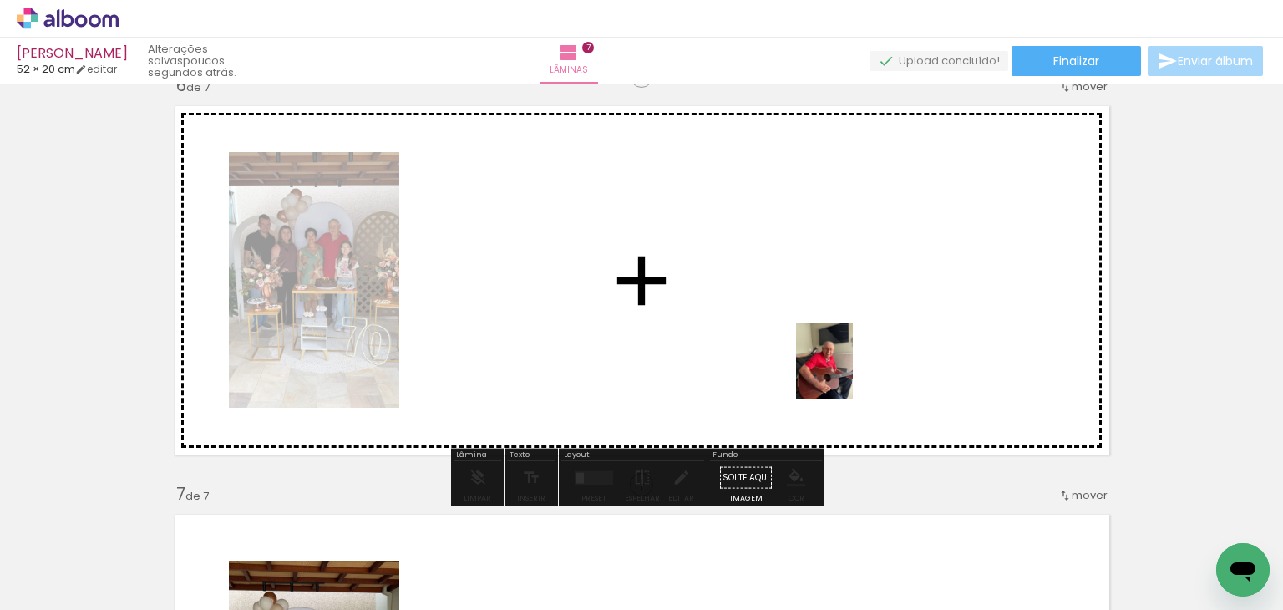
drag, startPoint x: 1136, startPoint y: 569, endPoint x: 846, endPoint y: 373, distance: 349.7
click at [846, 373] on quentale-workspace at bounding box center [641, 305] width 1283 height 610
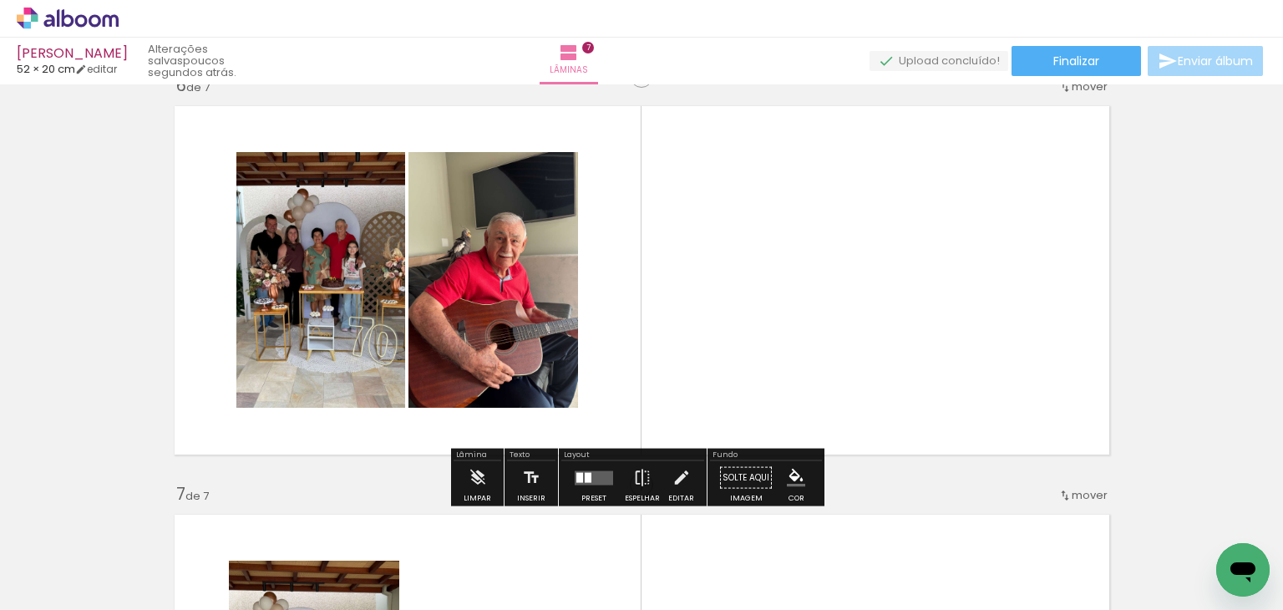
click at [585, 475] on div at bounding box center [588, 477] width 7 height 10
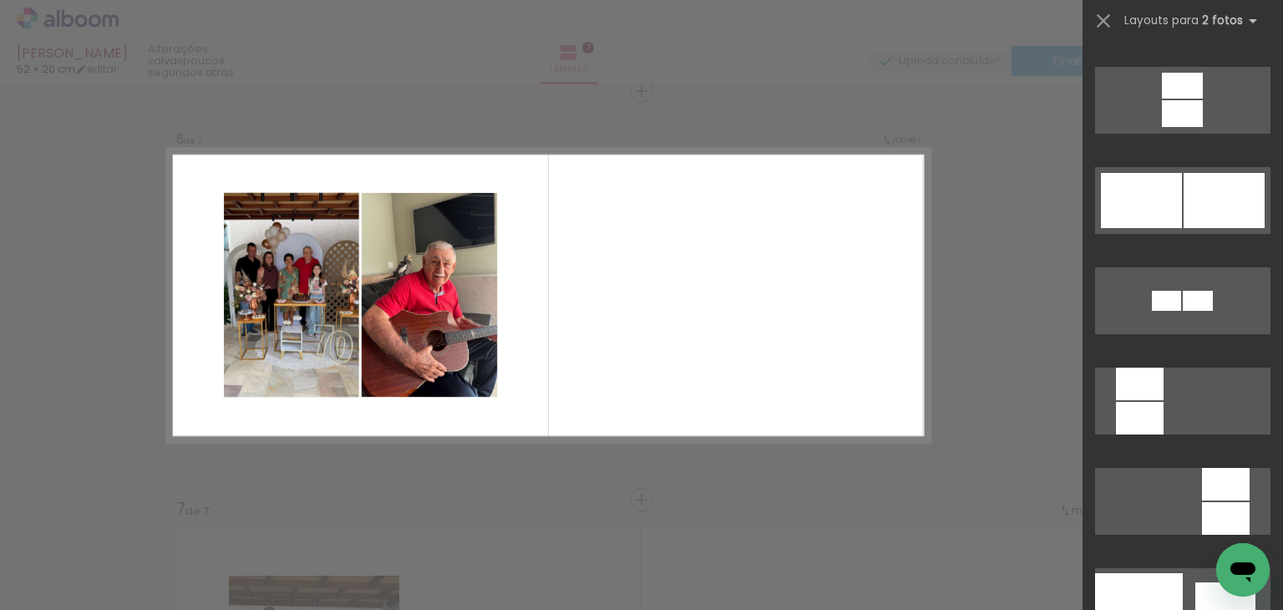
scroll to position [5911, 0]
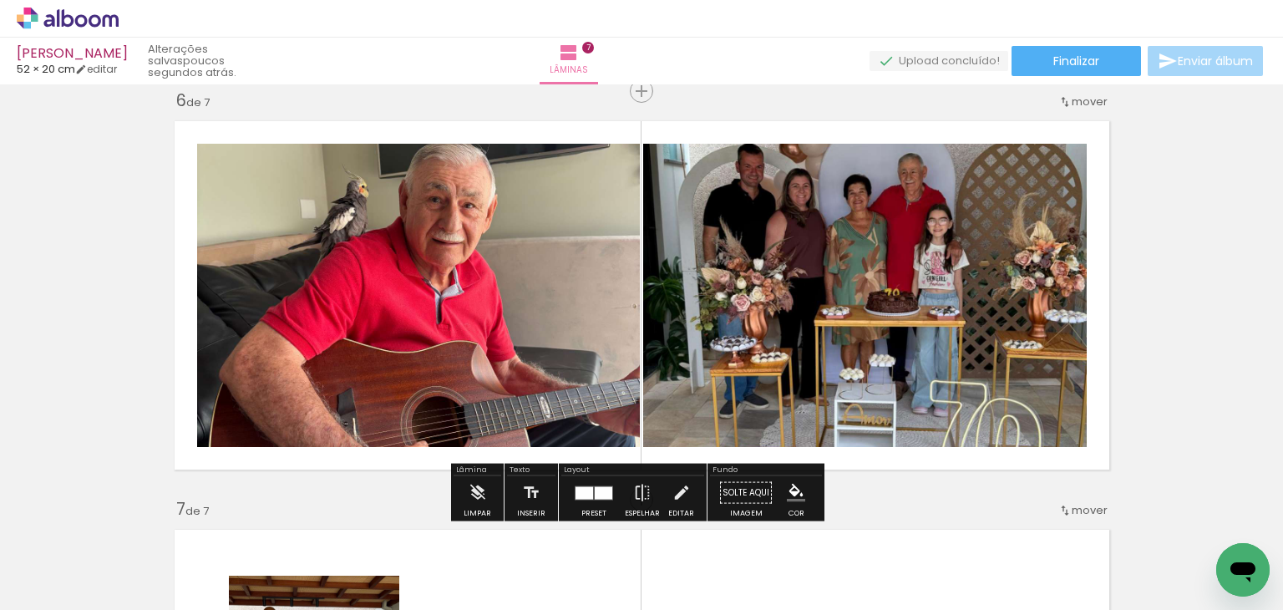
click at [528, 268] on quentale-photo at bounding box center [418, 295] width 443 height 303
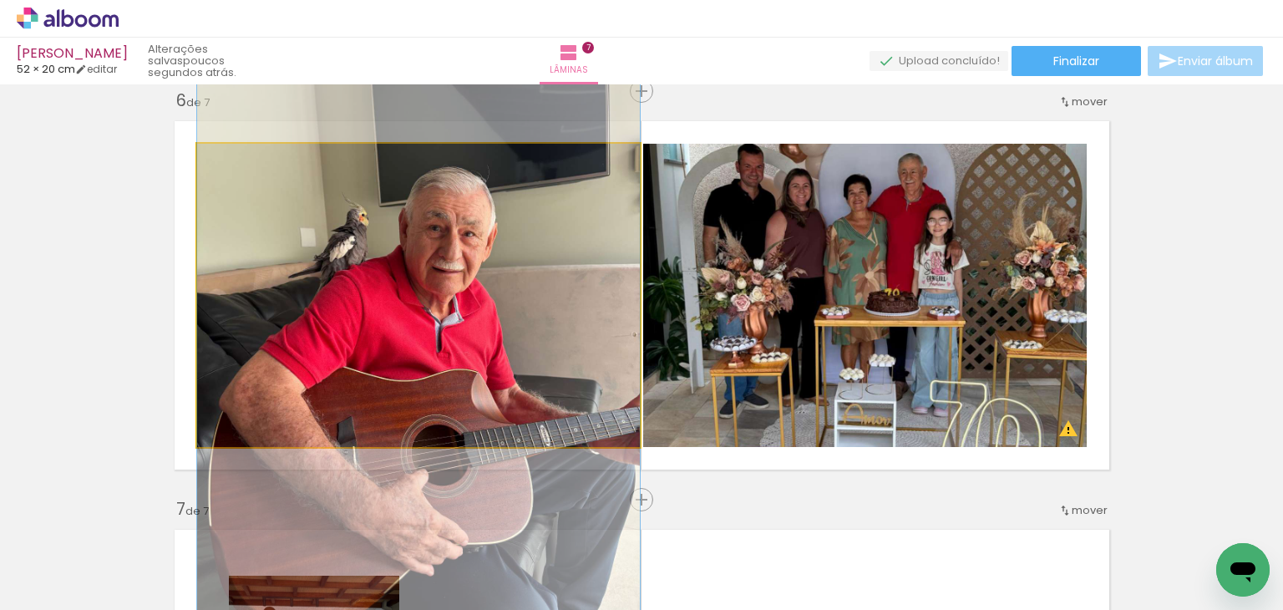
drag, startPoint x: 528, startPoint y: 268, endPoint x: 527, endPoint y: 297, distance: 28.4
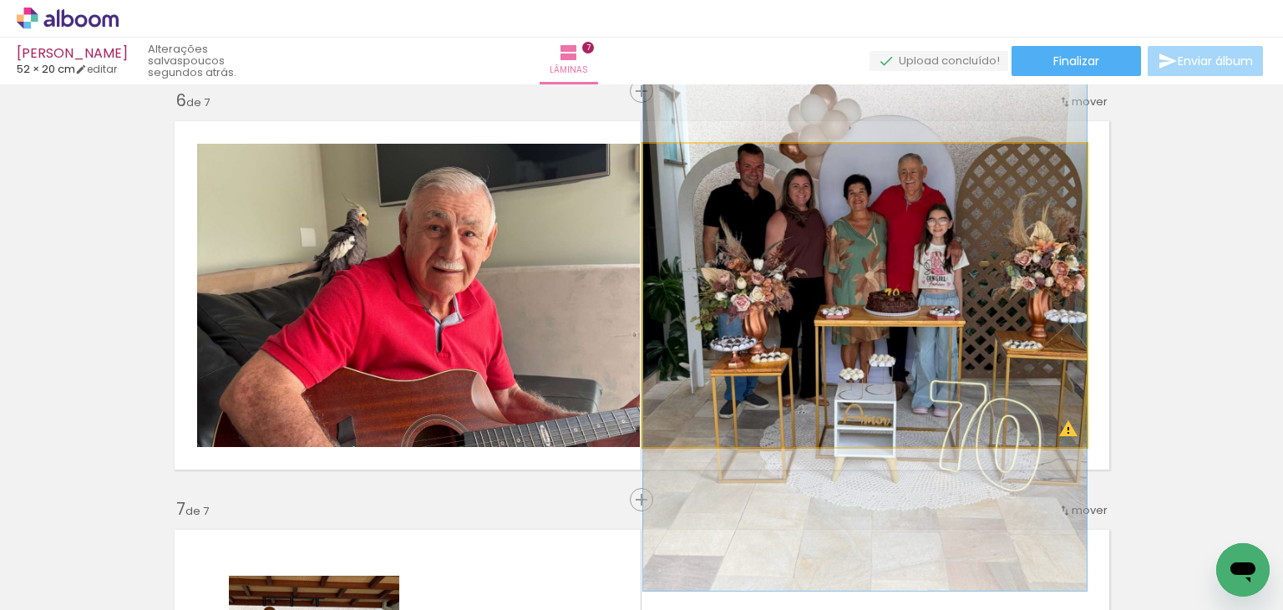
click at [993, 256] on quentale-photo at bounding box center [865, 295] width 444 height 303
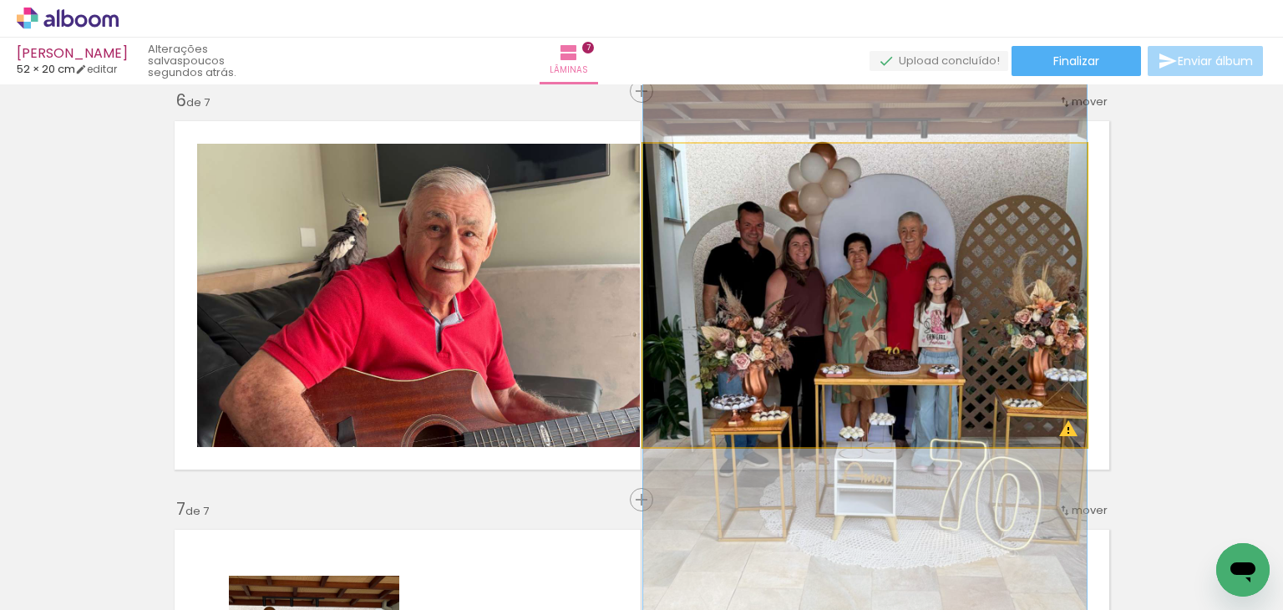
drag, startPoint x: 993, startPoint y: 256, endPoint x: 999, endPoint y: 315, distance: 58.9
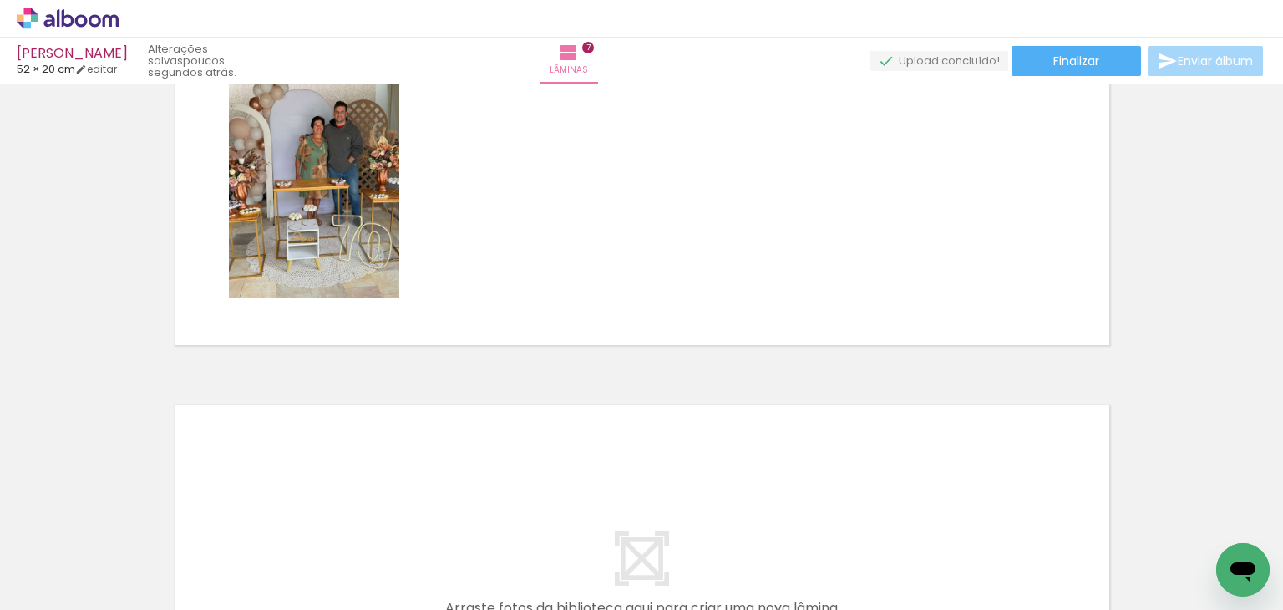
scroll to position [0, 1034]
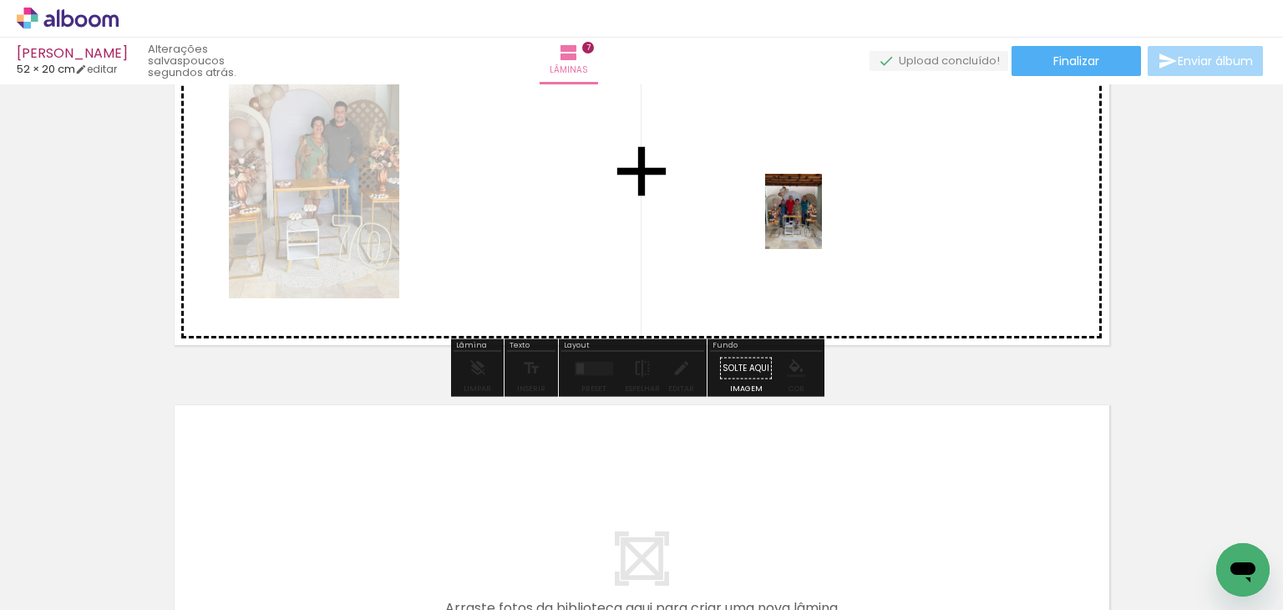
drag, startPoint x: 556, startPoint y: 552, endPoint x: 815, endPoint y: 224, distance: 418.7
click at [815, 224] on quentale-workspace at bounding box center [641, 305] width 1283 height 610
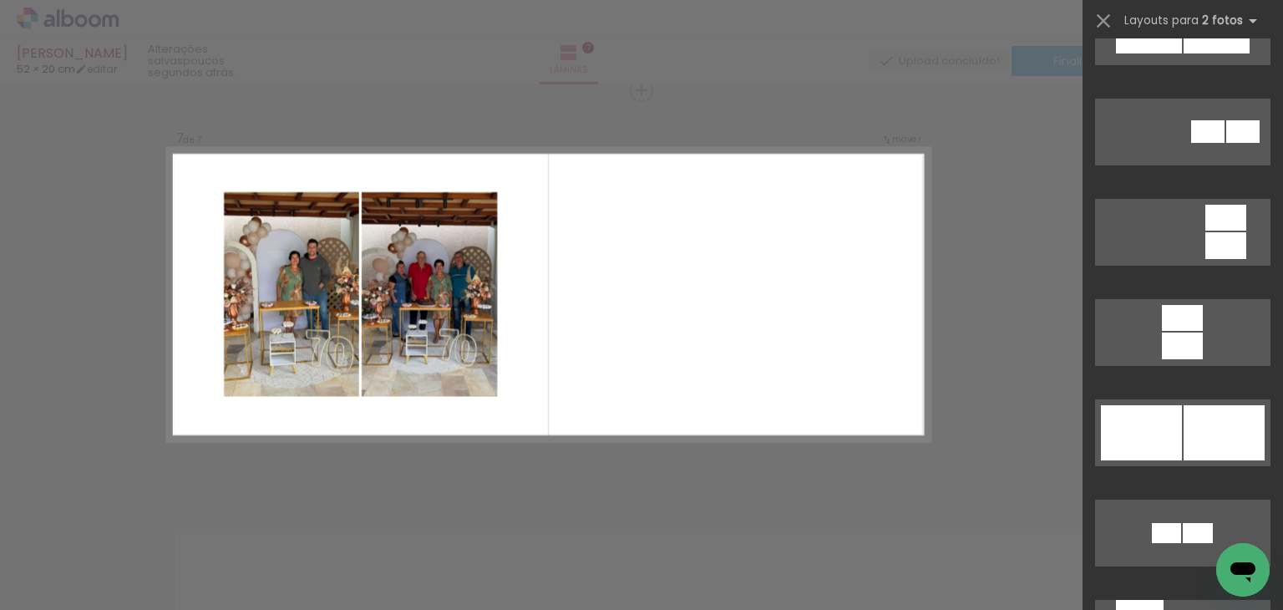
scroll to position [5678, 0]
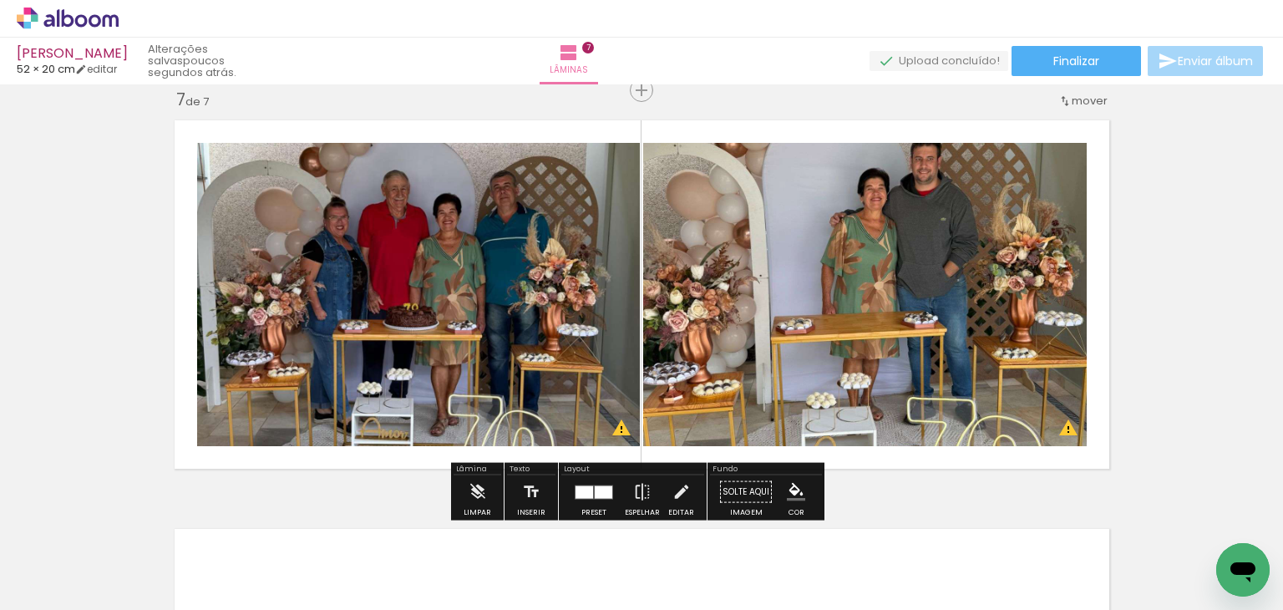
click at [936, 236] on quentale-photo at bounding box center [865, 294] width 444 height 303
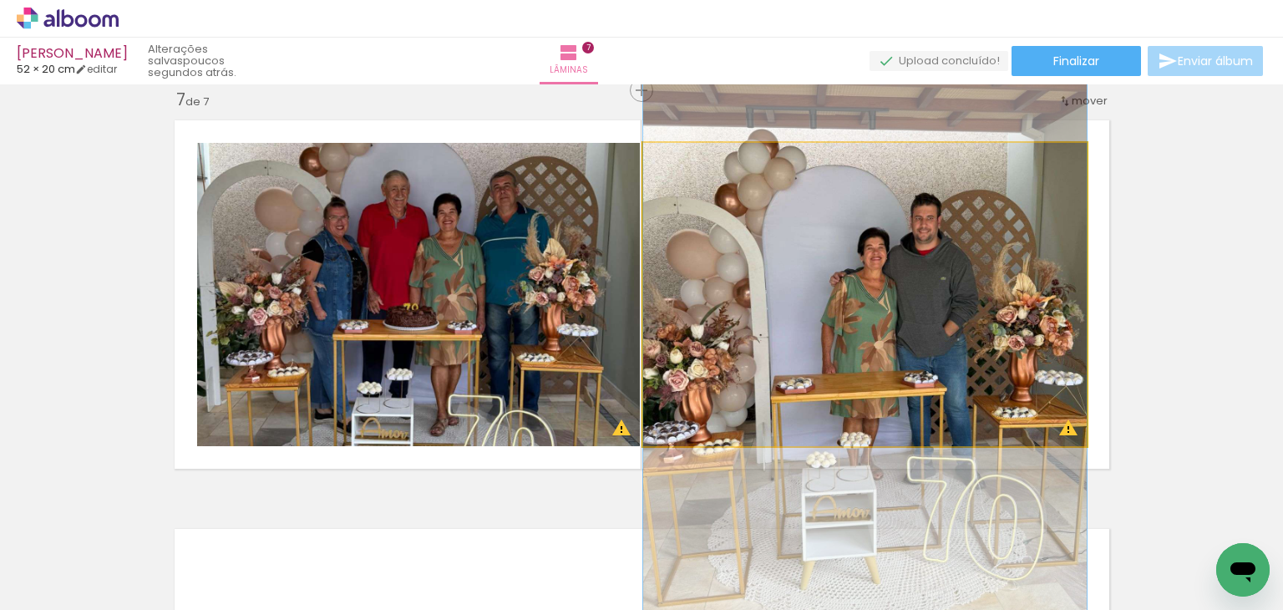
drag, startPoint x: 936, startPoint y: 236, endPoint x: 938, endPoint y: 296, distance: 59.4
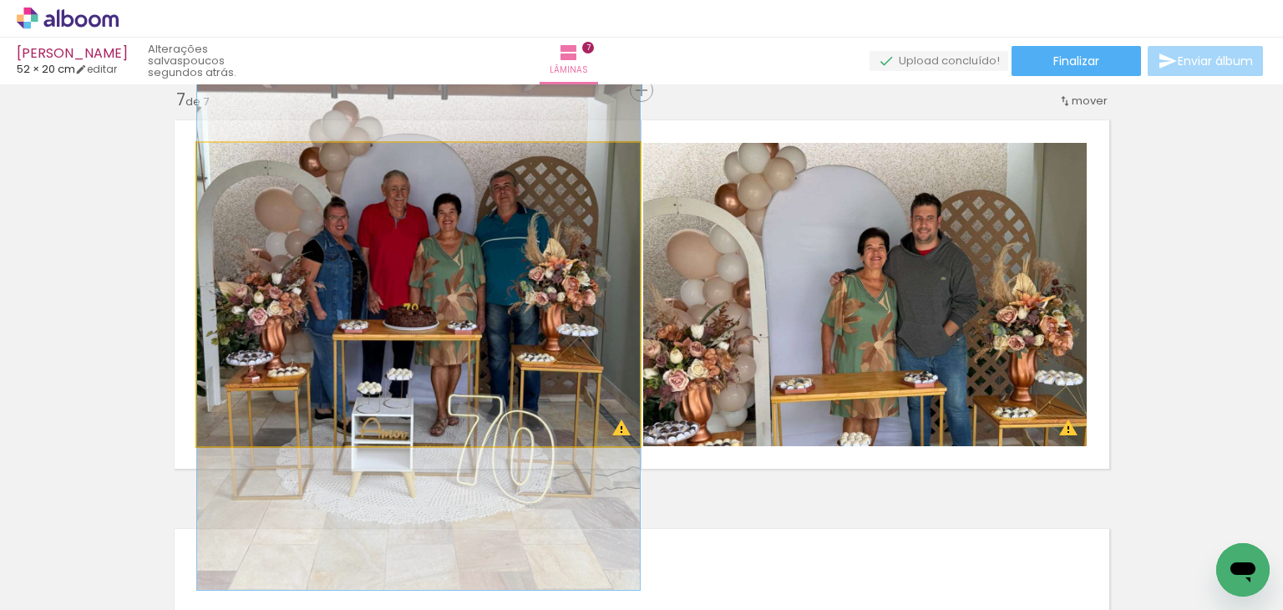
click at [465, 282] on quentale-photo at bounding box center [418, 294] width 443 height 303
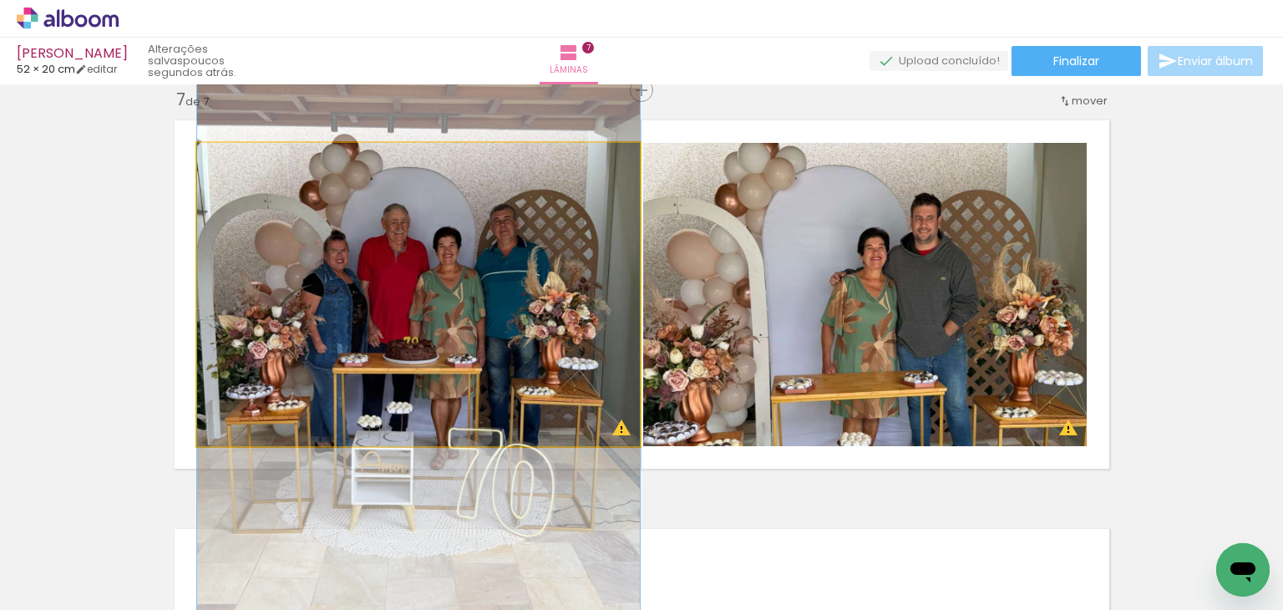
drag, startPoint x: 465, startPoint y: 282, endPoint x: 468, endPoint y: 315, distance: 33.6
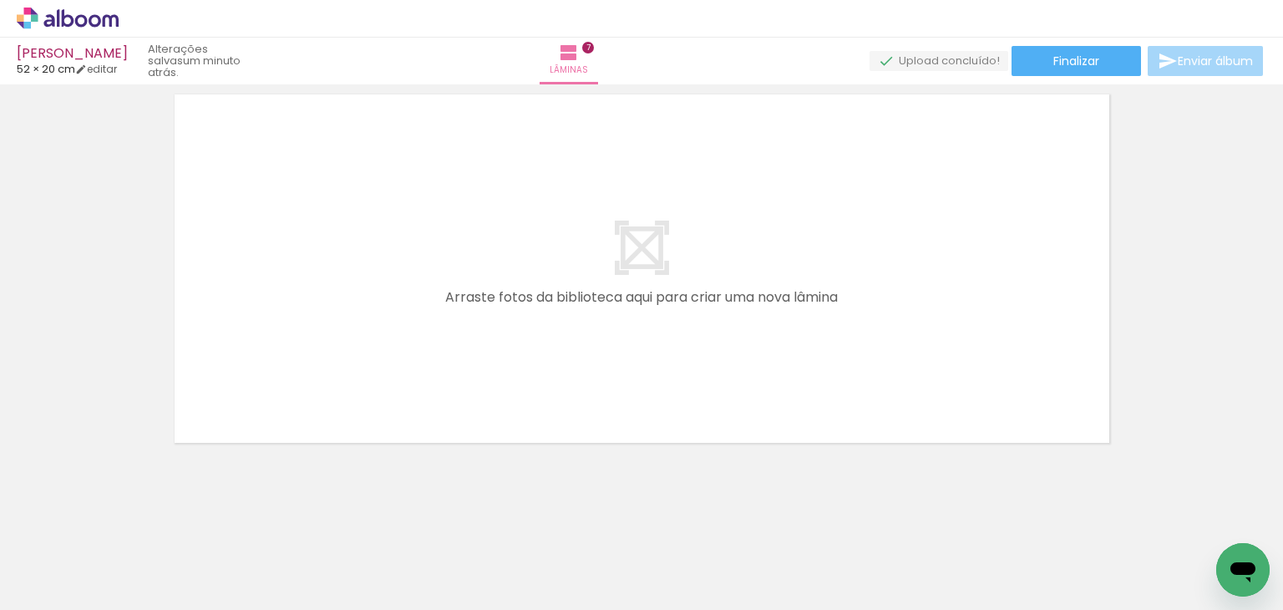
scroll to position [2913, 0]
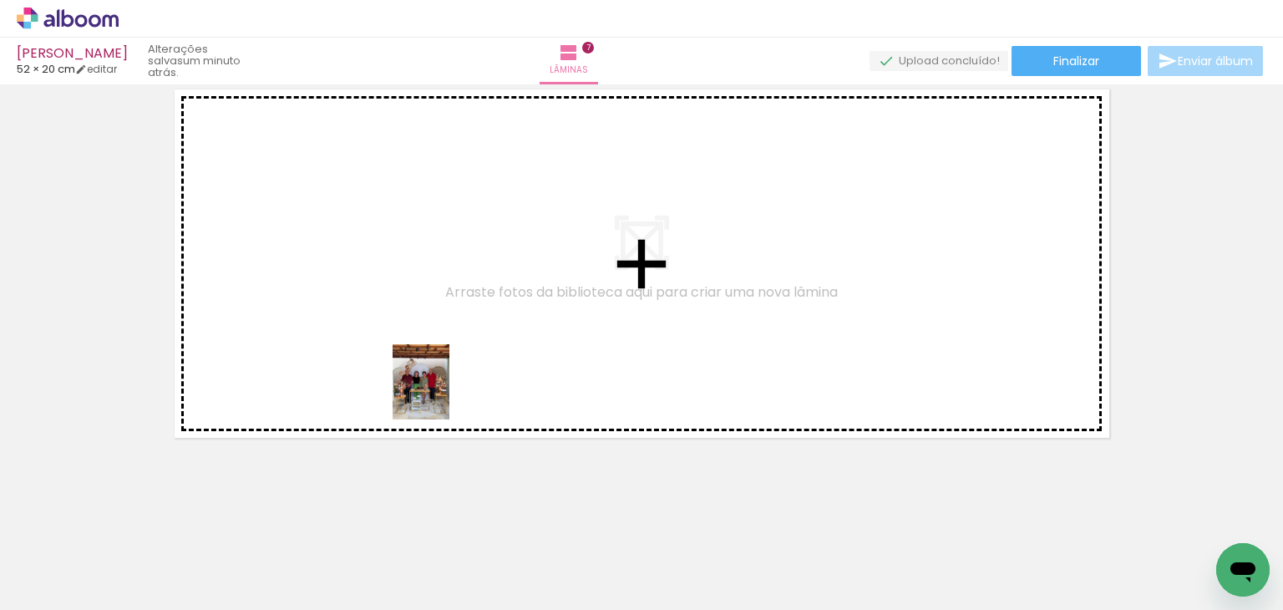
drag, startPoint x: 641, startPoint y: 576, endPoint x: 443, endPoint y: 394, distance: 268.5
click at [443, 394] on quentale-workspace at bounding box center [641, 305] width 1283 height 610
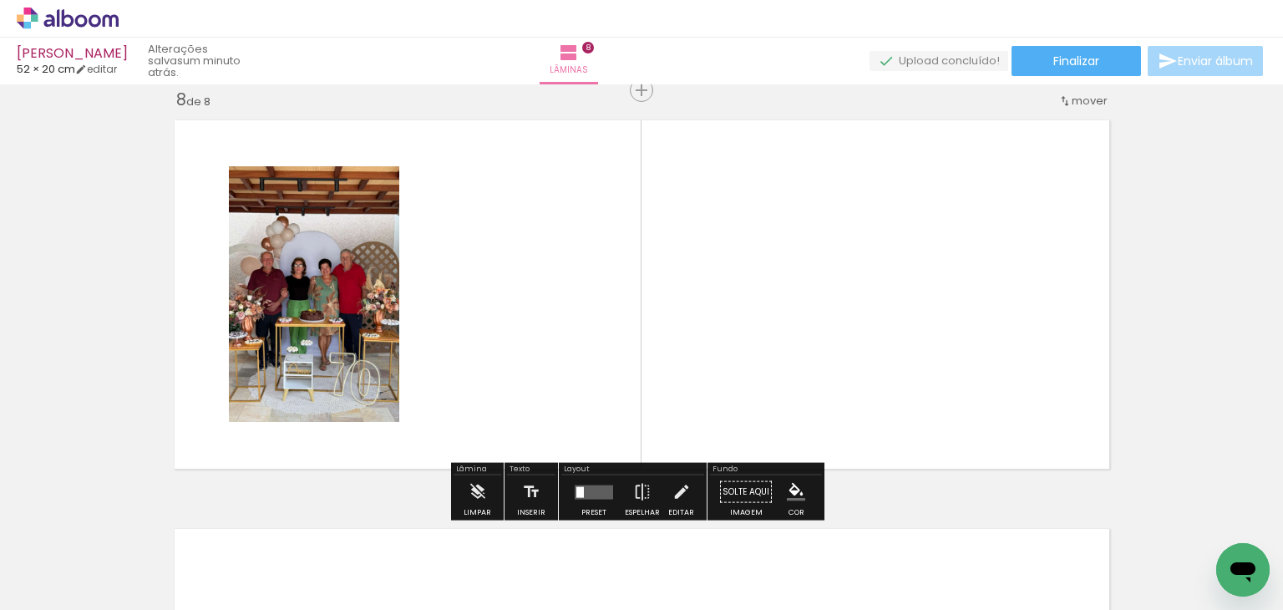
scroll to position [2881, 0]
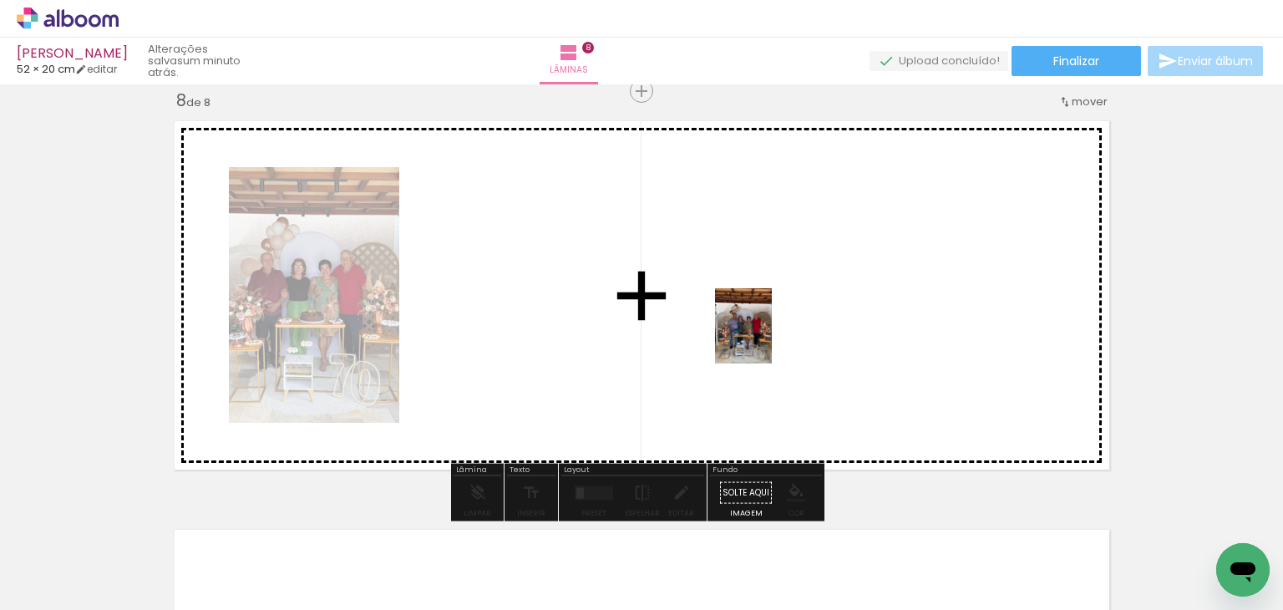
drag, startPoint x: 727, startPoint y: 569, endPoint x: 766, endPoint y: 338, distance: 233.9
click at [766, 338] on quentale-workspace at bounding box center [641, 305] width 1283 height 610
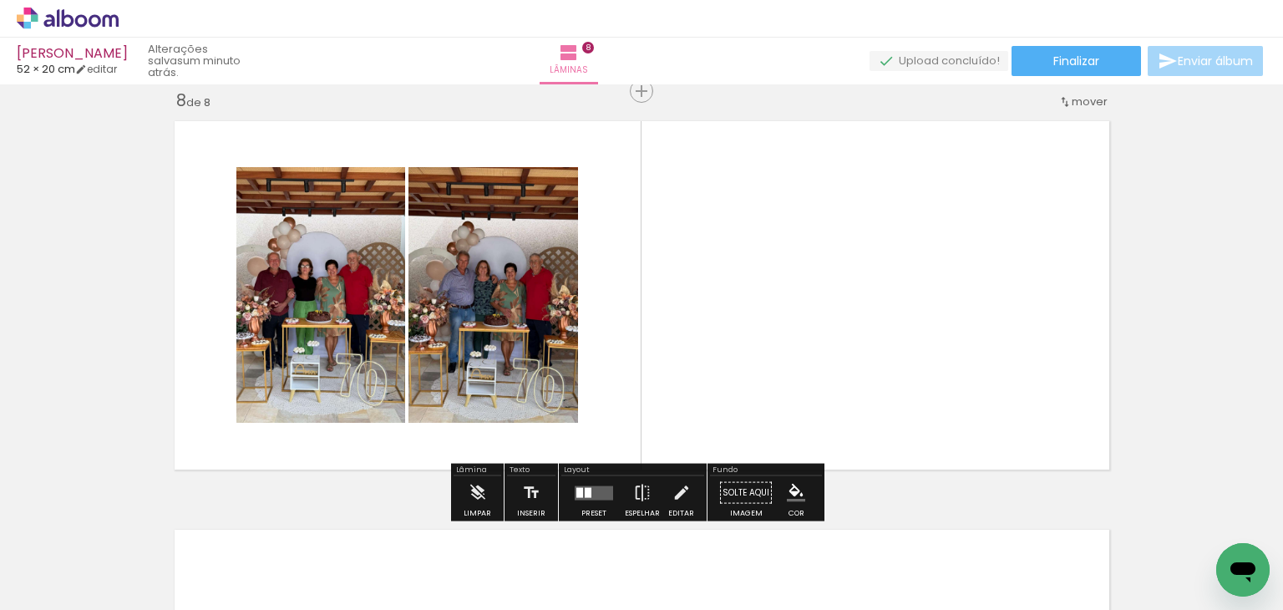
click at [579, 485] on quentale-layouter at bounding box center [594, 492] width 38 height 14
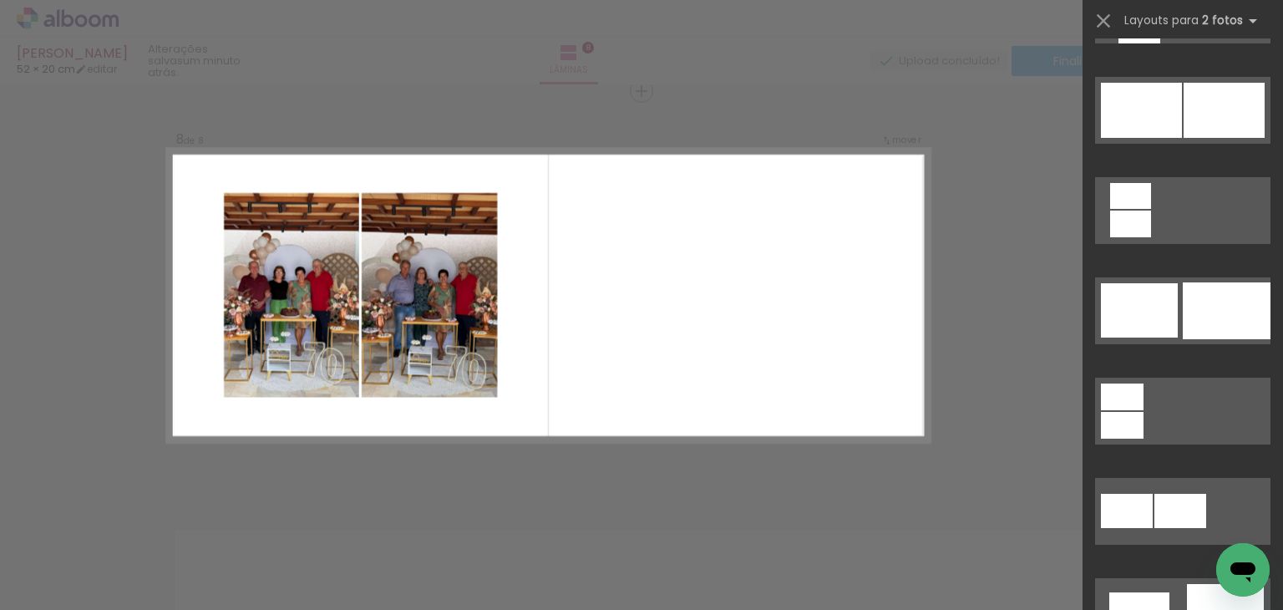
scroll to position [4309, 0]
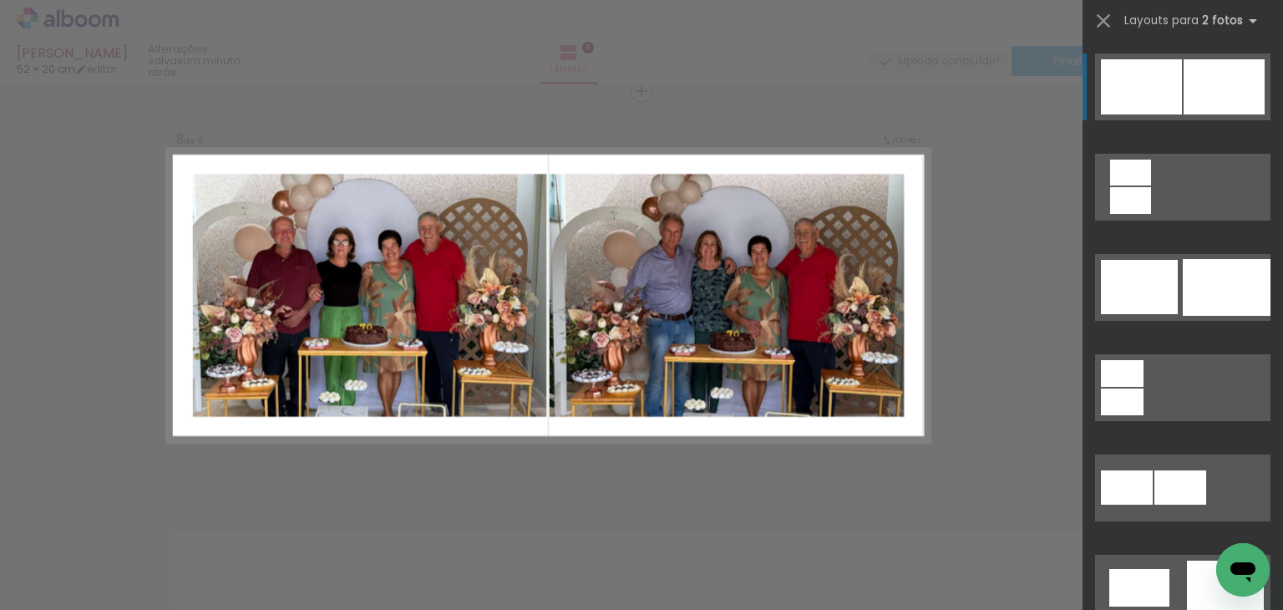
click at [1151, 187] on div at bounding box center [1130, 200] width 41 height 27
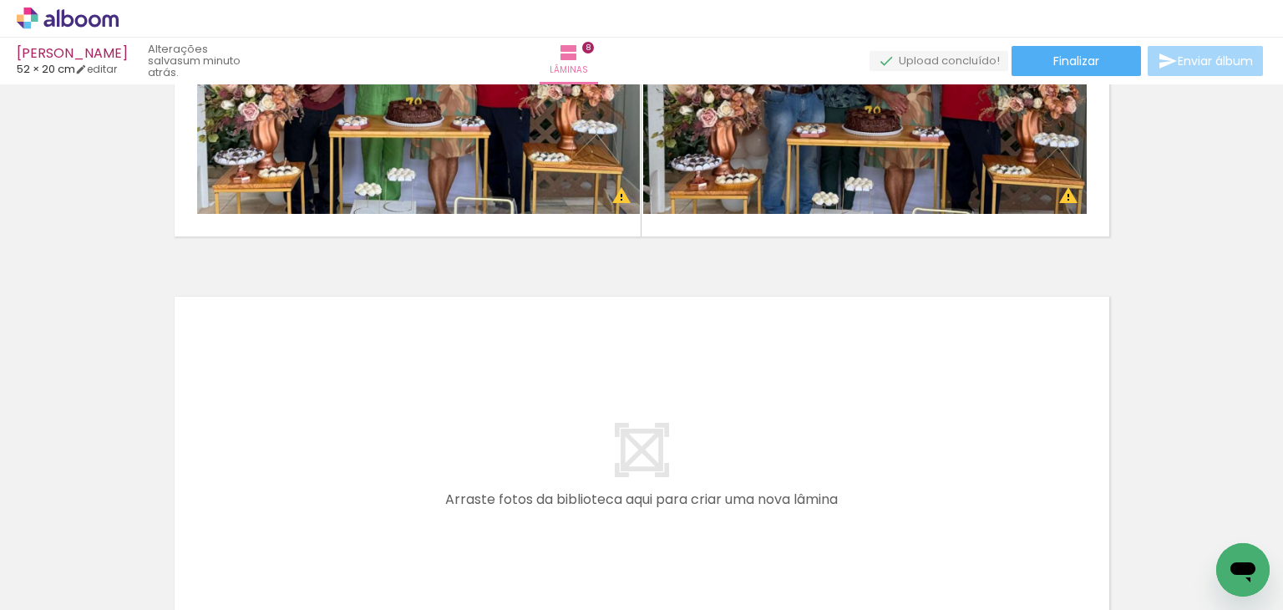
scroll to position [0, 560]
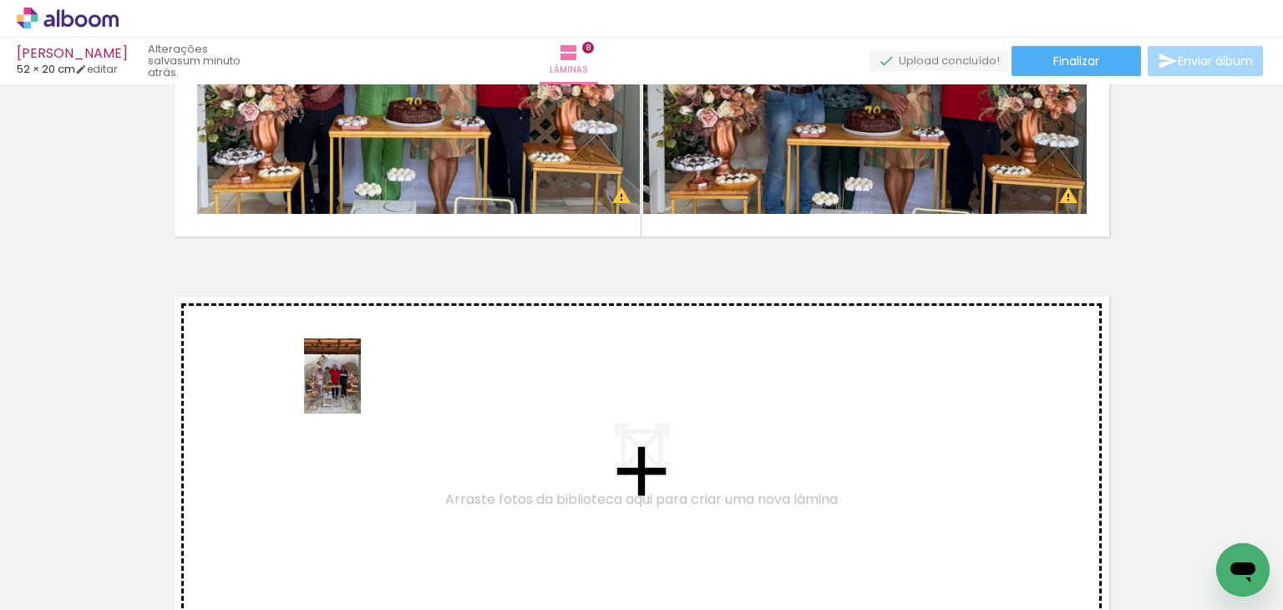
drag, startPoint x: 461, startPoint y: 542, endPoint x: 354, endPoint y: 389, distance: 187.3
click at [354, 389] on quentale-workspace at bounding box center [641, 305] width 1283 height 610
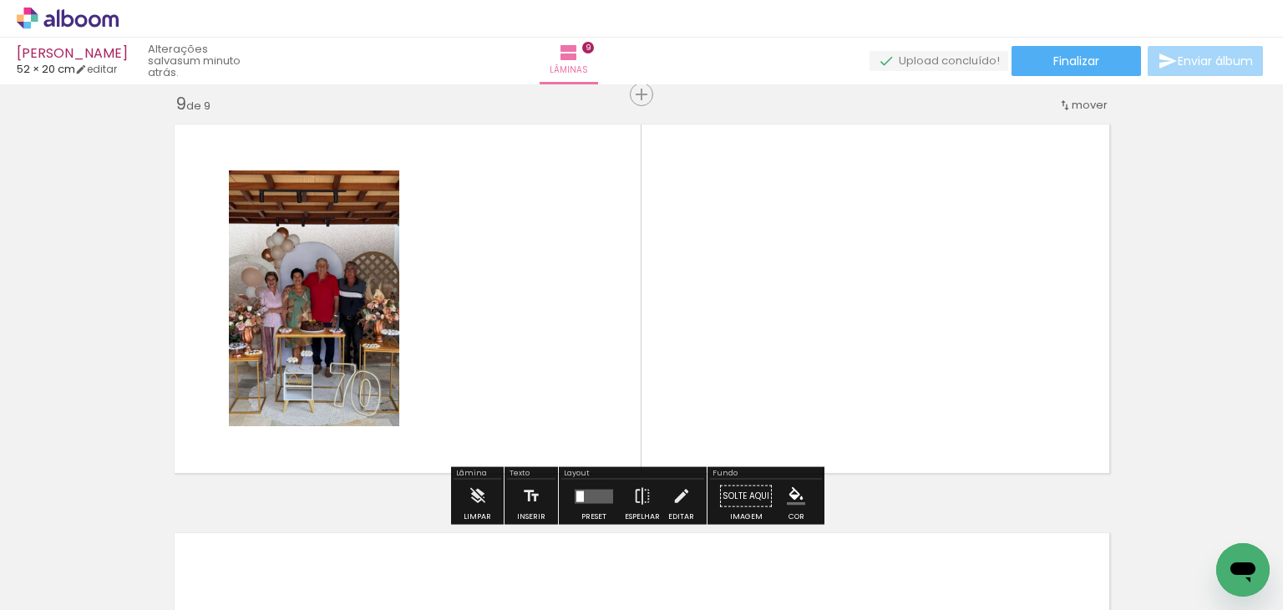
scroll to position [3289, 0]
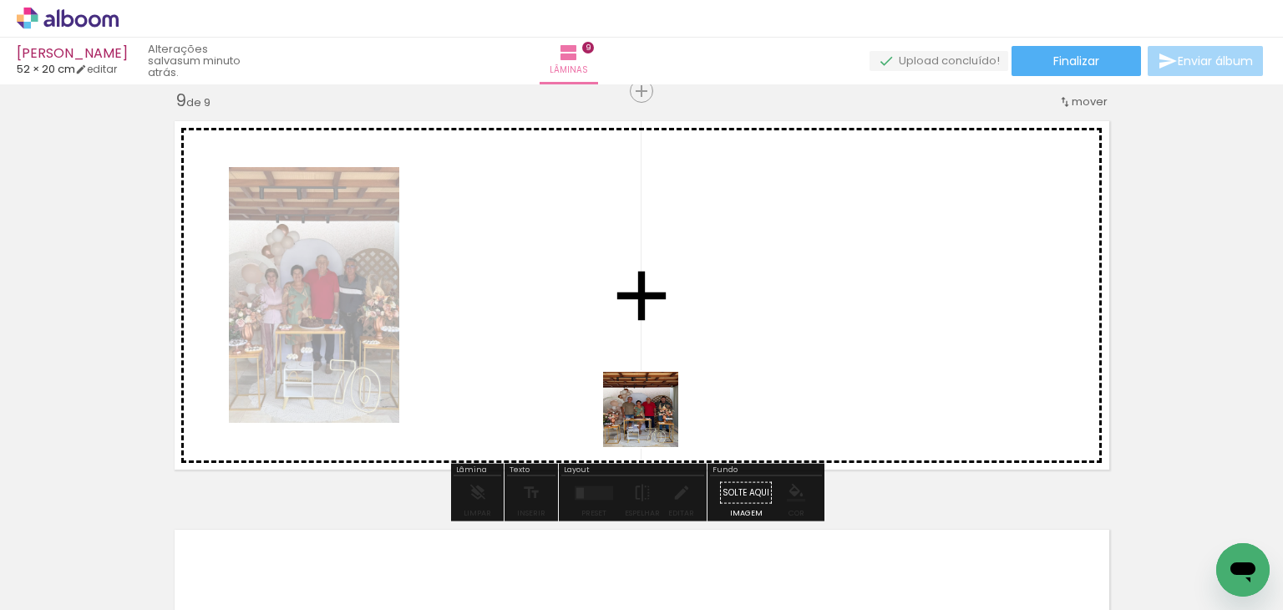
drag, startPoint x: 541, startPoint y: 566, endPoint x: 737, endPoint y: 338, distance: 300.4
click at [737, 338] on quentale-workspace at bounding box center [641, 305] width 1283 height 610
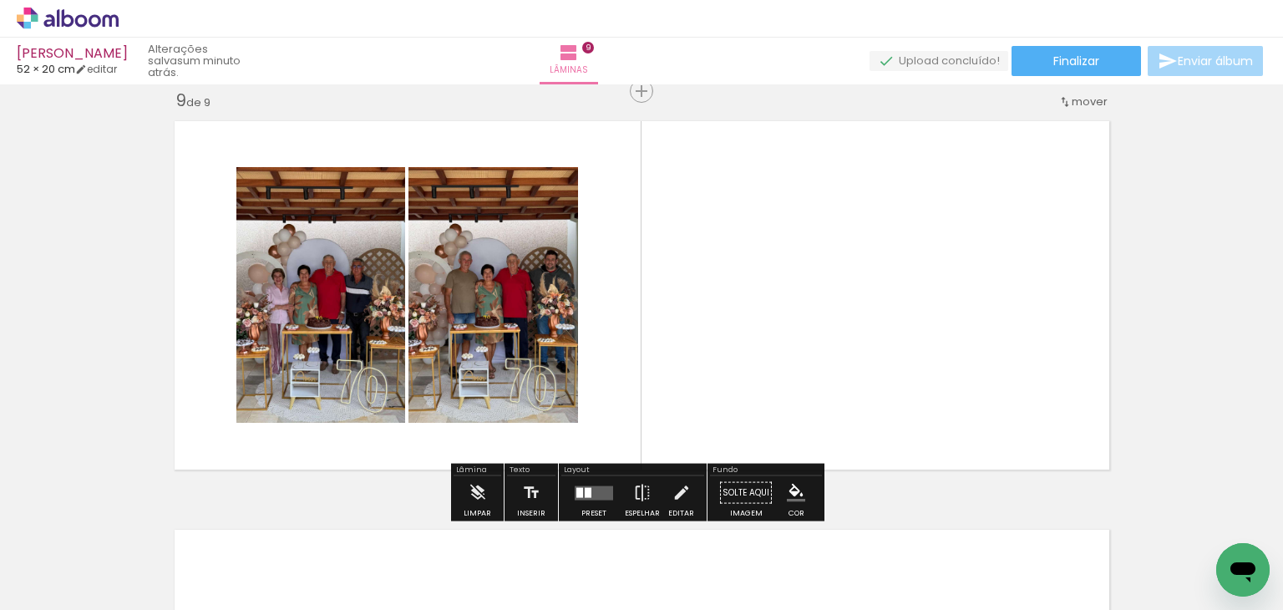
click at [592, 490] on quentale-layouter at bounding box center [594, 492] width 38 height 14
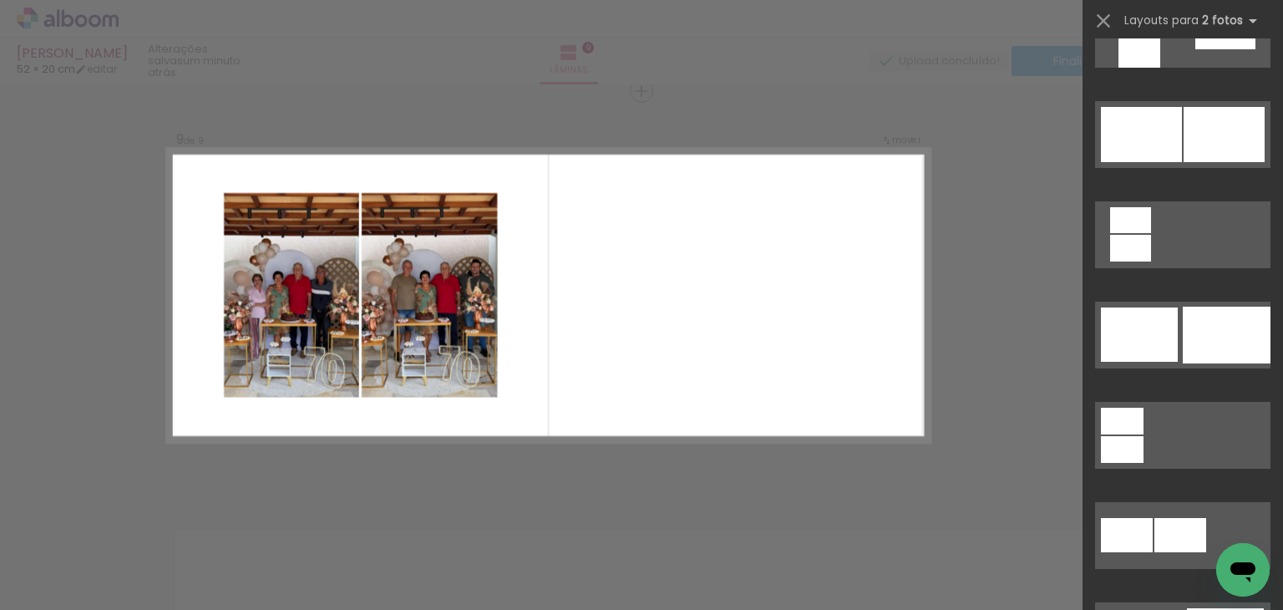
scroll to position [4285, 0]
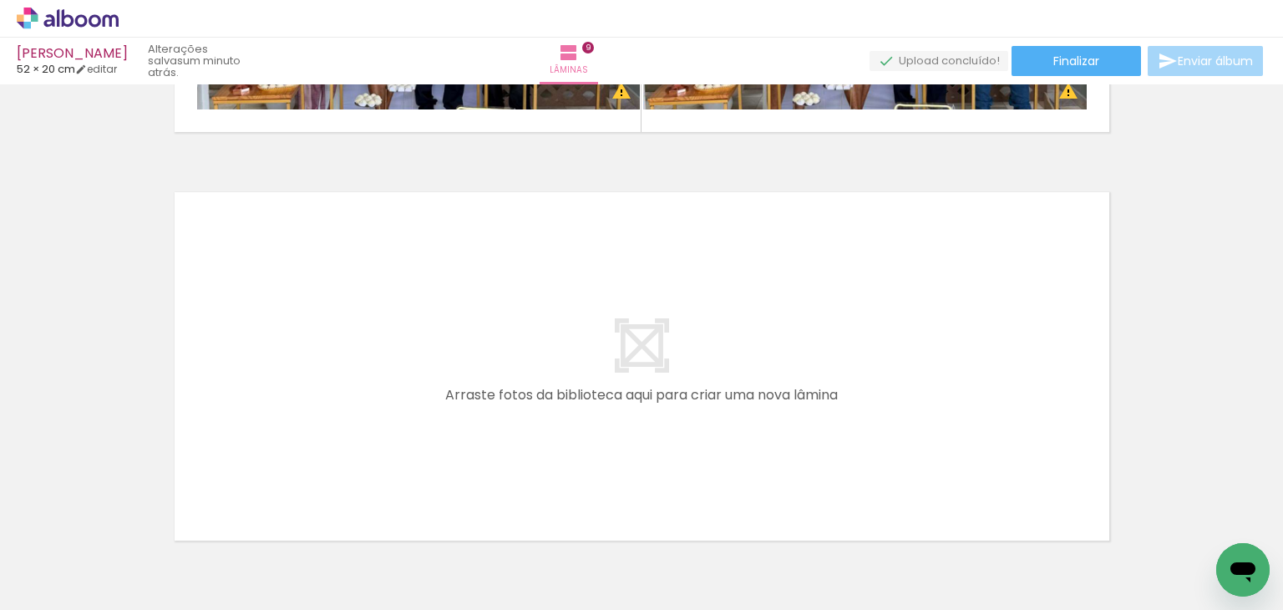
scroll to position [3730, 0]
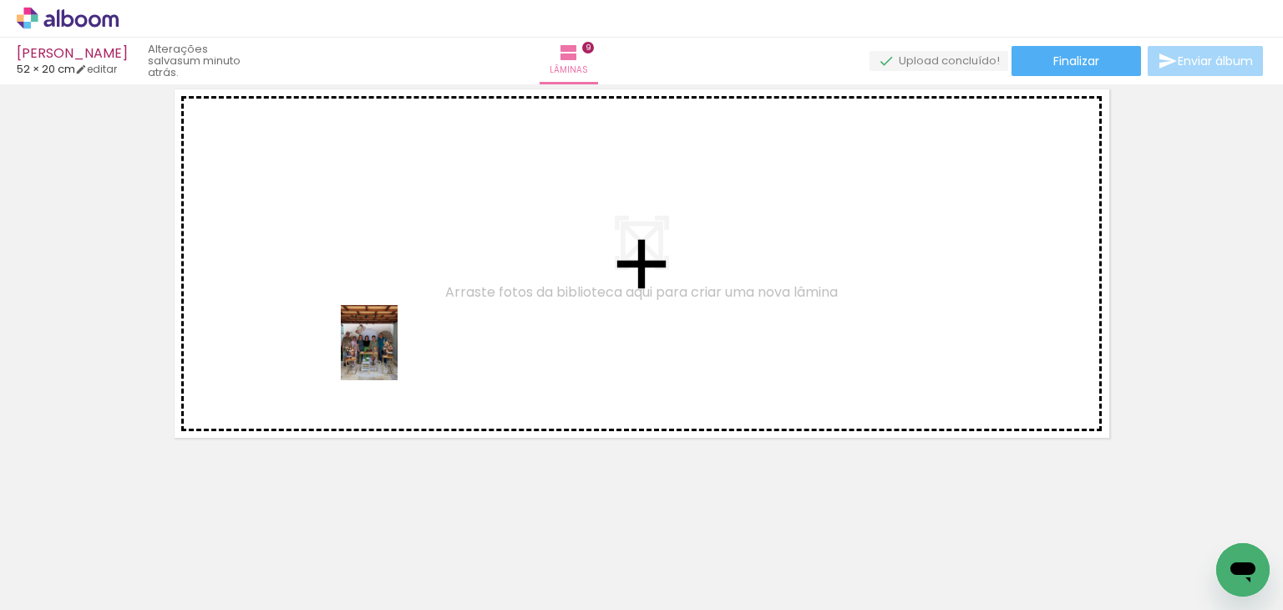
drag, startPoint x: 632, startPoint y: 562, endPoint x: 391, endPoint y: 355, distance: 317.5
click at [391, 355] on quentale-workspace at bounding box center [641, 305] width 1283 height 610
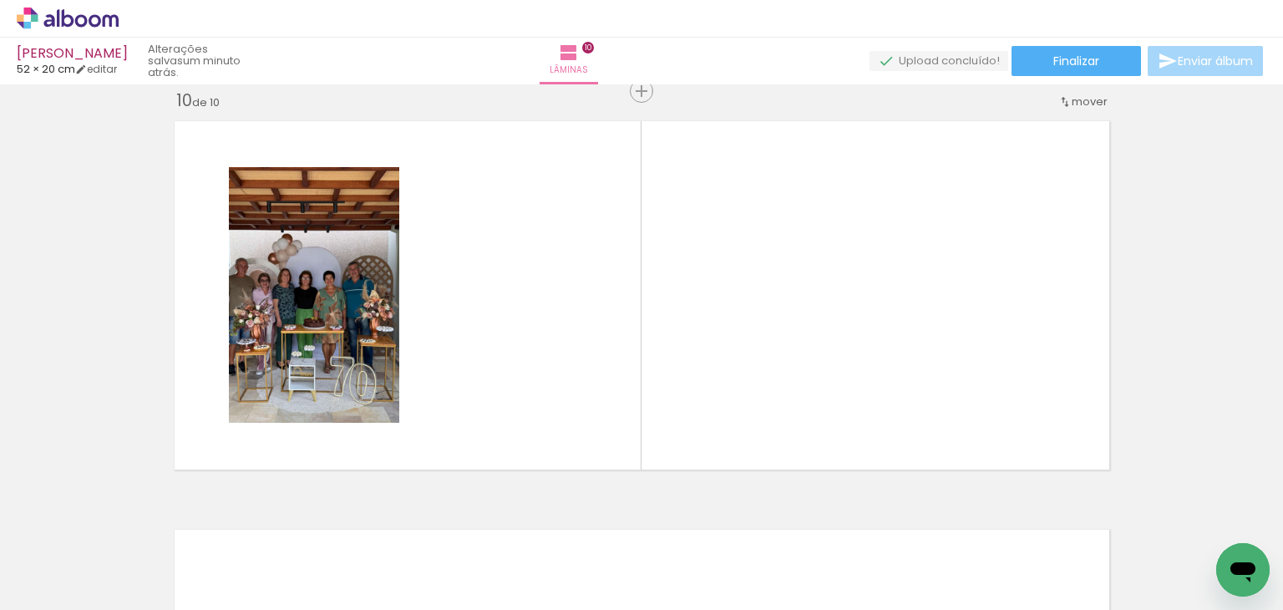
scroll to position [0, 0]
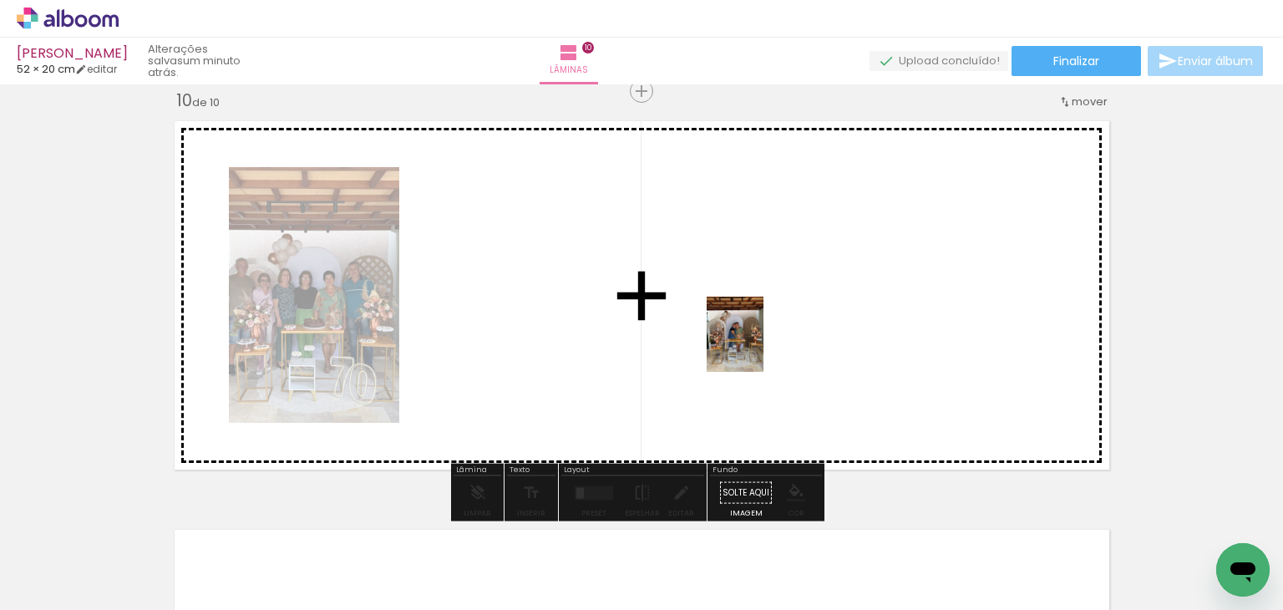
drag, startPoint x: 543, startPoint y: 559, endPoint x: 763, endPoint y: 343, distance: 308.4
click at [763, 343] on quentale-workspace at bounding box center [641, 305] width 1283 height 610
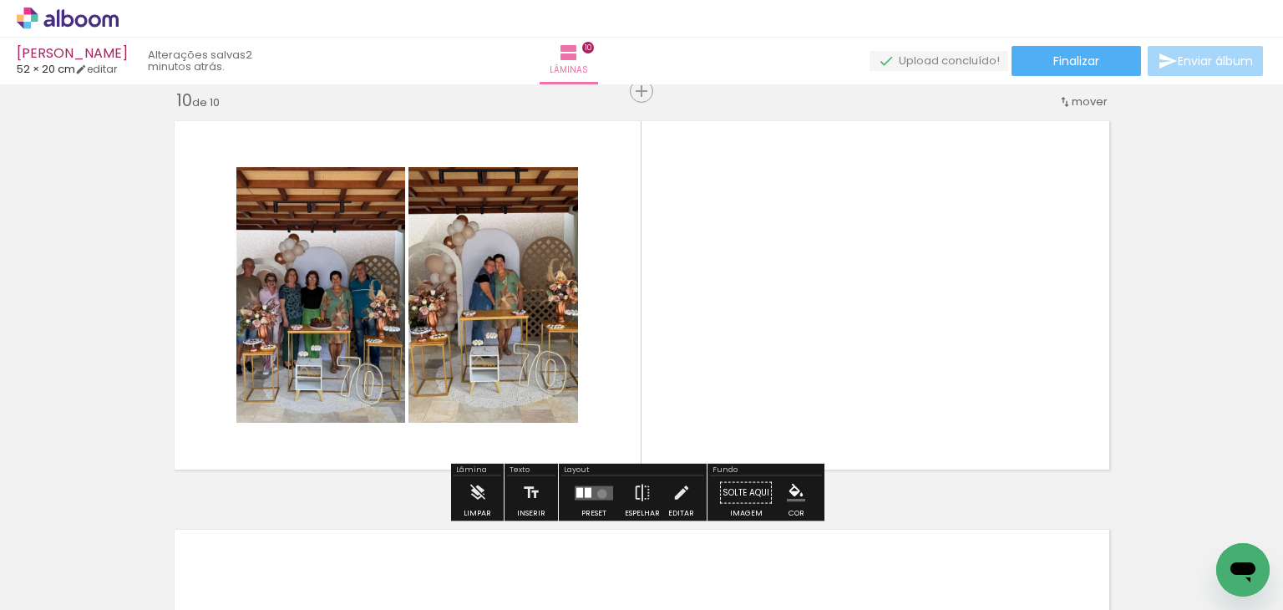
click at [598, 493] on quentale-layouter at bounding box center [594, 492] width 38 height 14
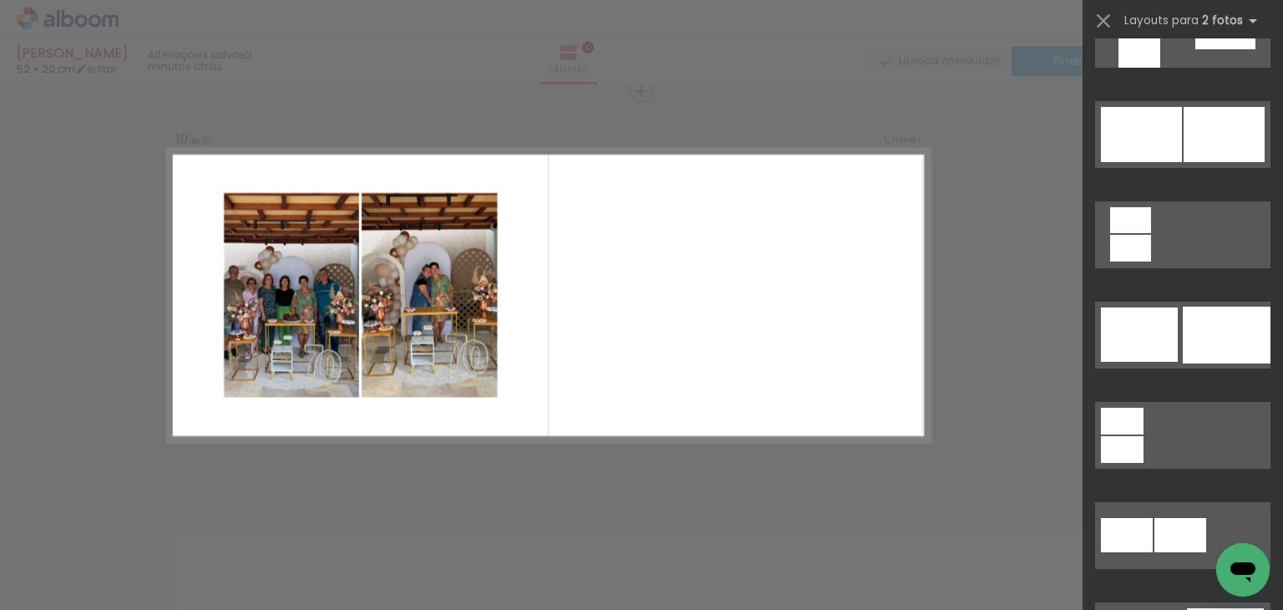
scroll to position [4309, 0]
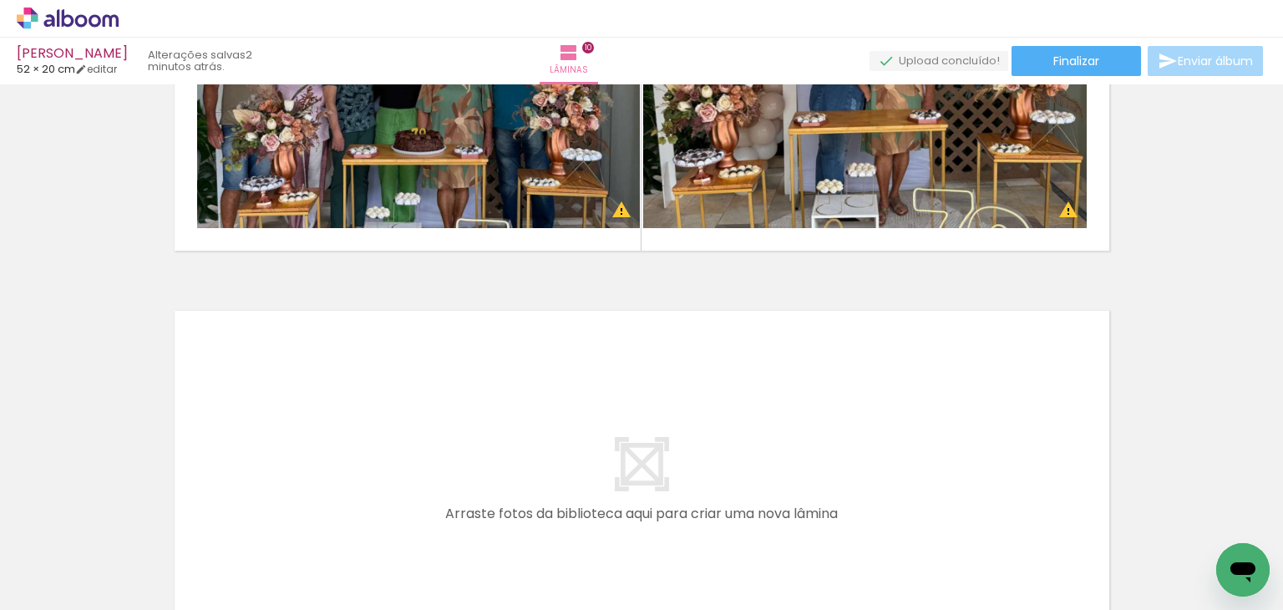
scroll to position [3936, 0]
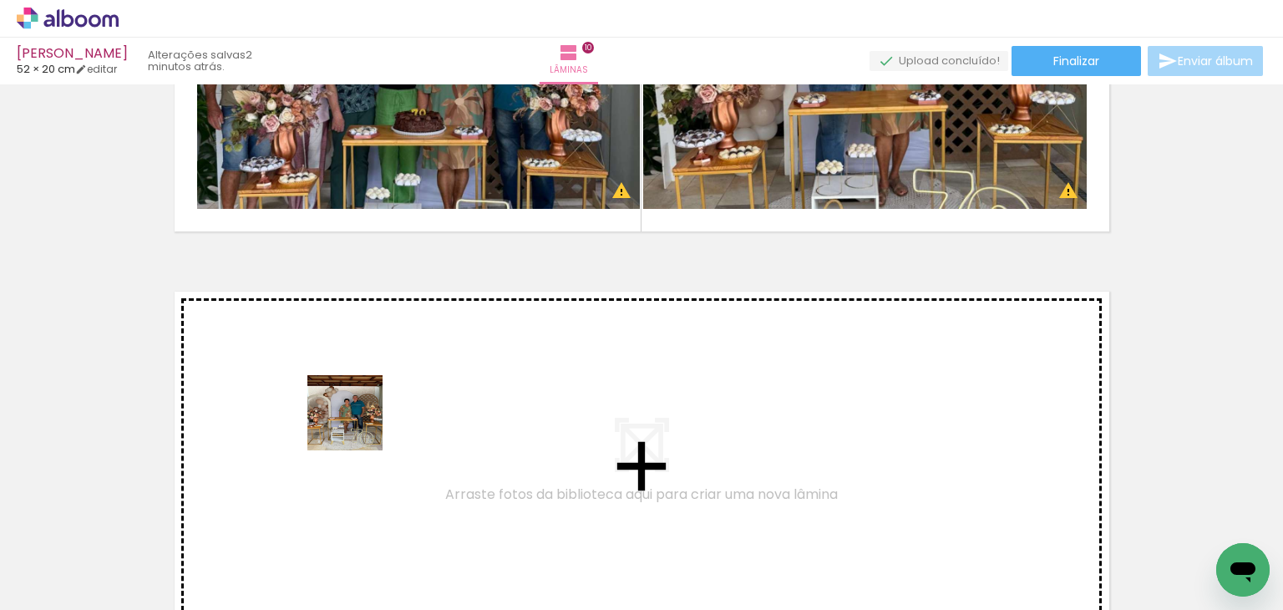
drag, startPoint x: 470, startPoint y: 573, endPoint x: 358, endPoint y: 425, distance: 186.0
click at [358, 425] on quentale-workspace at bounding box center [641, 305] width 1283 height 610
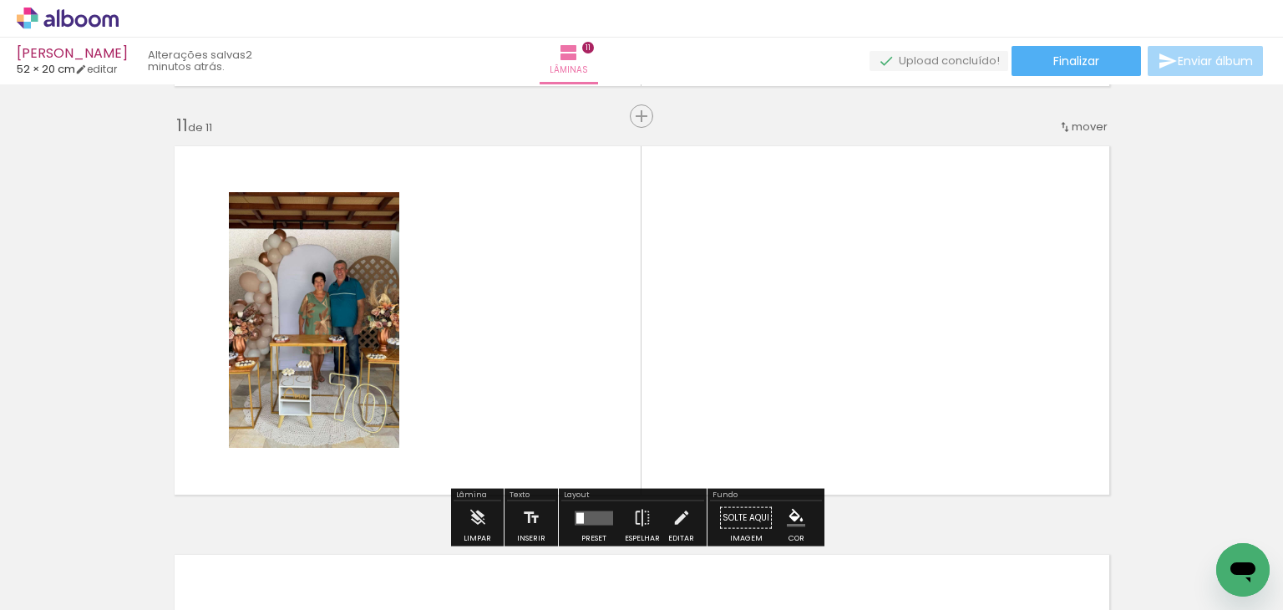
scroll to position [4107, 0]
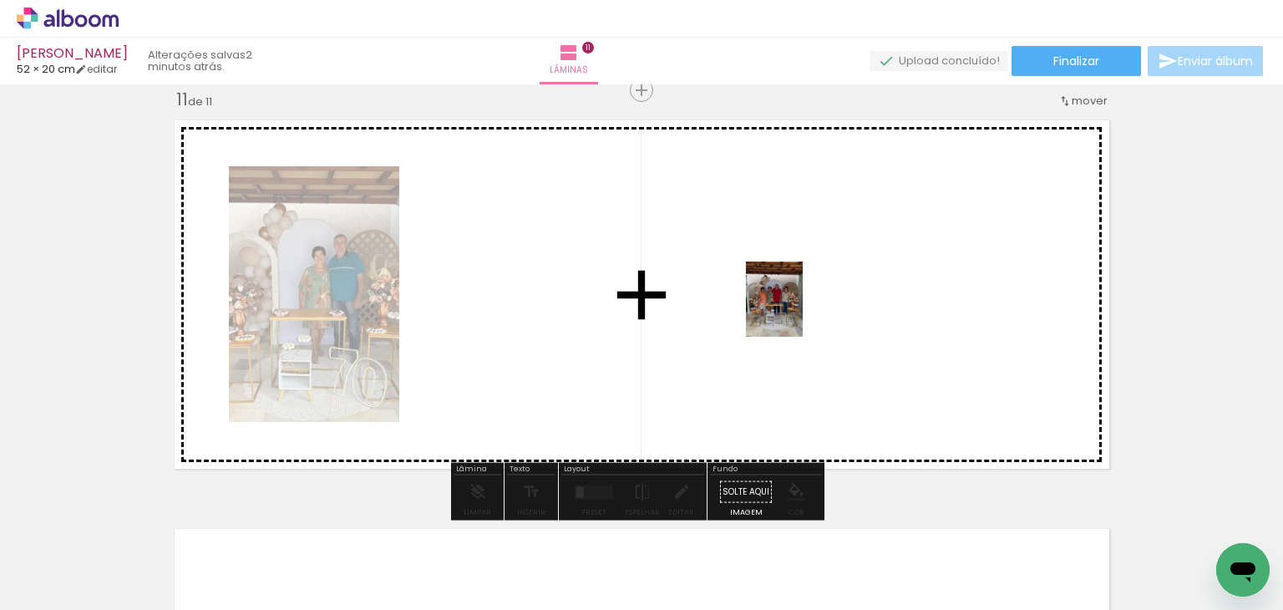
drag, startPoint x: 175, startPoint y: 541, endPoint x: 796, endPoint y: 312, distance: 661.6
click at [796, 312] on quentale-workspace at bounding box center [641, 305] width 1283 height 610
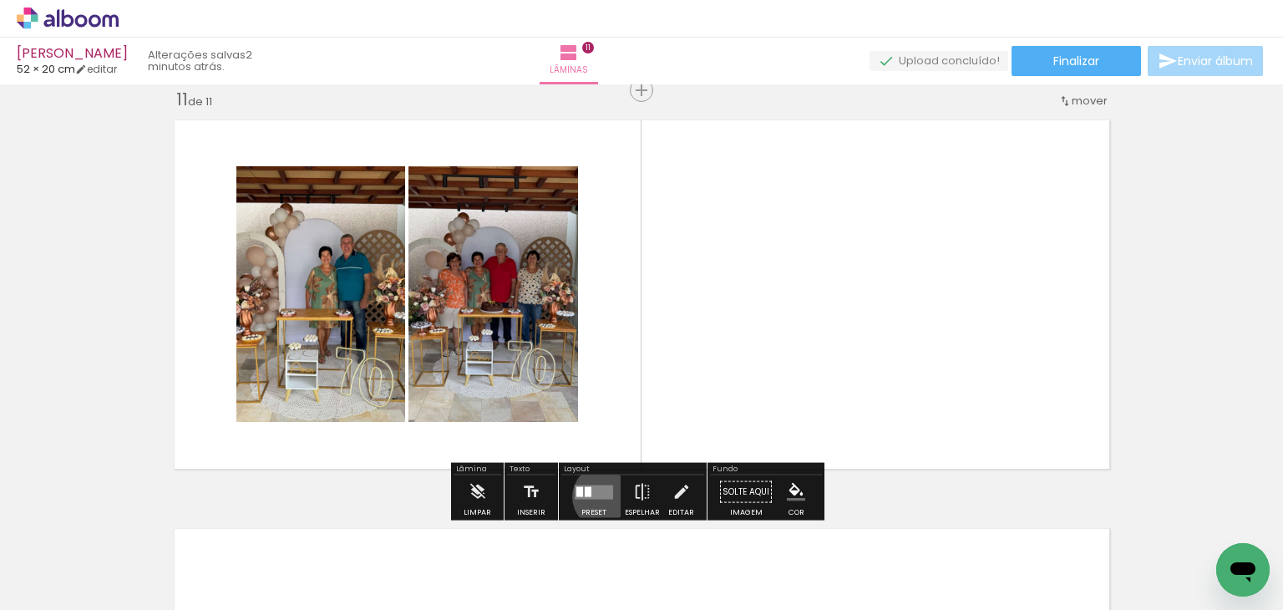
click at [601, 496] on quentale-layouter at bounding box center [594, 492] width 38 height 14
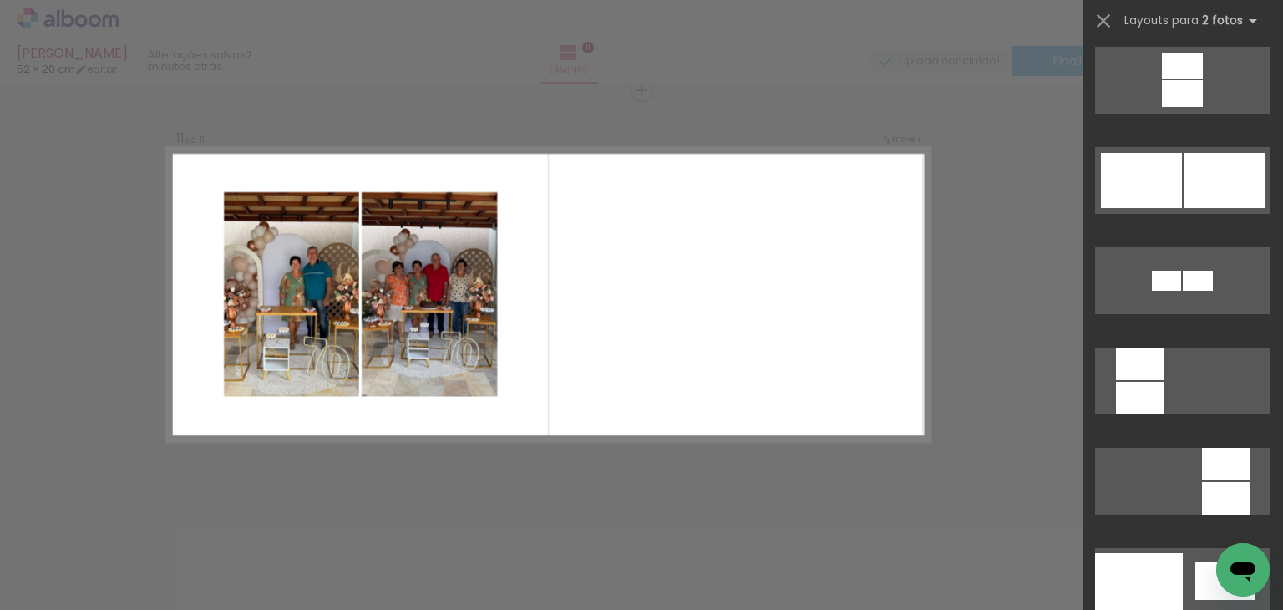
scroll to position [5931, 0]
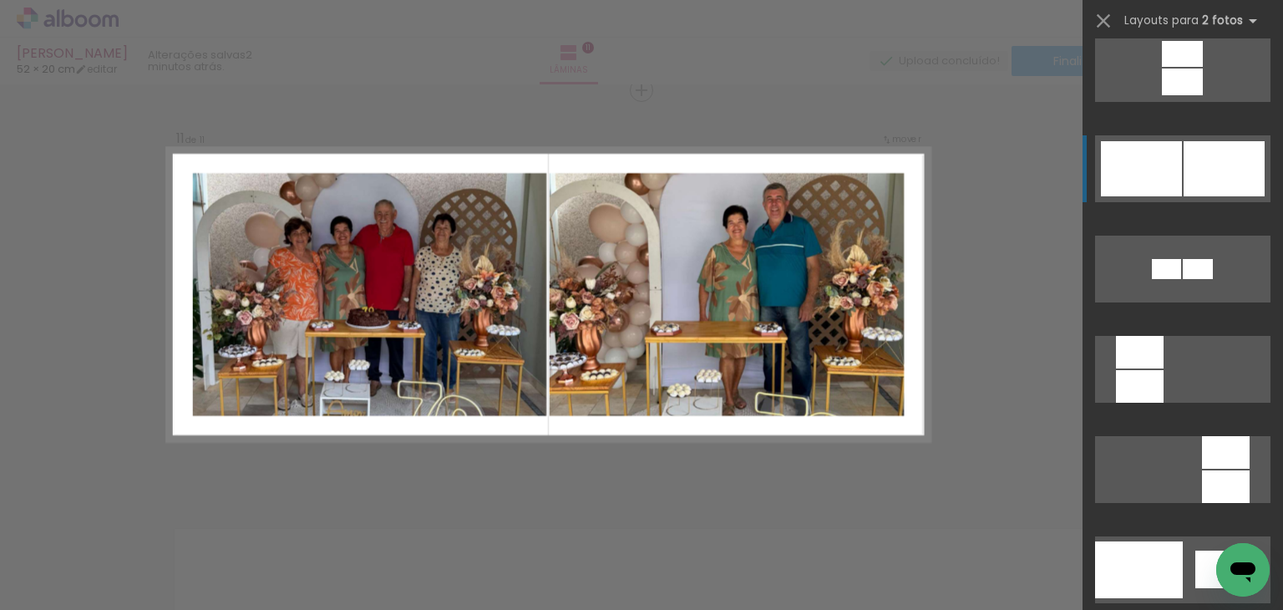
click at [1186, 67] on div at bounding box center [1182, 54] width 41 height 26
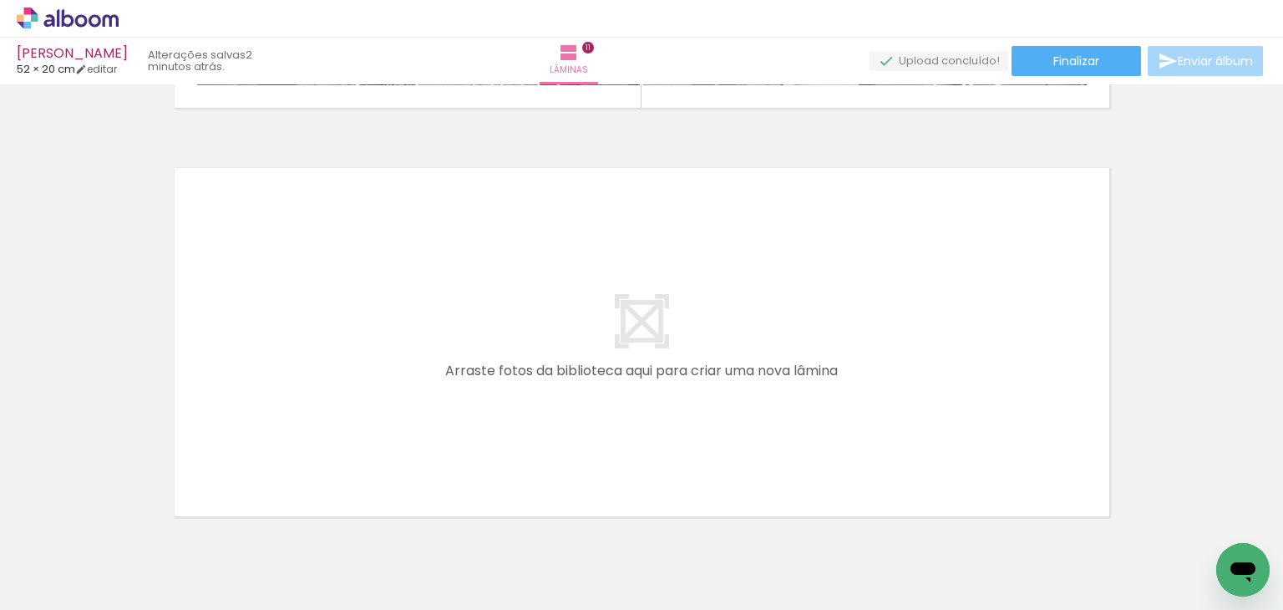
scroll to position [4523, 0]
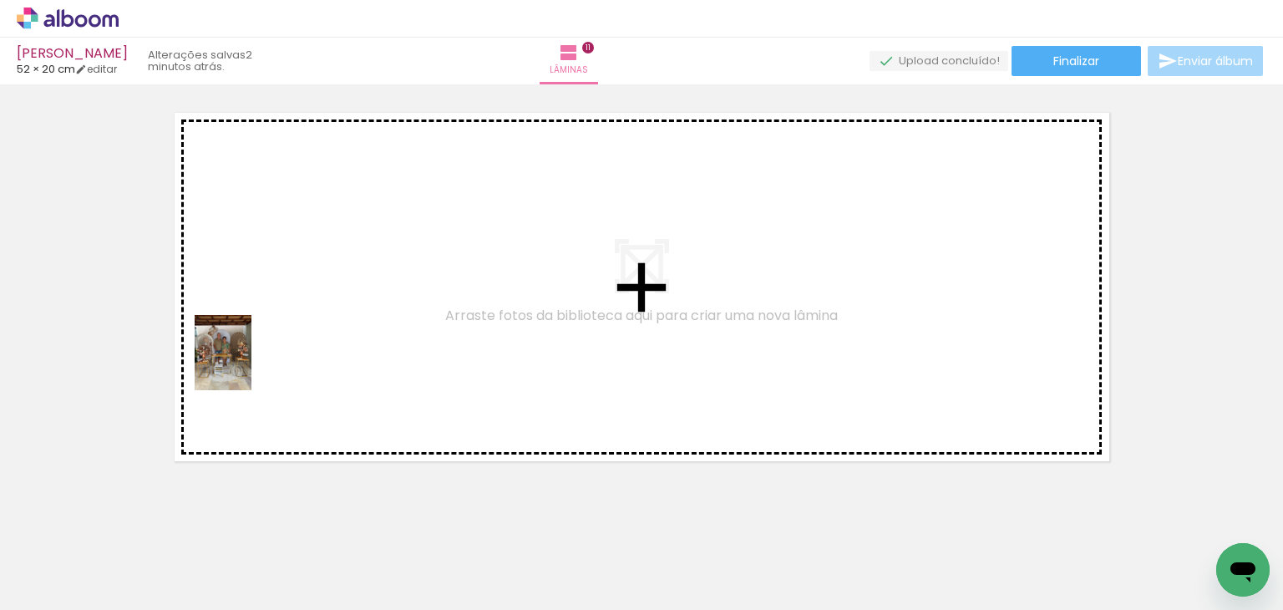
drag, startPoint x: 274, startPoint y: 569, endPoint x: 245, endPoint y: 365, distance: 205.9
click at [245, 365] on quentale-workspace at bounding box center [641, 305] width 1283 height 610
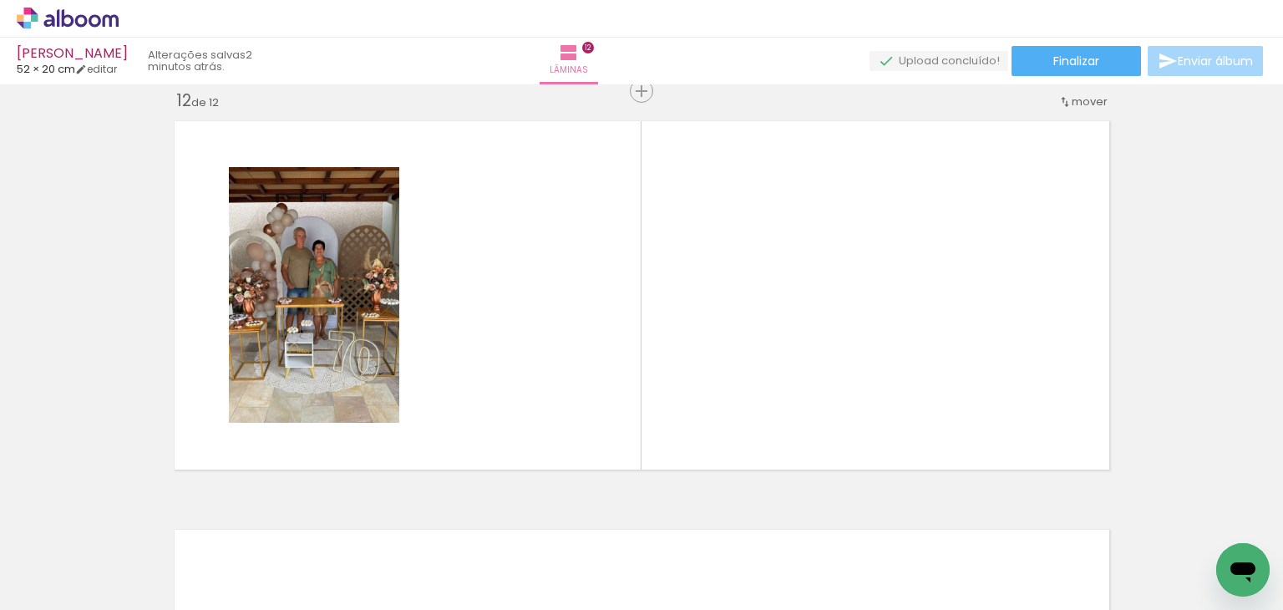
scroll to position [0, 0]
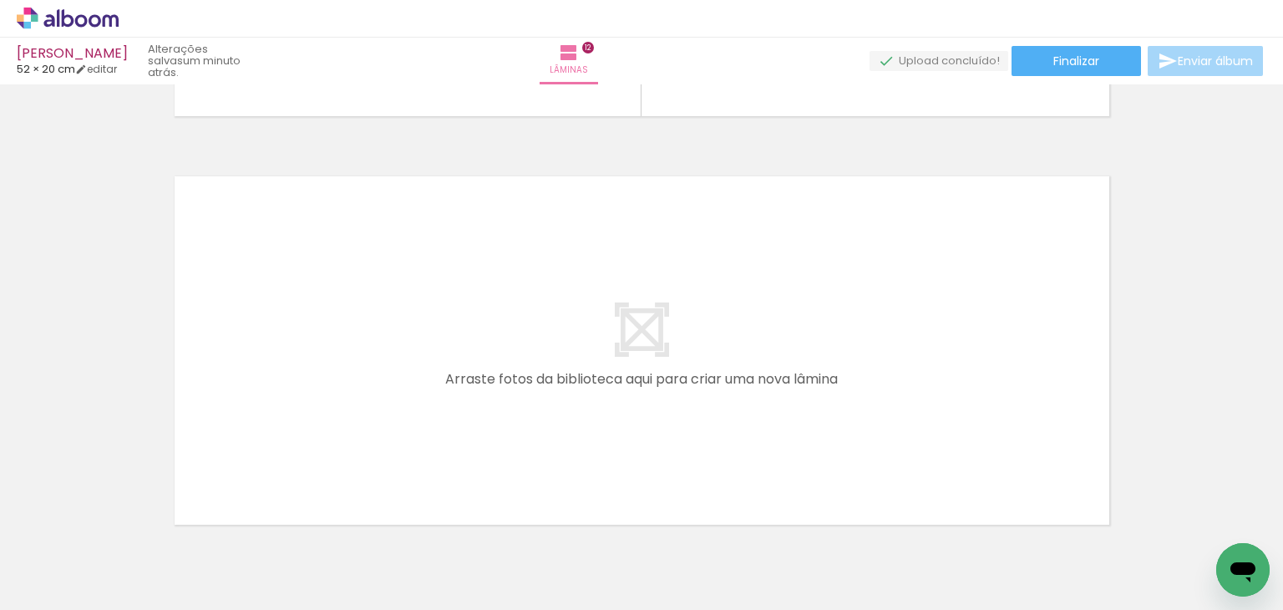
scroll to position [0, 1137]
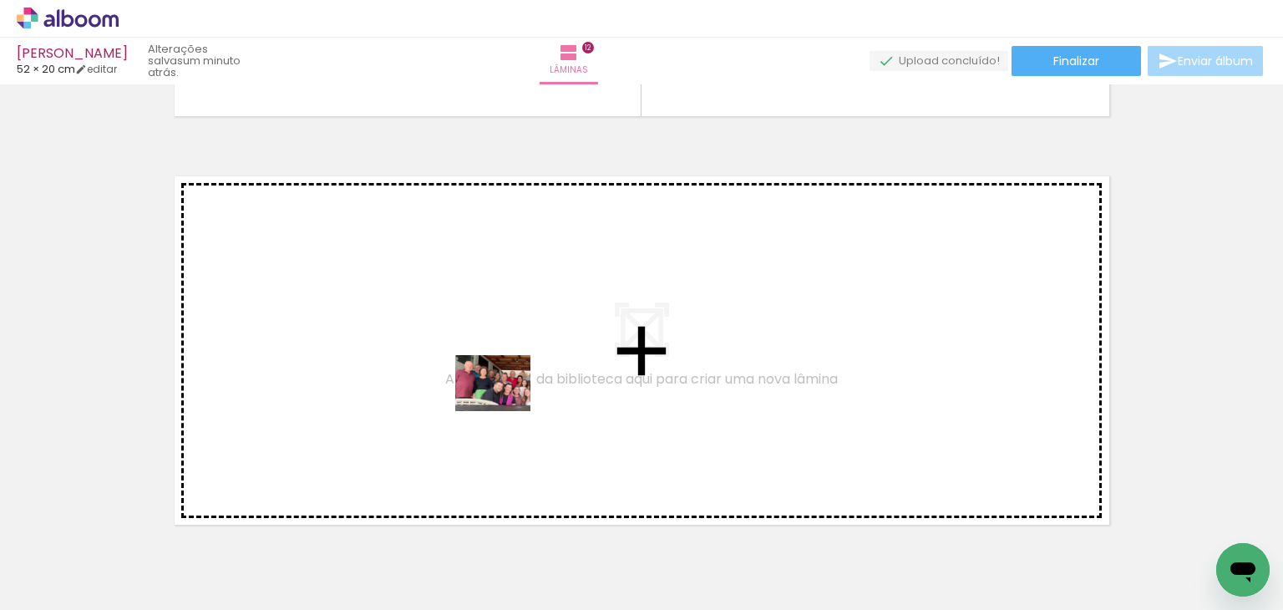
drag, startPoint x: 698, startPoint y: 557, endPoint x: 505, endPoint y: 405, distance: 245.7
click at [505, 405] on quentale-workspace at bounding box center [641, 305] width 1283 height 610
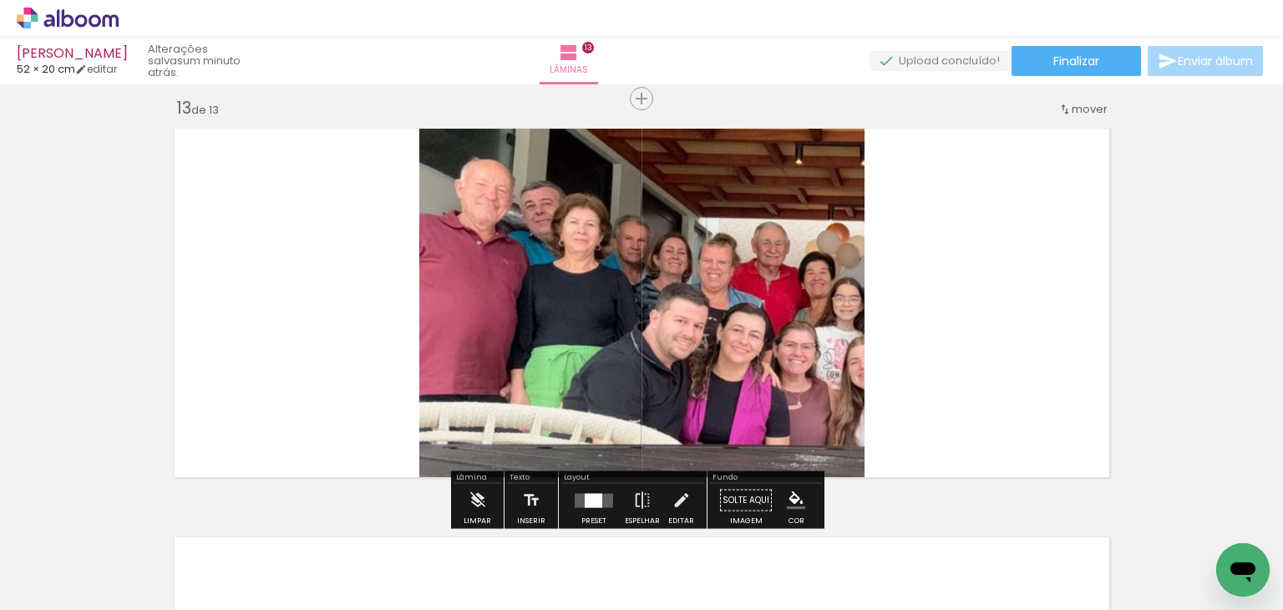
scroll to position [4924, 0]
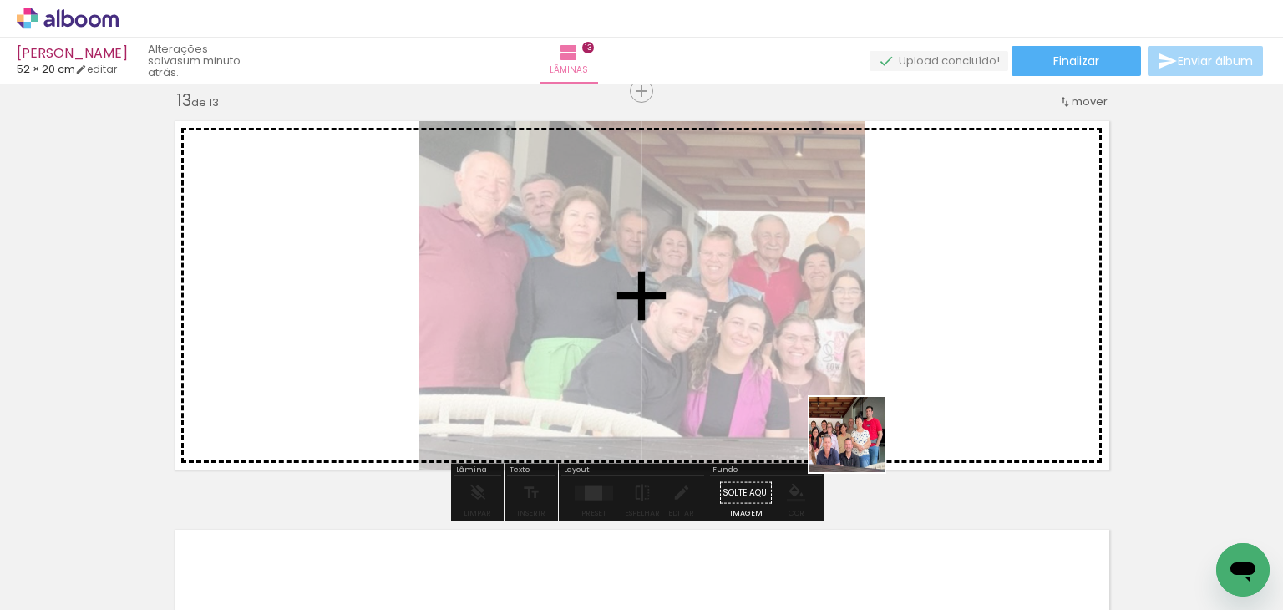
drag, startPoint x: 800, startPoint y: 541, endPoint x: 916, endPoint y: 325, distance: 244.5
click at [916, 325] on quentale-workspace at bounding box center [641, 305] width 1283 height 610
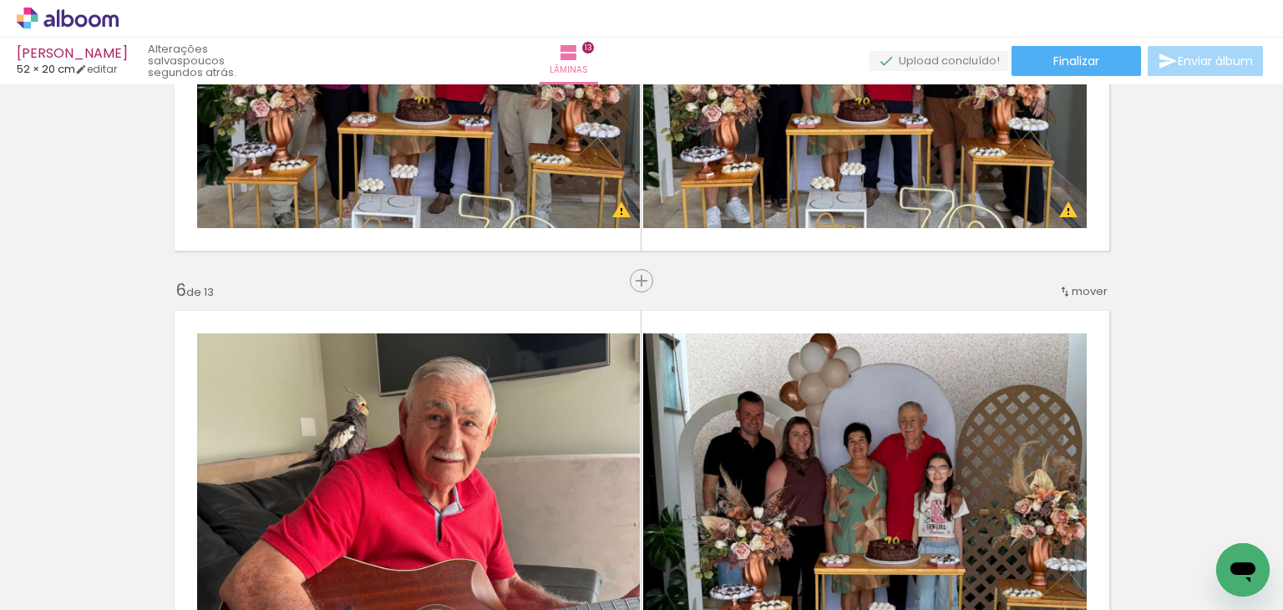
scroll to position [1484, 0]
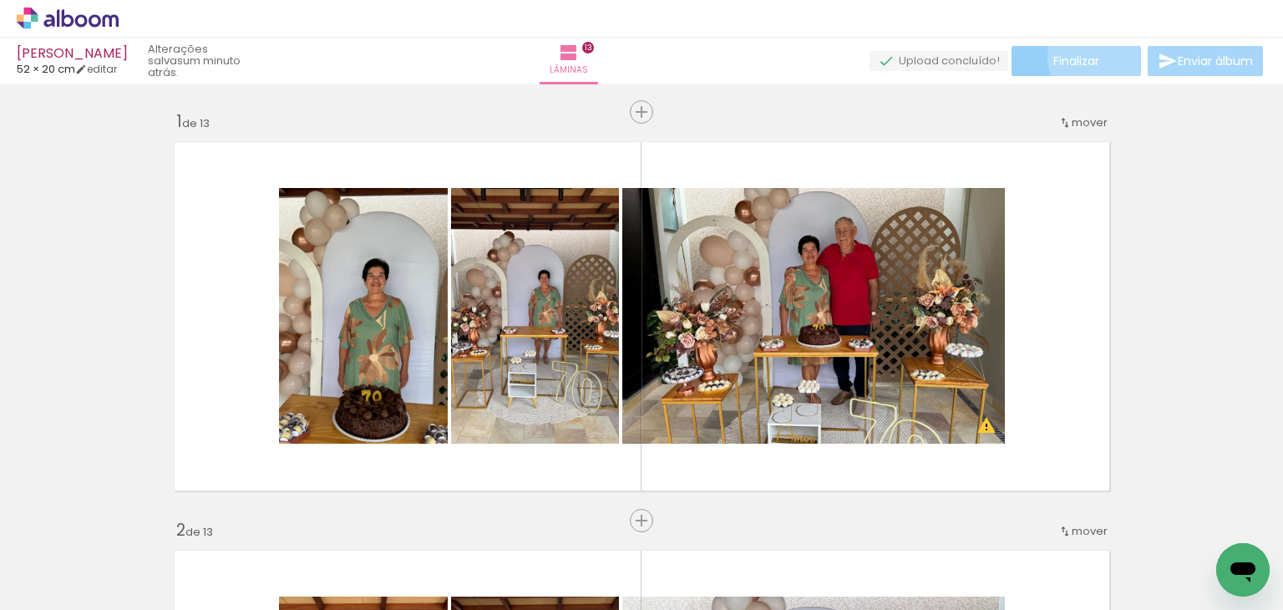
click at [1104, 56] on paper-button "Finalizar" at bounding box center [1077, 61] width 130 height 30
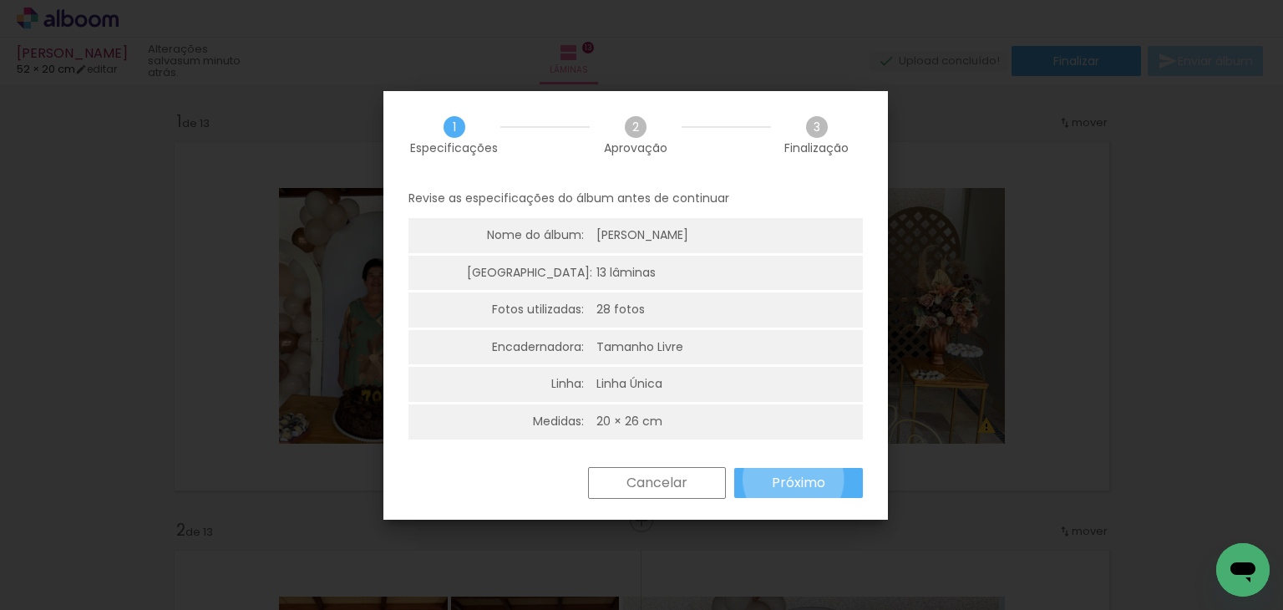
click at [0, 0] on slot "Próximo" at bounding box center [0, 0] width 0 height 0
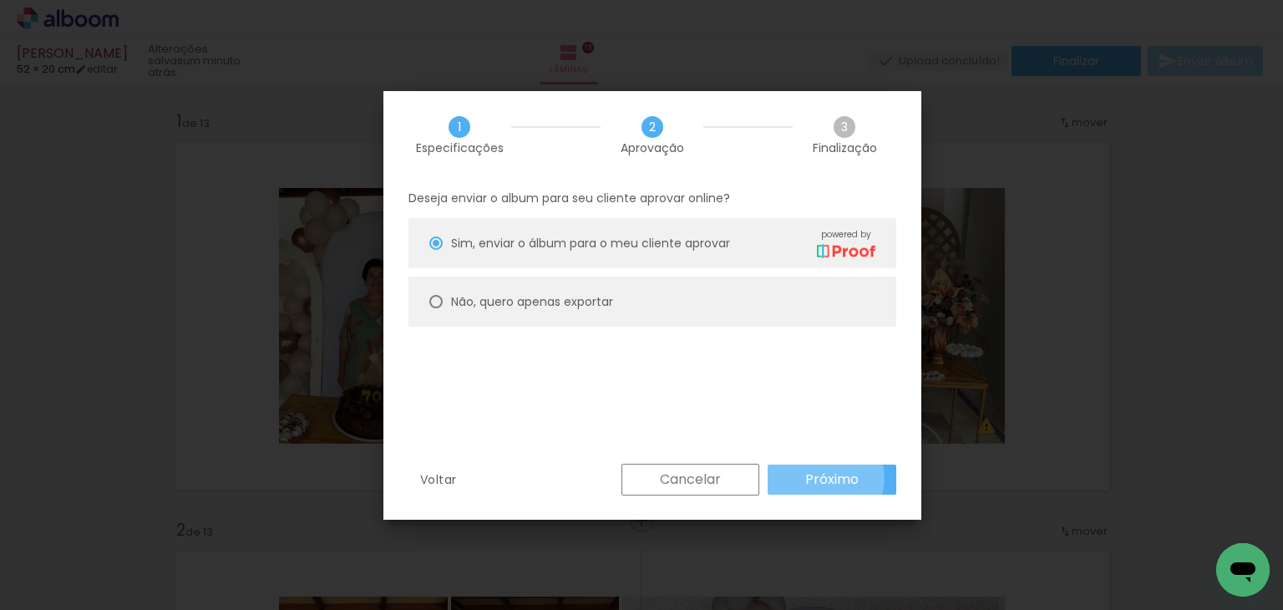
click at [0, 0] on slot "Próximo" at bounding box center [0, 0] width 0 height 0
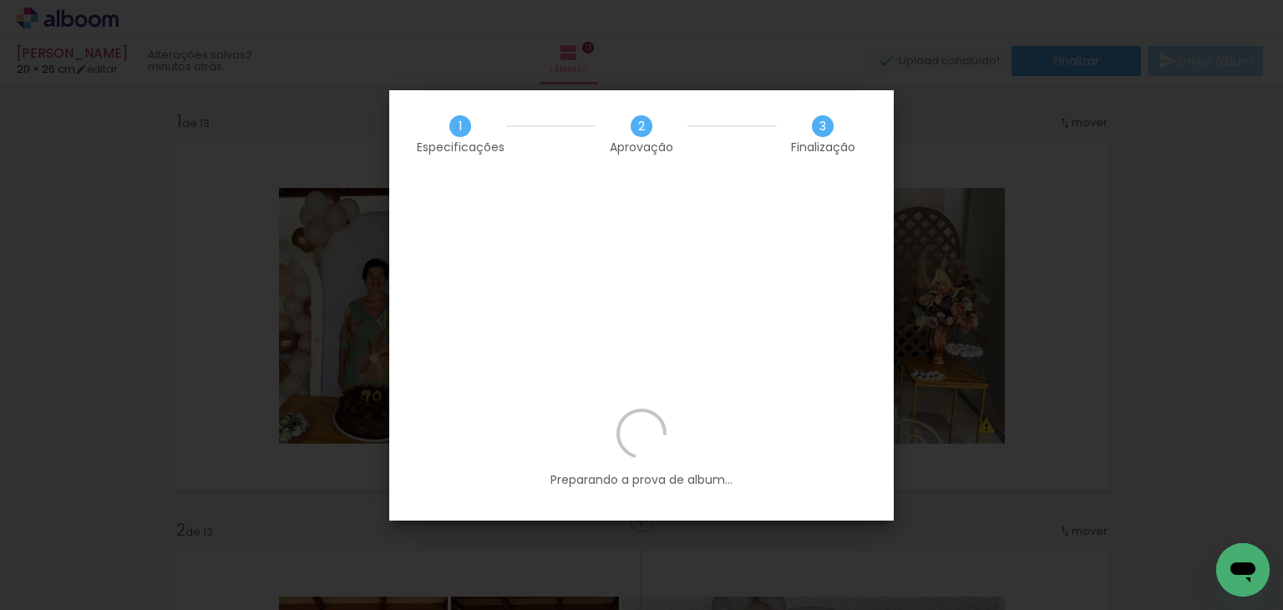
scroll to position [0, 1137]
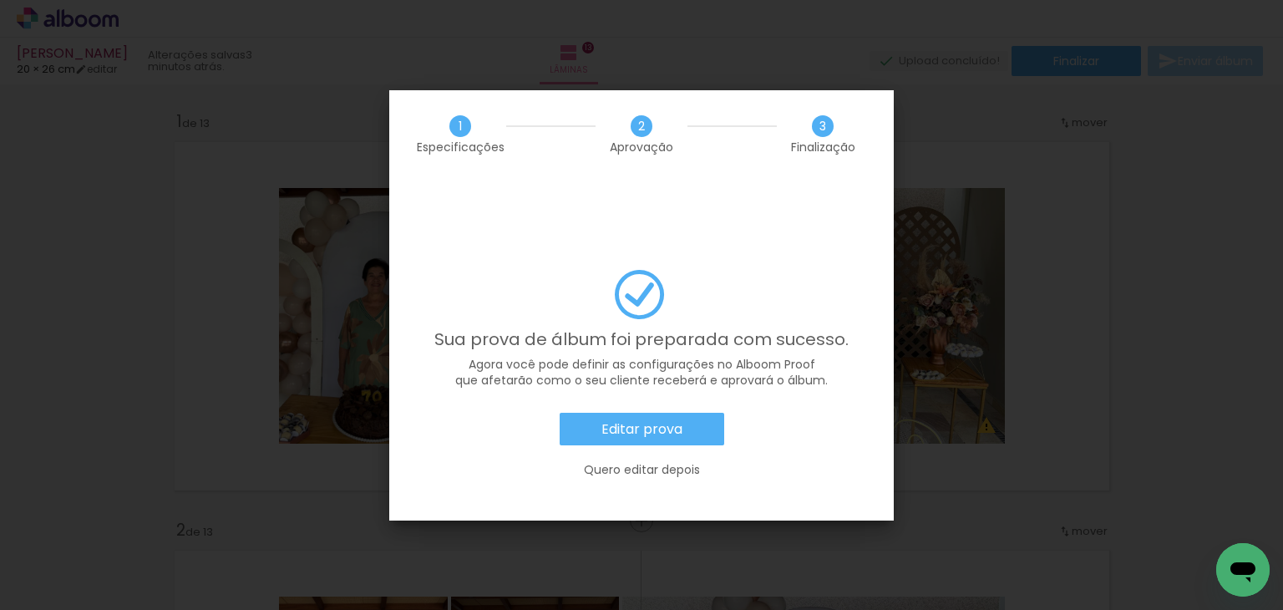
drag, startPoint x: 635, startPoint y: 403, endPoint x: 621, endPoint y: 383, distance: 24.6
click at [635, 413] on div "Editar prova Quero editar depois" at bounding box center [641, 454] width 455 height 83
click at [0, 0] on slot "Editar prova" at bounding box center [0, 0] width 0 height 0
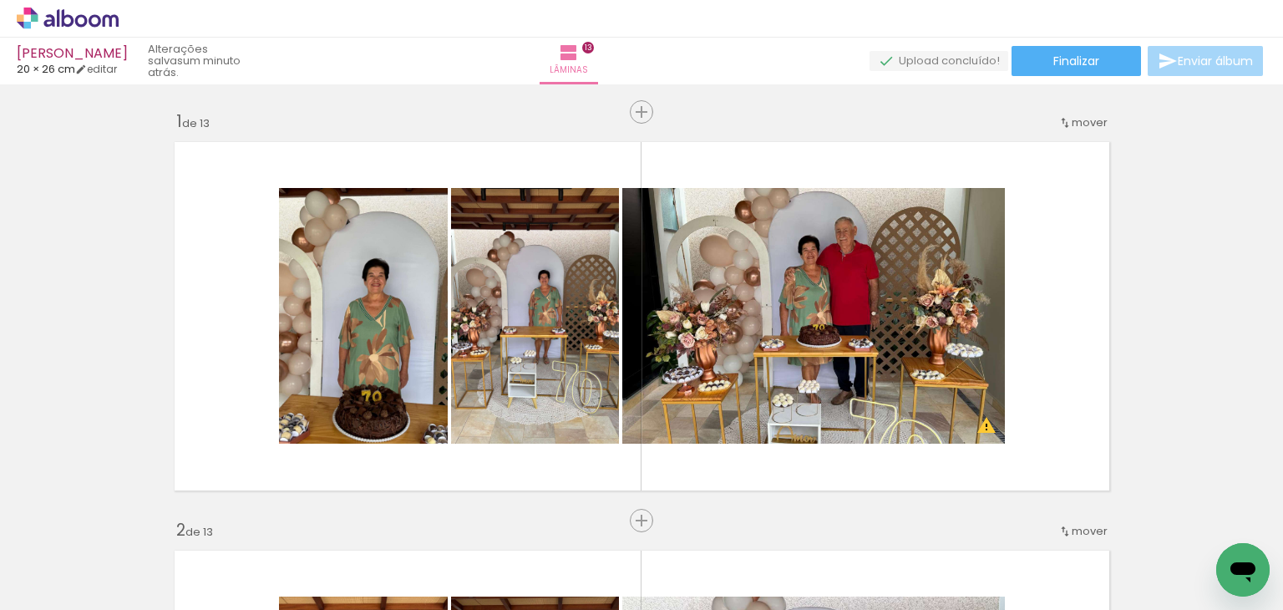
scroll to position [0, 1137]
